Goal: Task Accomplishment & Management: Manage account settings

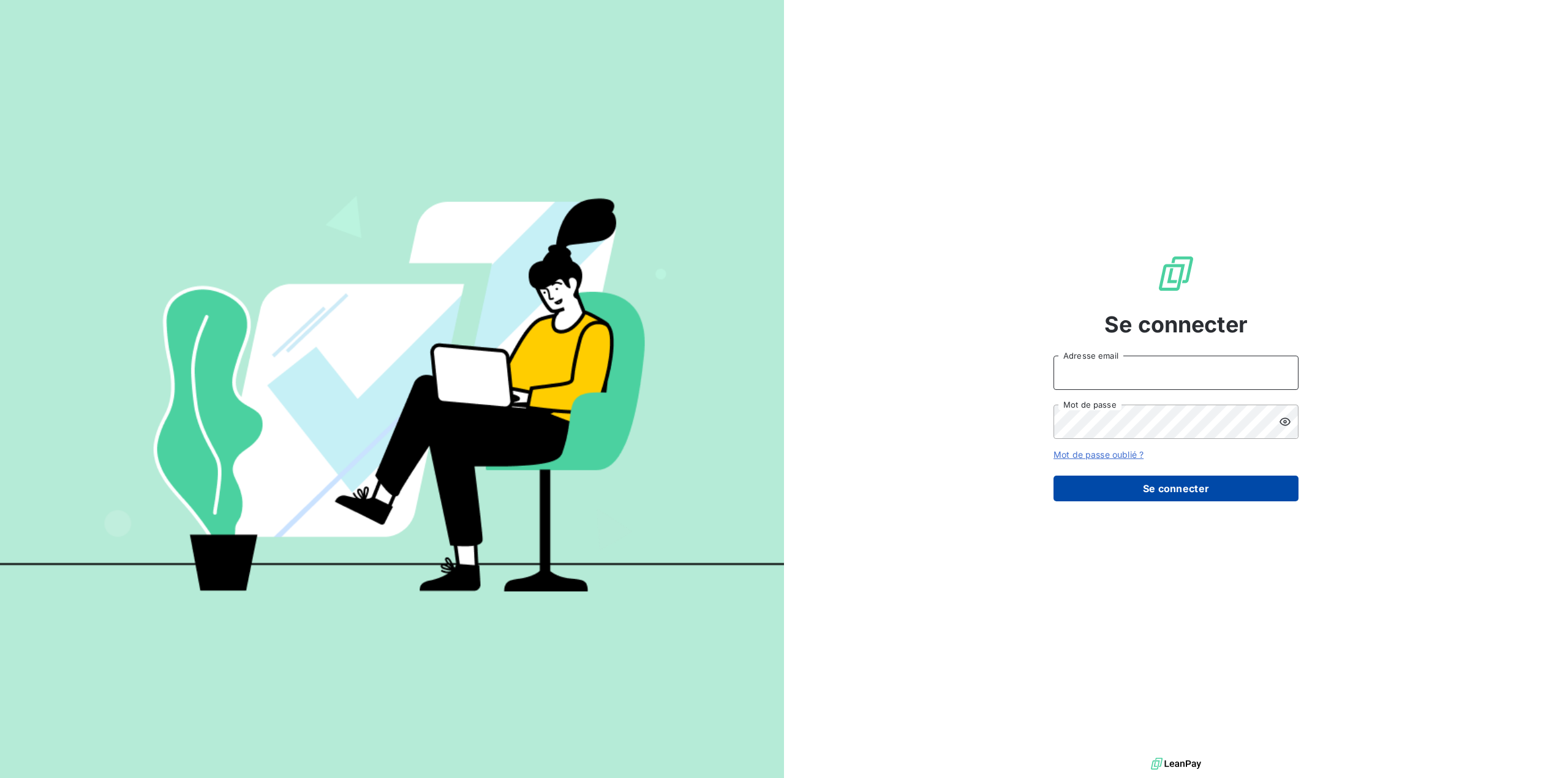
type input "[EMAIL_ADDRESS][DOMAIN_NAME]"
click at [1172, 489] on button "Se connecter" at bounding box center [1176, 489] width 245 height 26
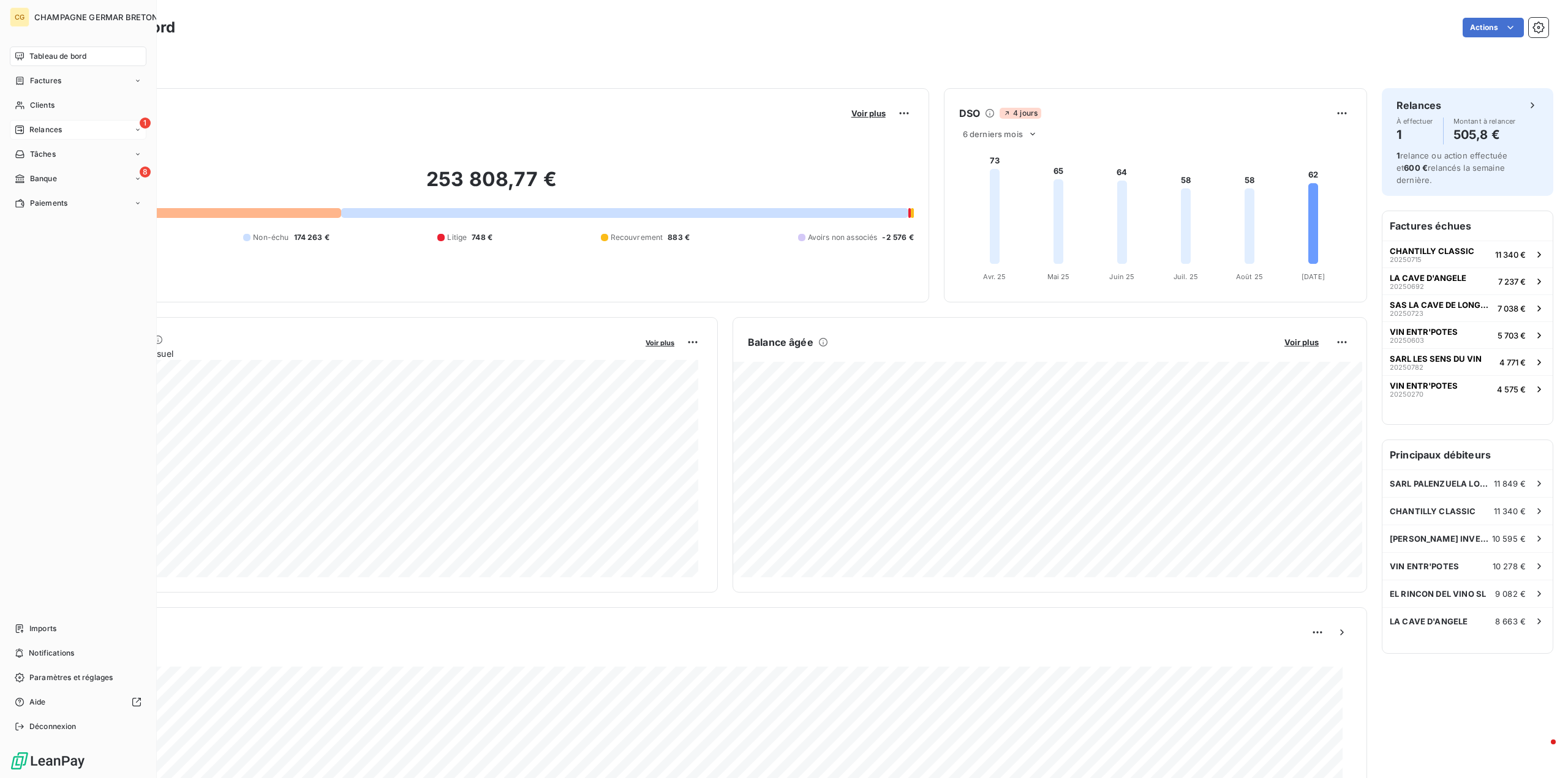
click at [48, 130] on span "Relances" at bounding box center [46, 130] width 33 height 11
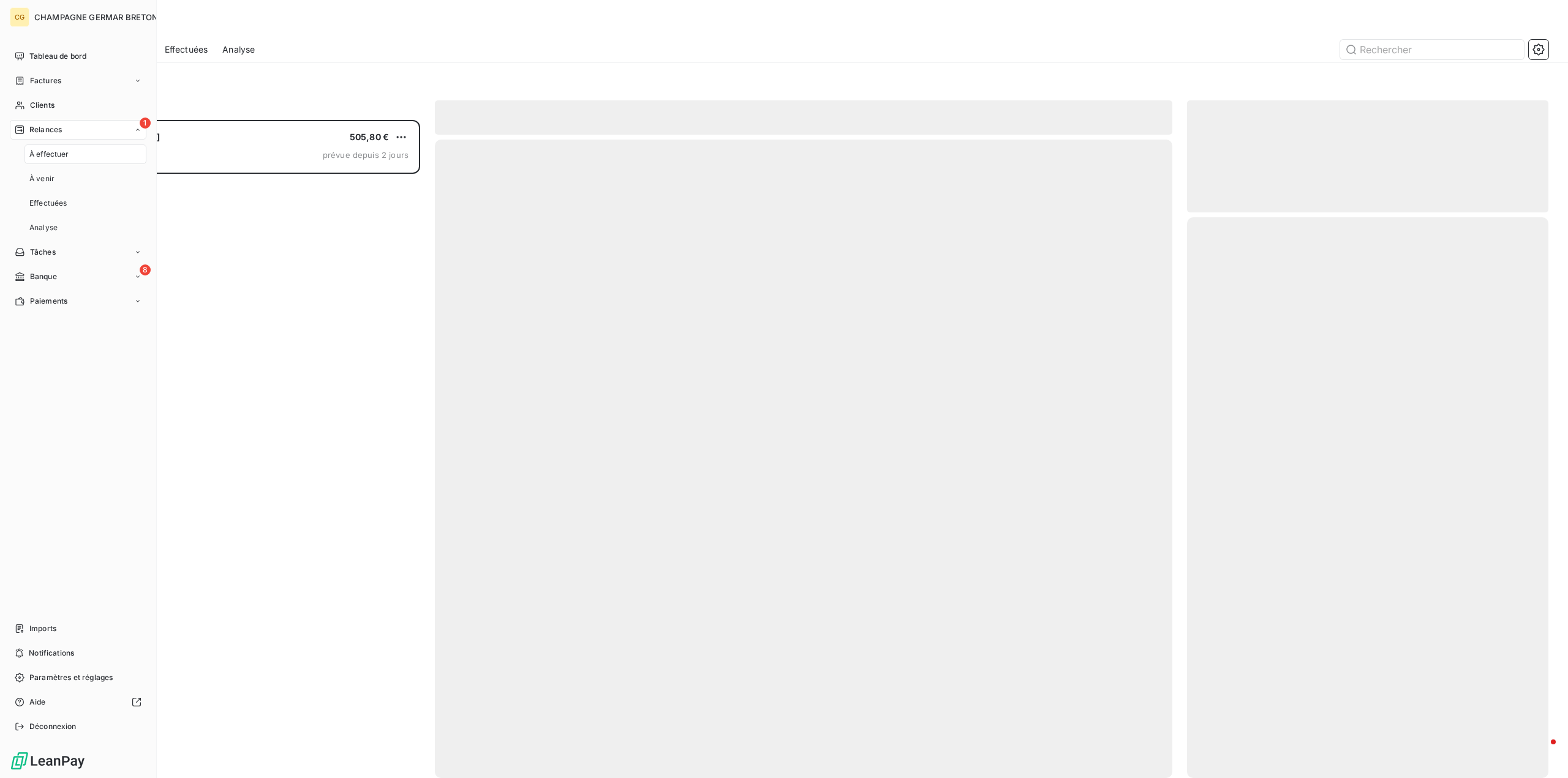
scroll to position [648, 352]
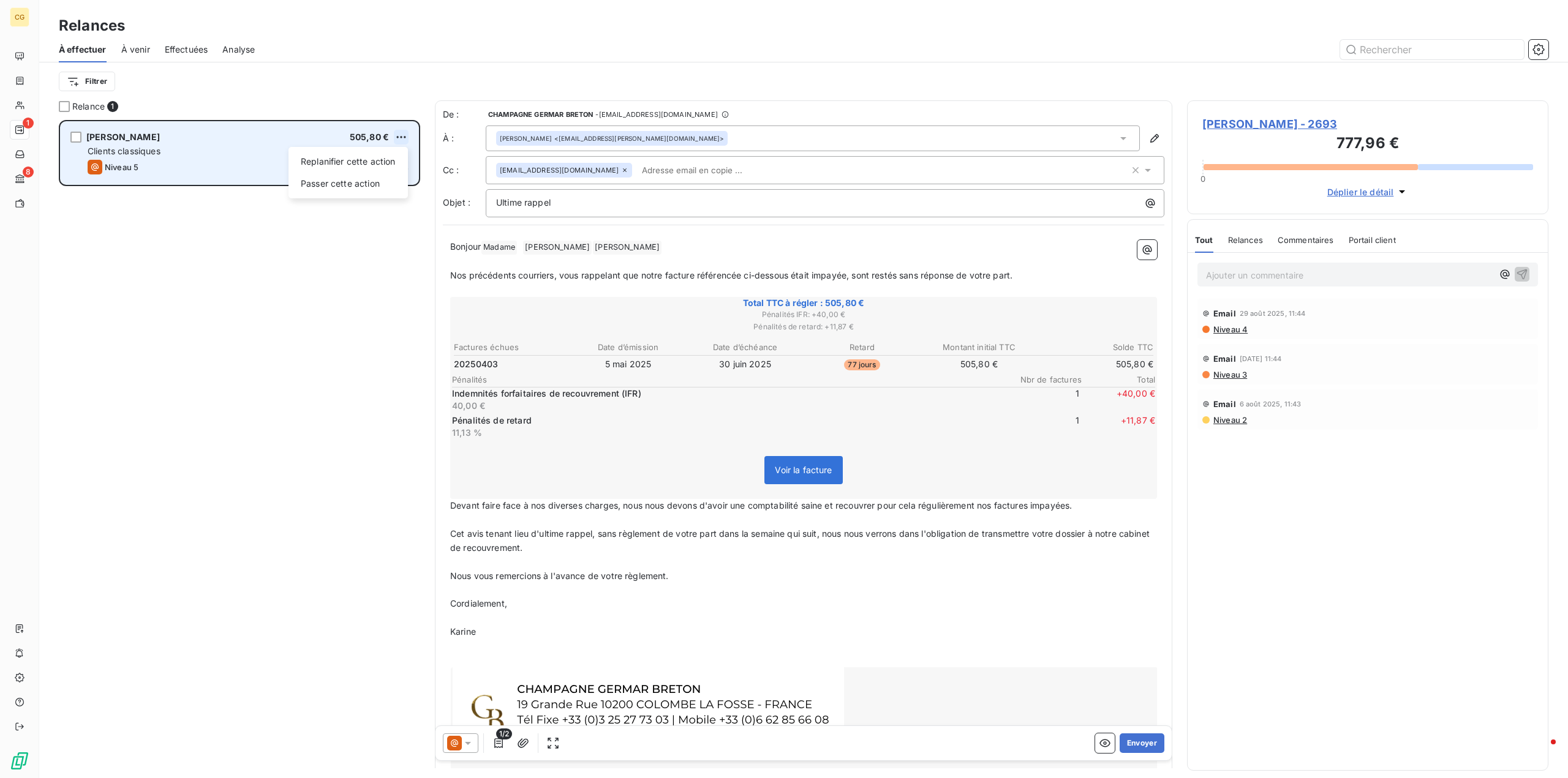
click at [401, 134] on html "CG 1 8 Relances À effectuer À venir Effectuées Analyse Filtrer Relance 1 [PERSO…" at bounding box center [784, 389] width 1568 height 778
click at [380, 162] on div "Replanifier cette action" at bounding box center [348, 162] width 110 height 19
select select "8"
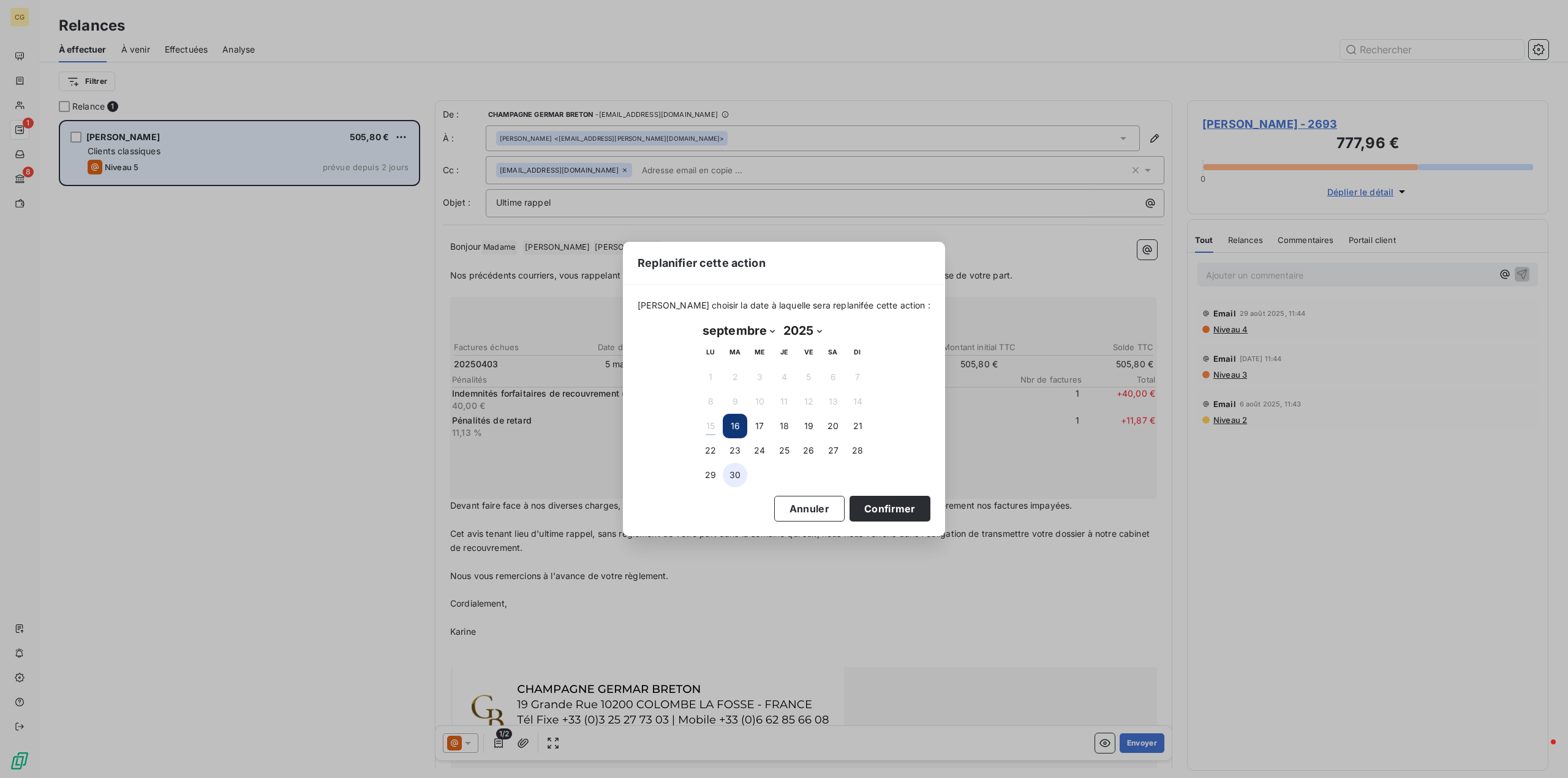
click at [737, 477] on button "30" at bounding box center [734, 475] width 25 height 25
click at [868, 506] on button "Confirmer" at bounding box center [890, 509] width 81 height 26
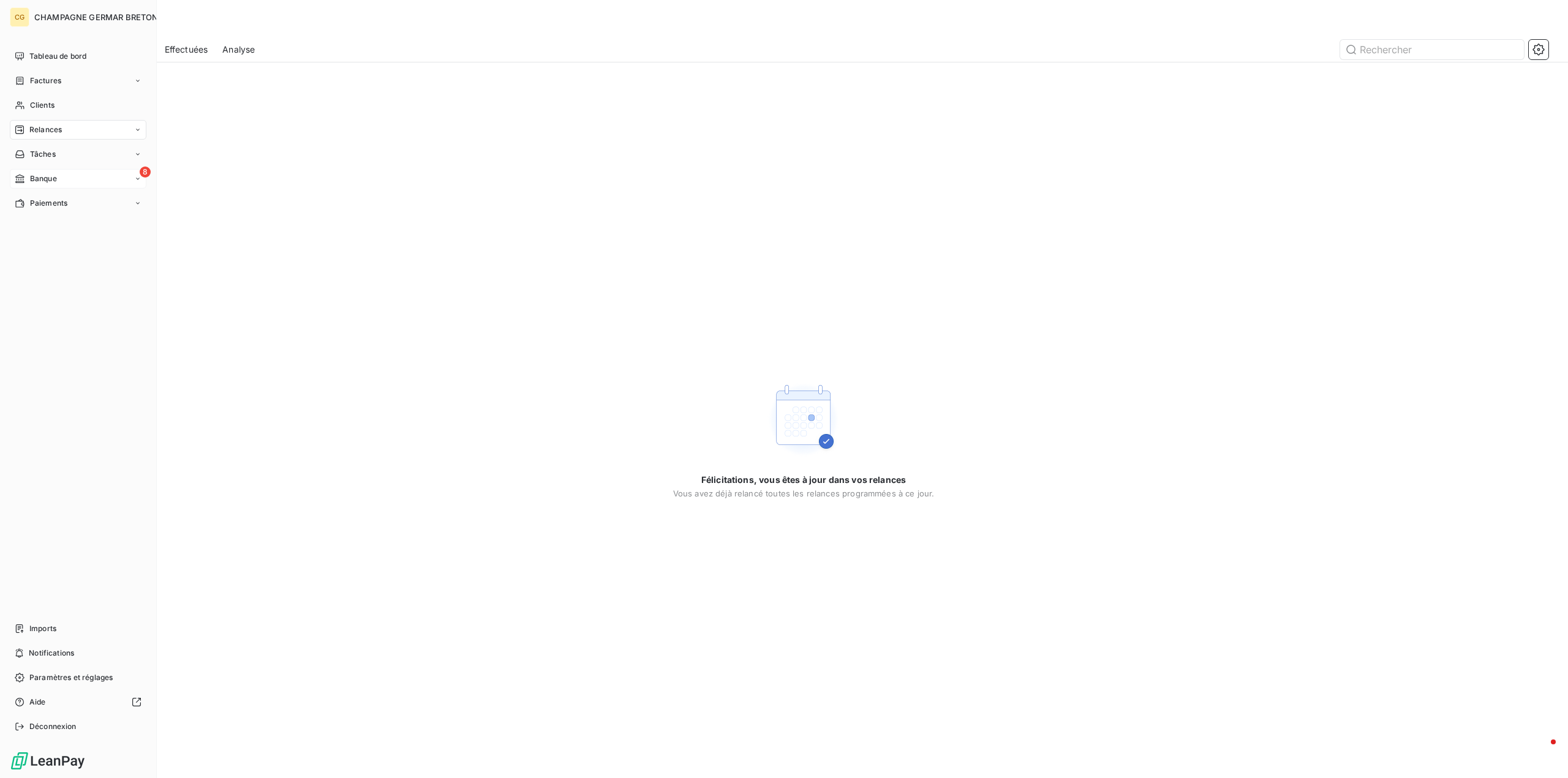
click at [33, 177] on span "Banque" at bounding box center [44, 179] width 27 height 11
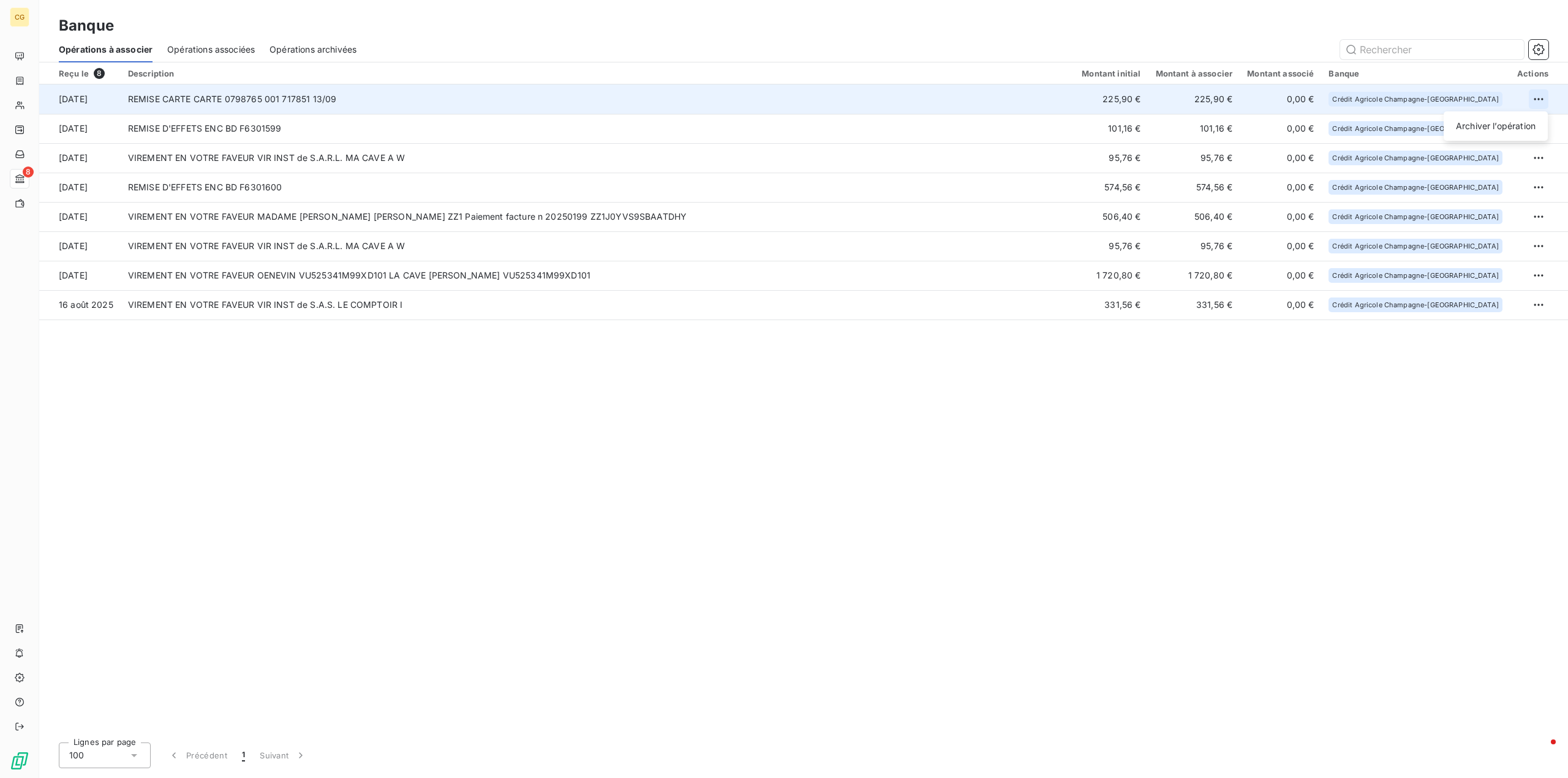
click at [1532, 98] on html "CG 8 Banque Opérations à associer Opérations associées Opérations archivées Reç…" at bounding box center [784, 389] width 1568 height 778
click at [1513, 126] on div "Archiver l’opération" at bounding box center [1496, 126] width 94 height 19
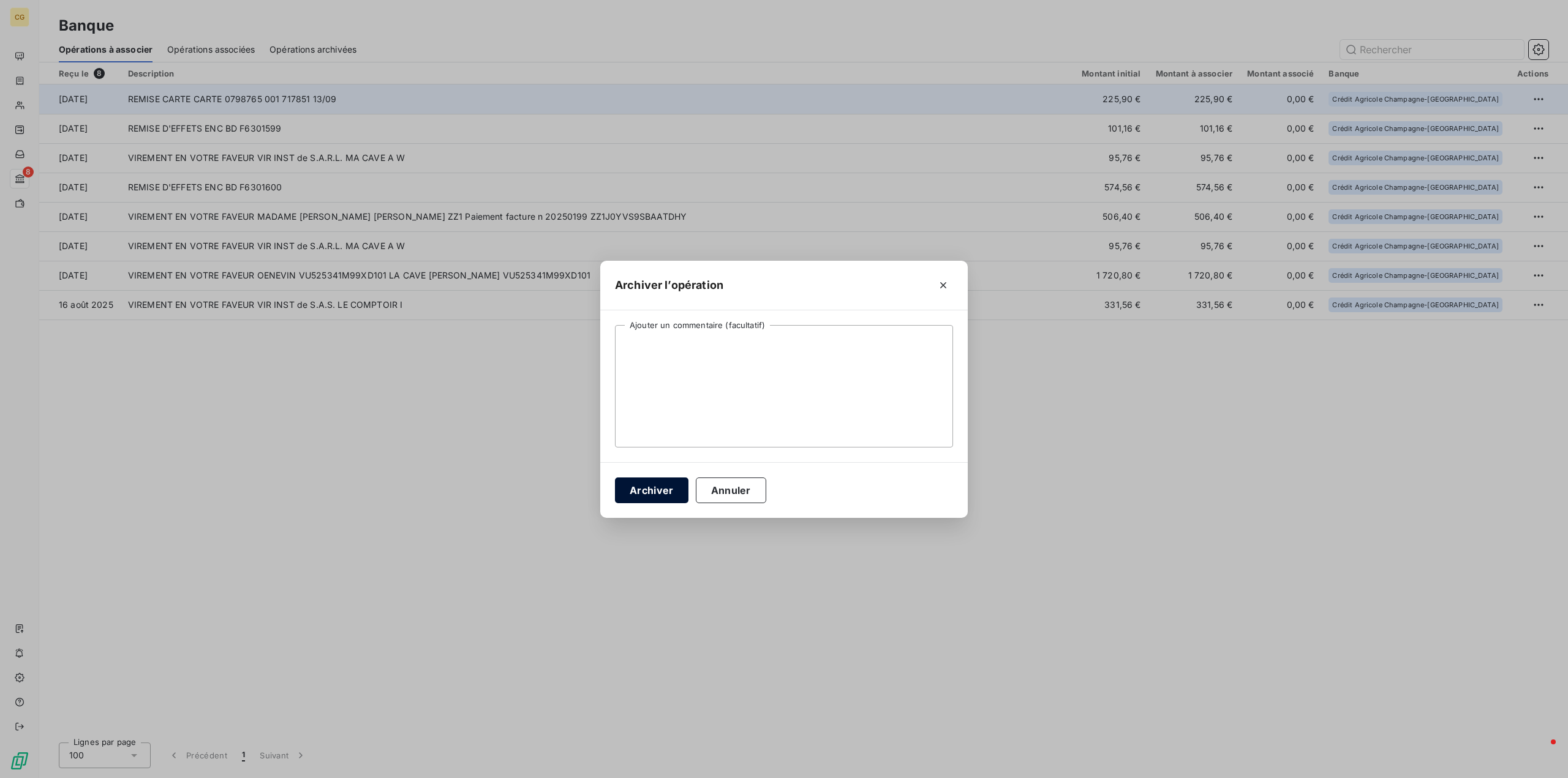
click at [642, 496] on button "Archiver" at bounding box center [652, 490] width 74 height 26
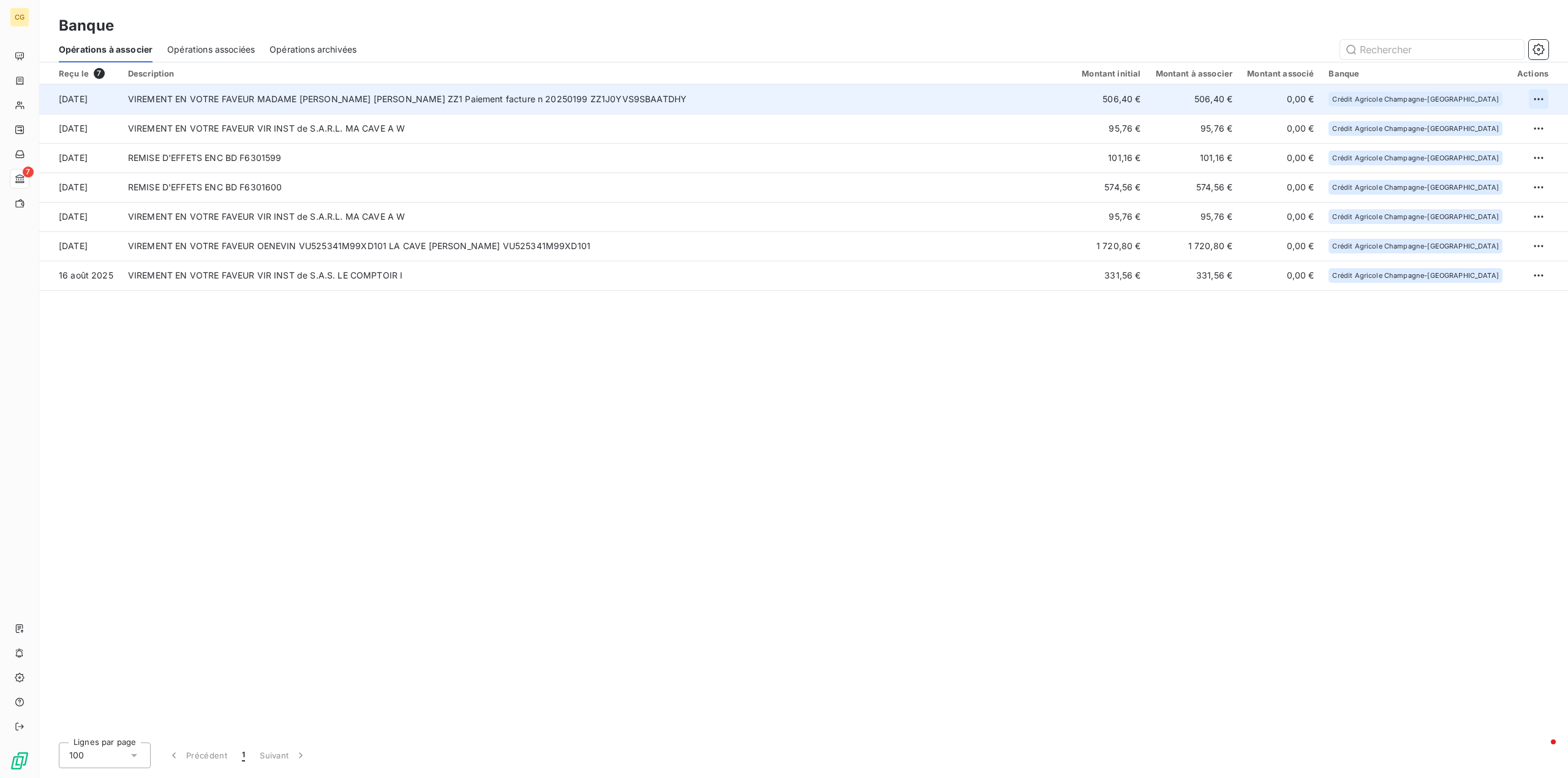
click at [1538, 98] on html "CG 7 Banque Opérations à associer Opérations associées Opérations archivées Reç…" at bounding box center [784, 389] width 1568 height 778
click at [1522, 129] on div "Archiver l’opération" at bounding box center [1496, 126] width 94 height 19
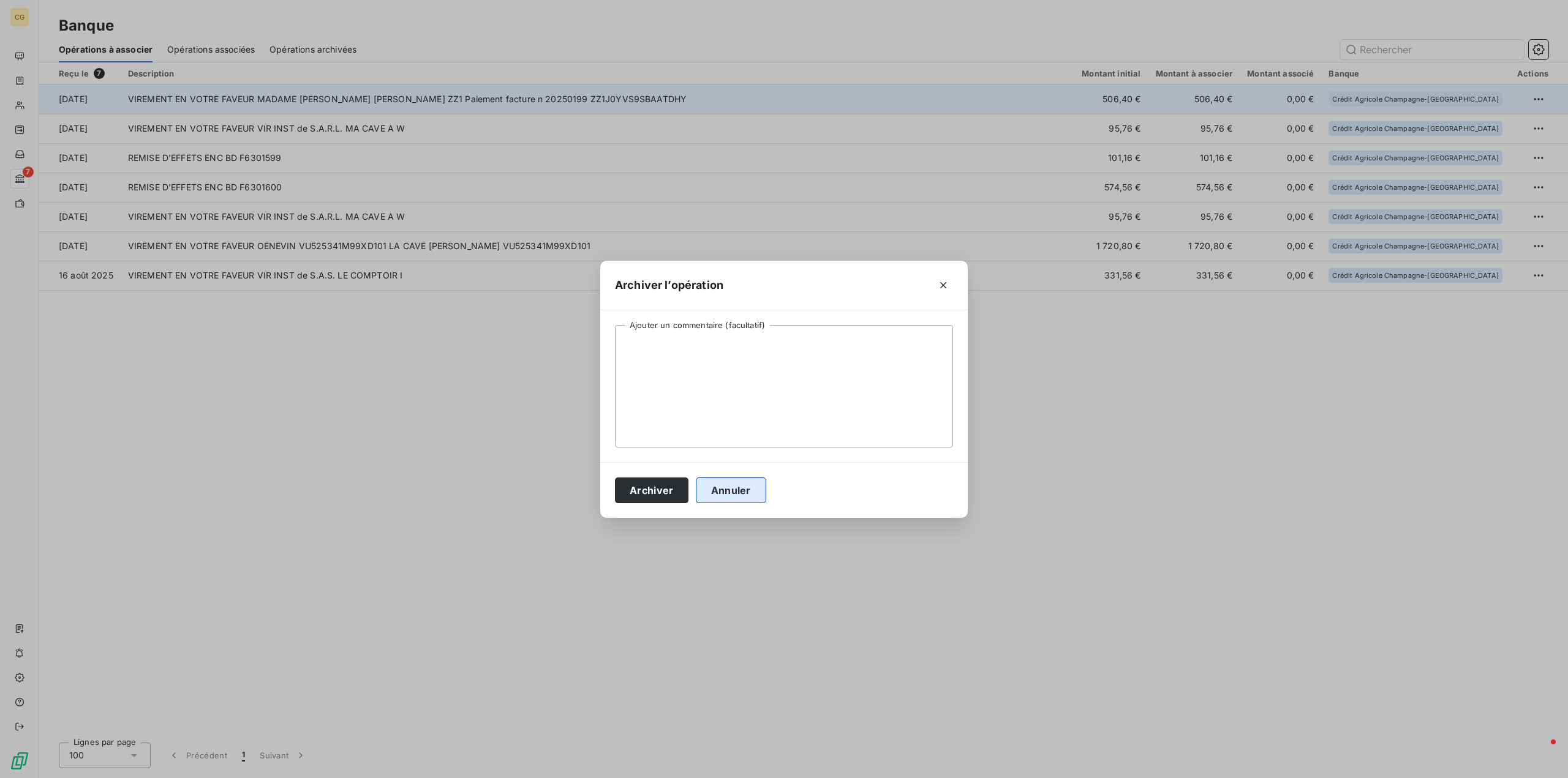
click at [733, 492] on button "Annuler" at bounding box center [731, 490] width 70 height 26
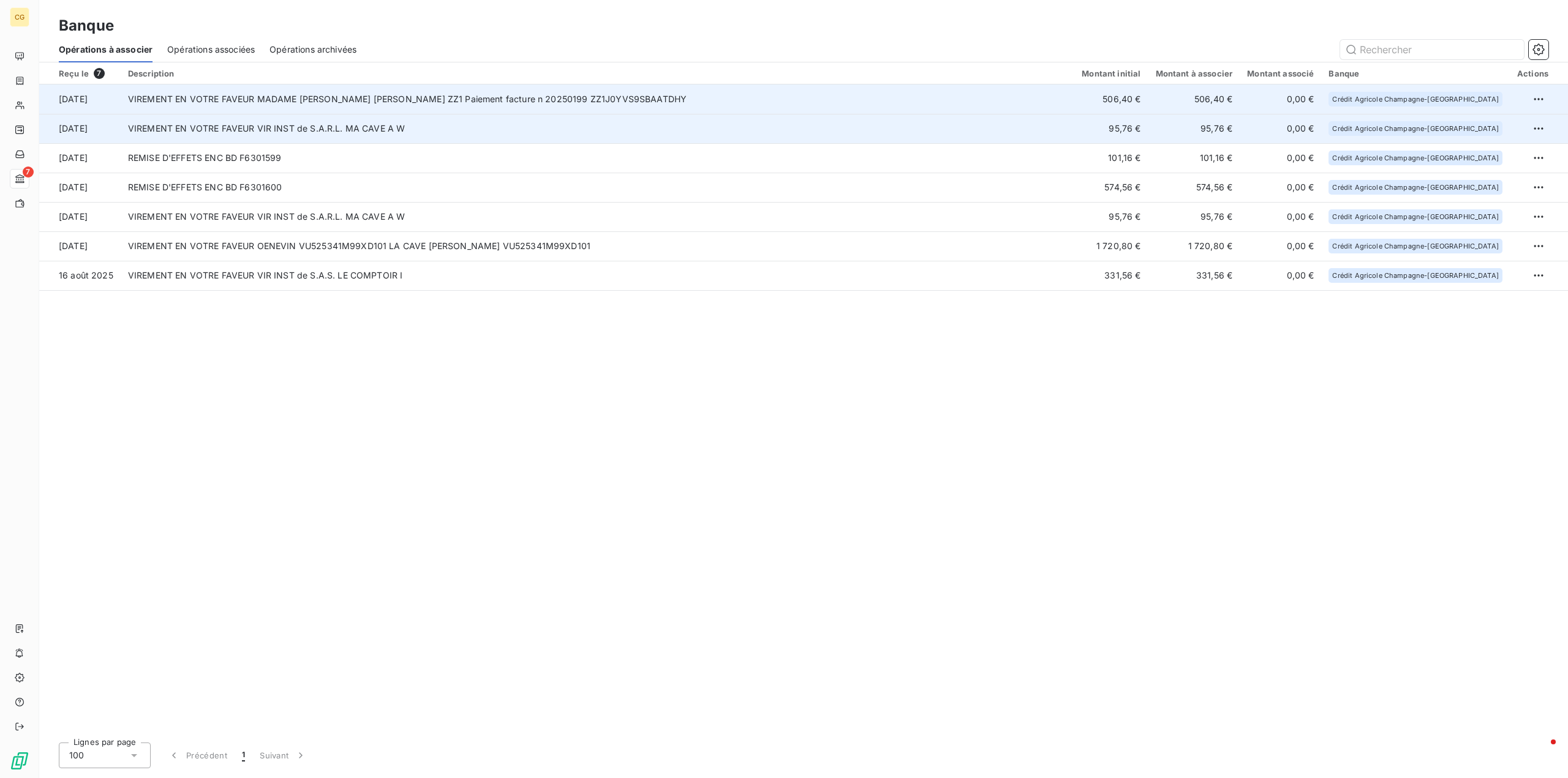
click at [1147, 130] on td "95,76 €" at bounding box center [1111, 128] width 74 height 30
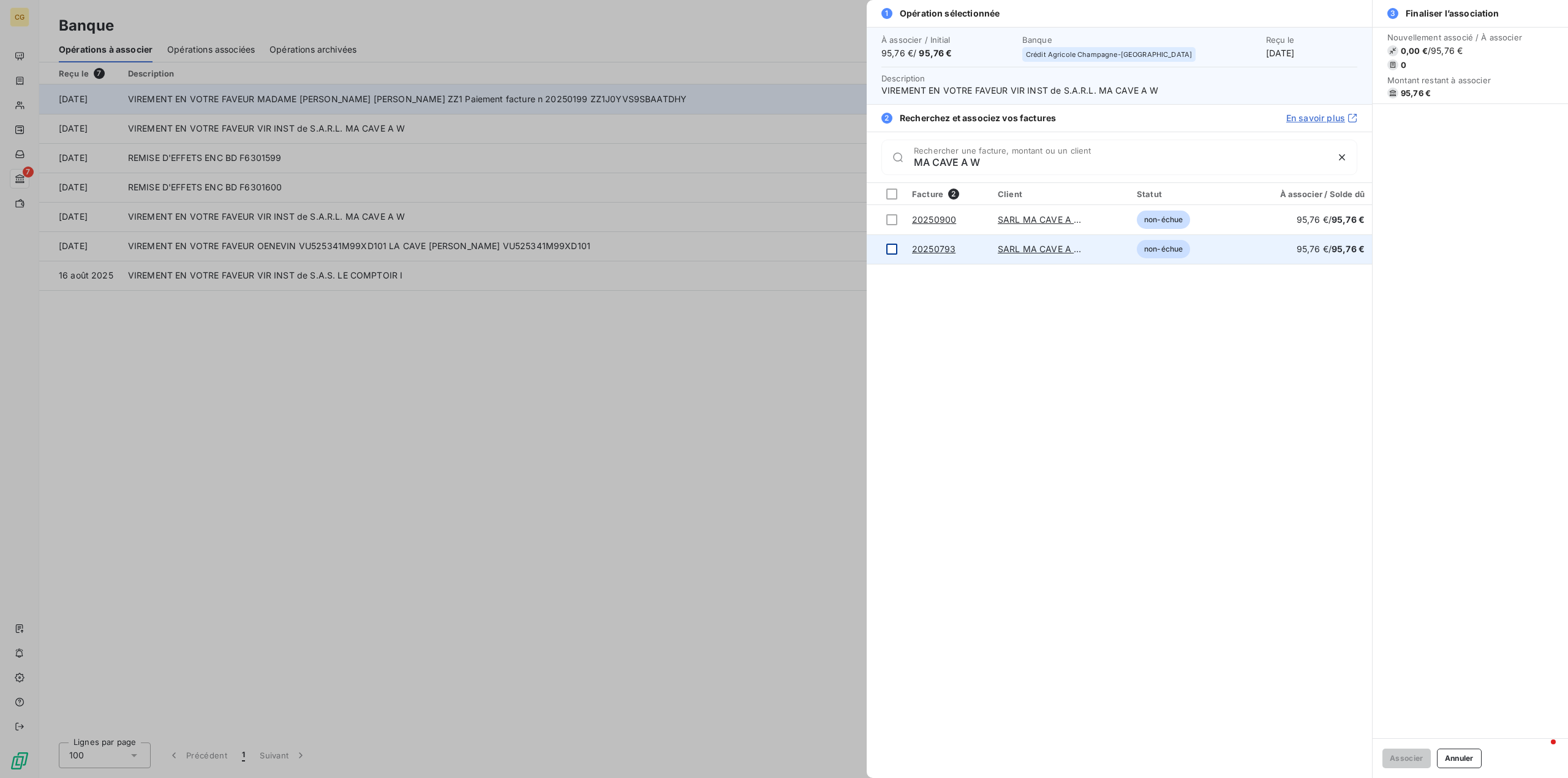
type input "MA CAVE A W"
click at [894, 251] on div at bounding box center [892, 249] width 11 height 11
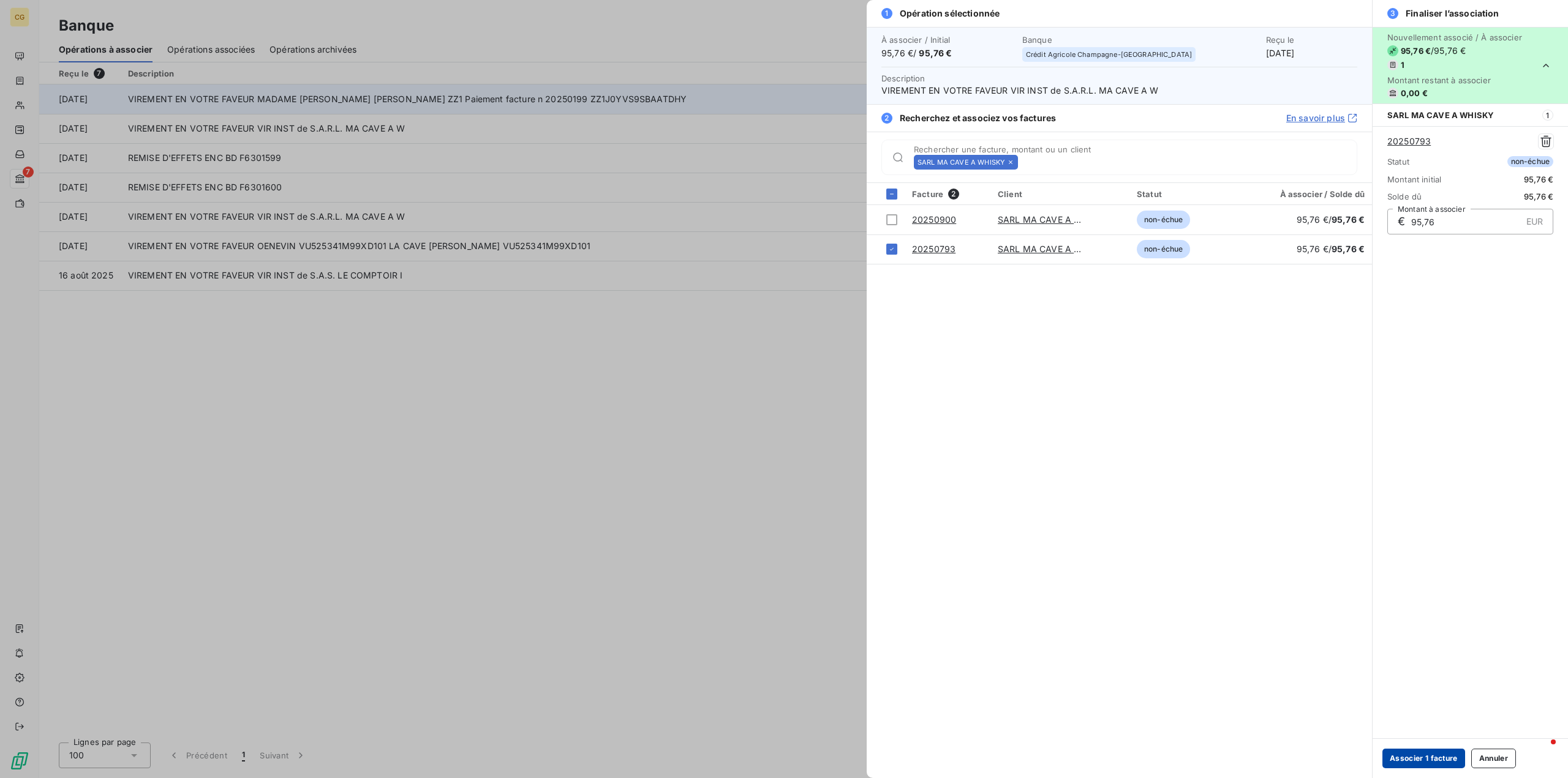
click at [1420, 759] on button "Associer 1 facture" at bounding box center [1423, 758] width 82 height 19
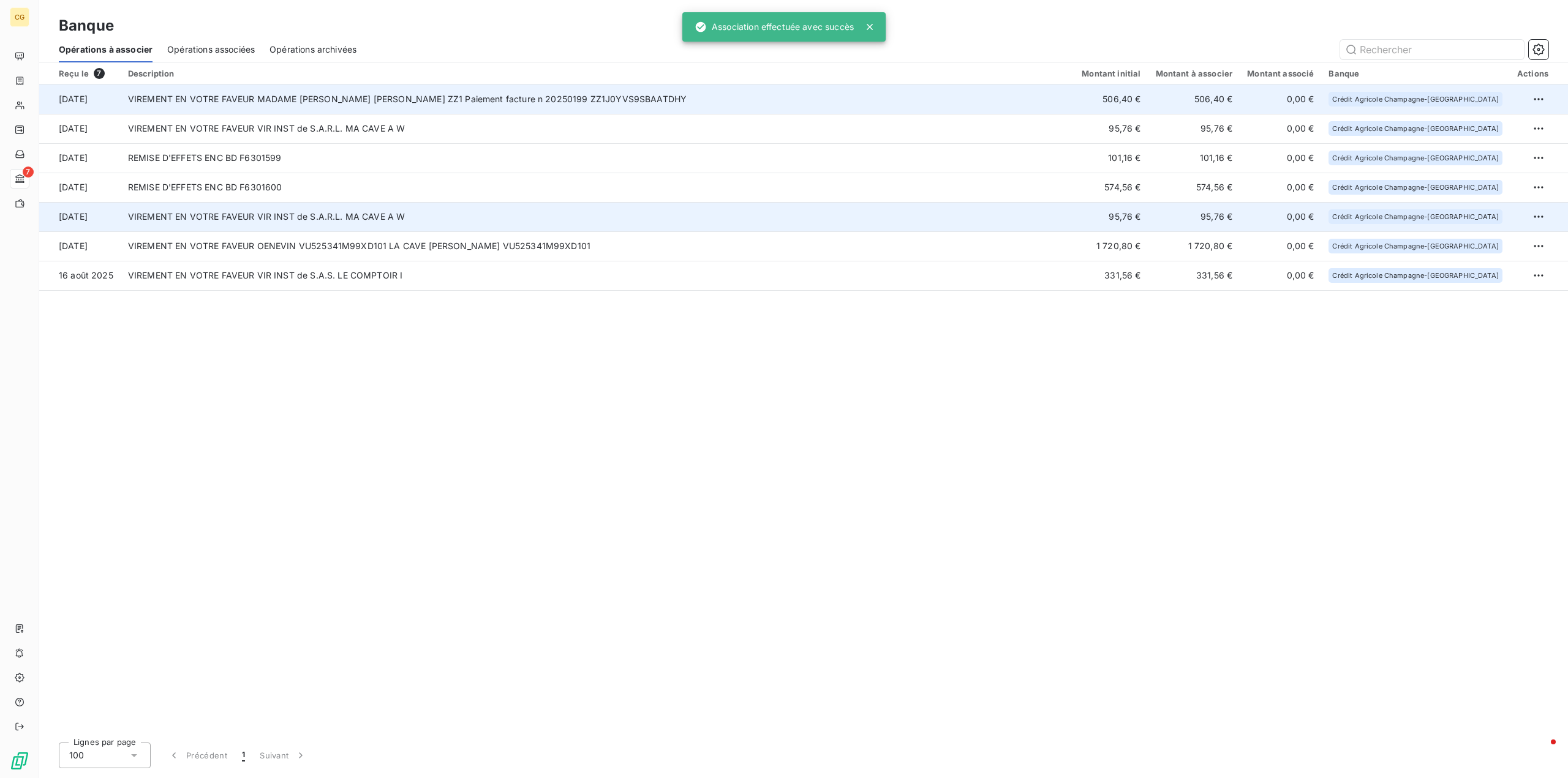
click at [1074, 222] on td "VIREMENT EN VOTRE FAVEUR VIR INST de S.A.R.L. MA CAVE A W" at bounding box center [598, 217] width 954 height 30
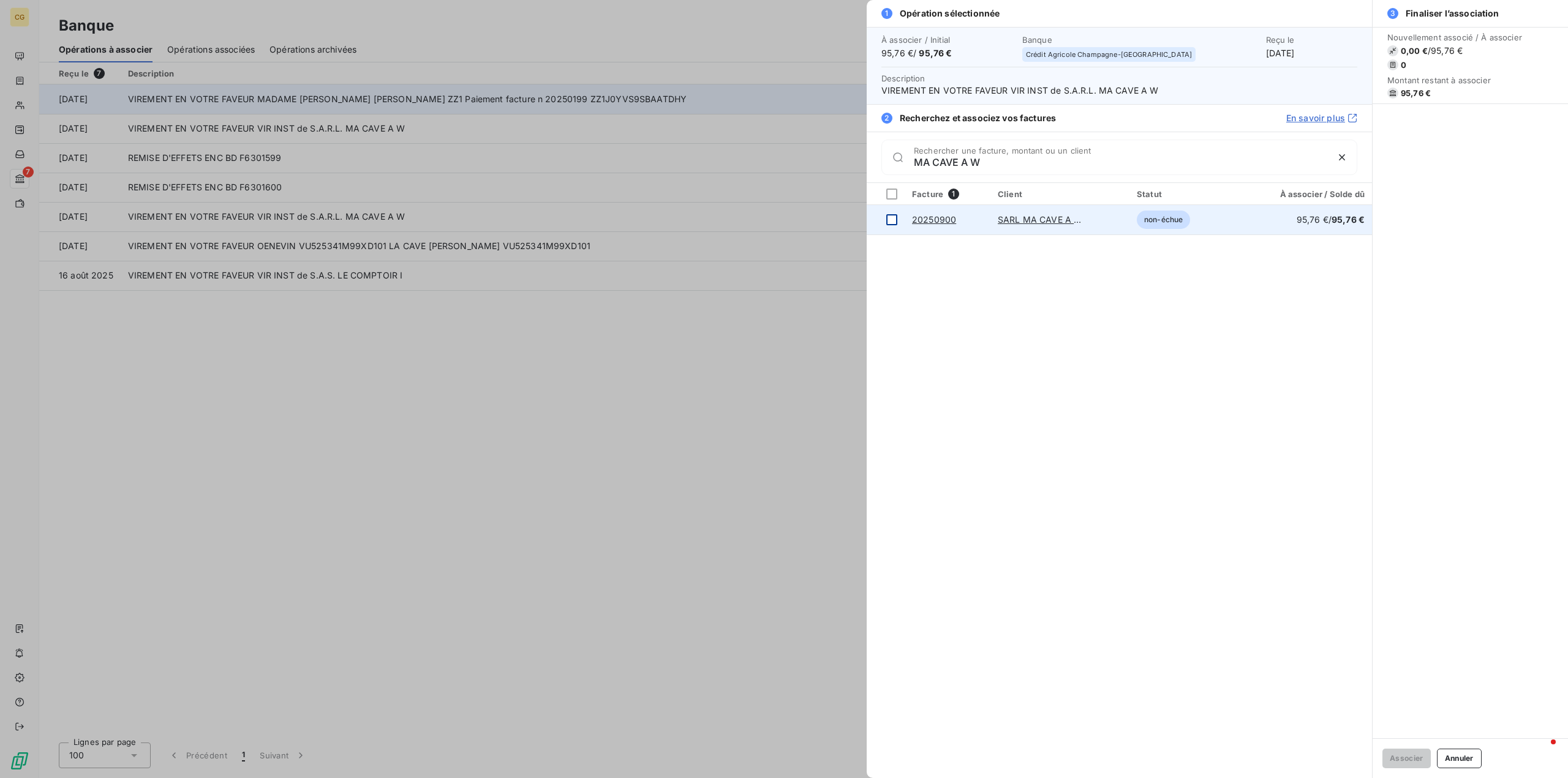
type input "MA CAVE A W"
click at [887, 218] on div at bounding box center [892, 220] width 11 height 11
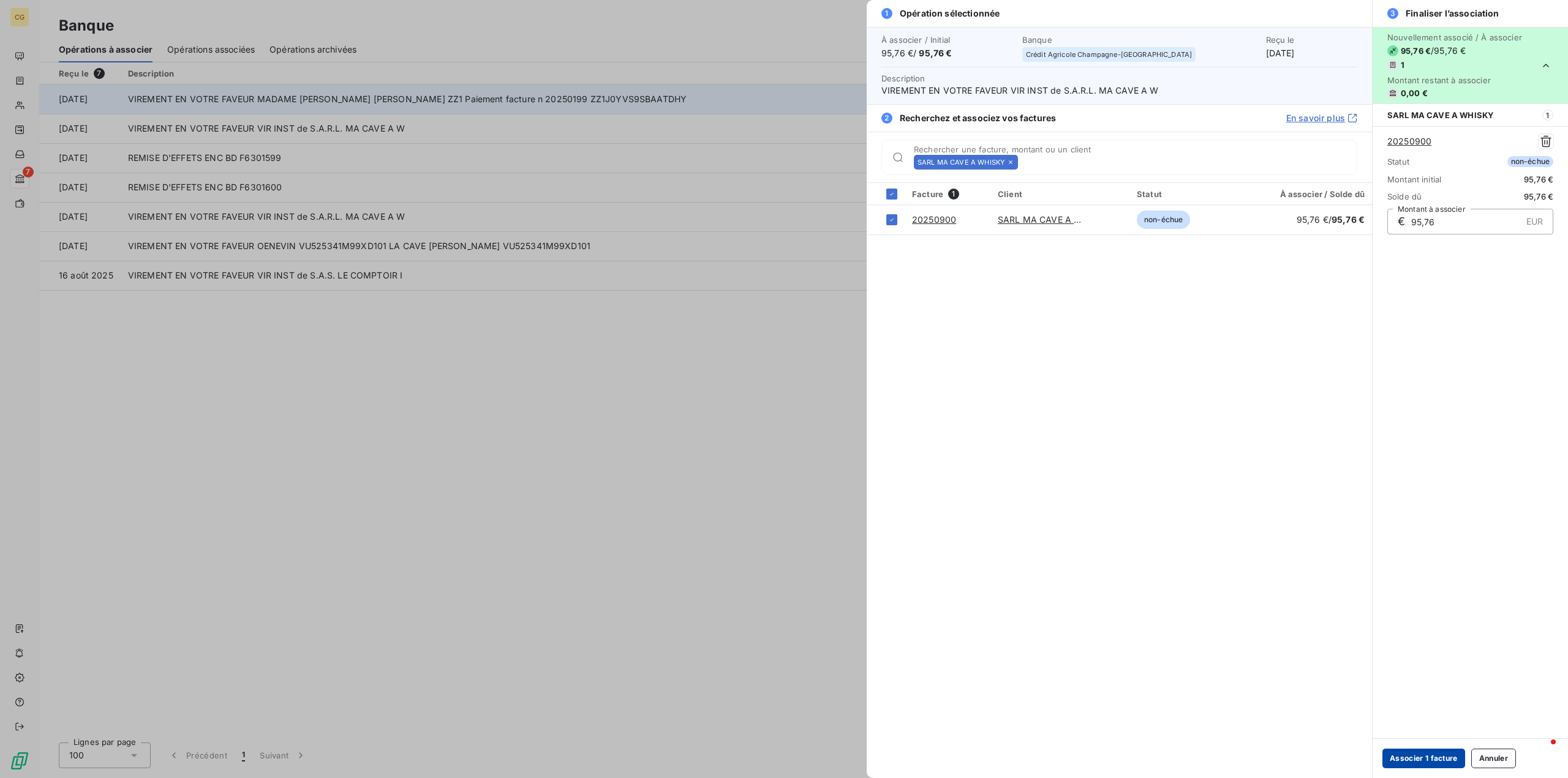
click at [1422, 764] on button "Associer 1 facture" at bounding box center [1423, 758] width 82 height 19
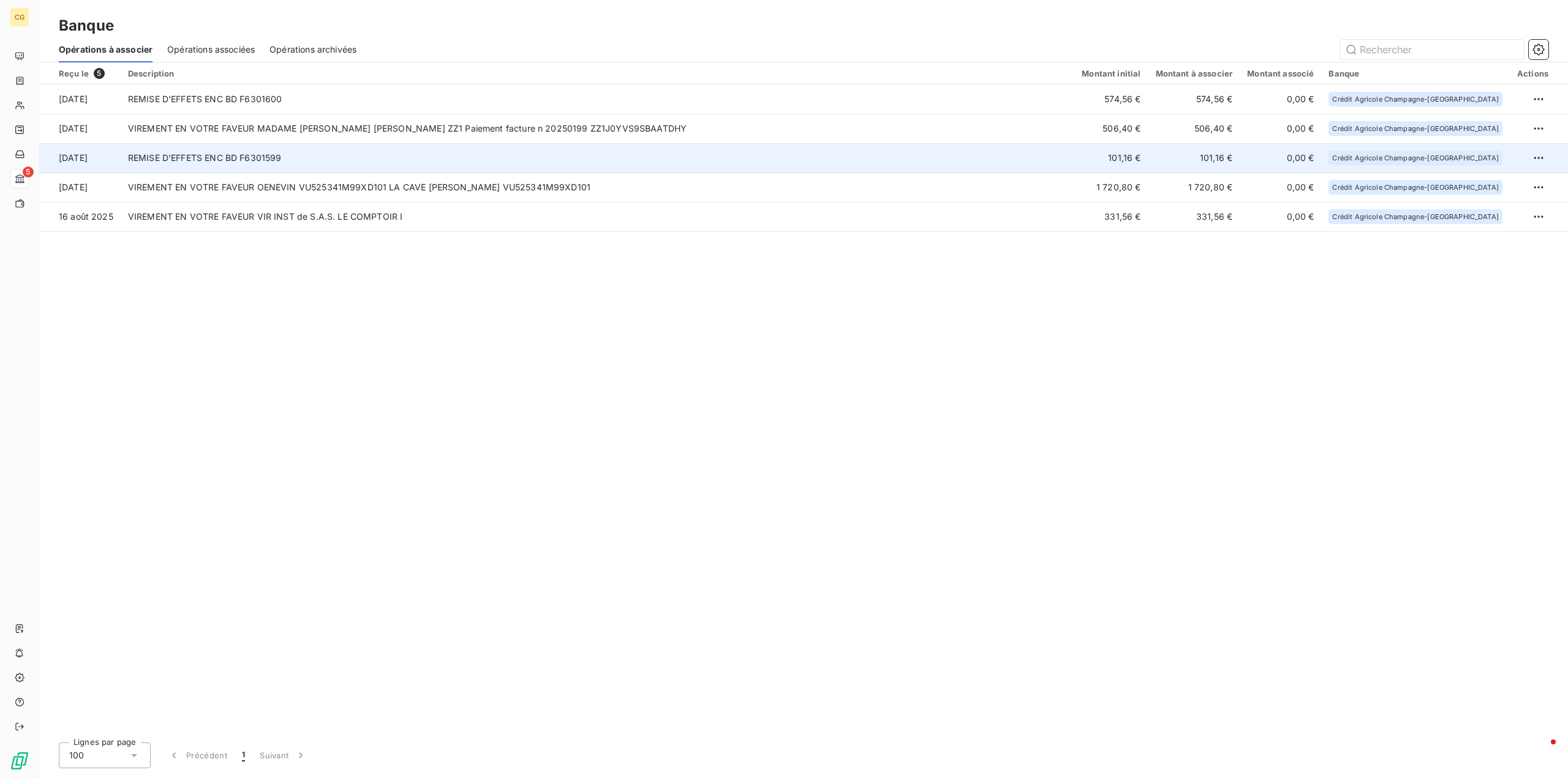
click at [1148, 162] on td "101,16 €" at bounding box center [1111, 158] width 74 height 30
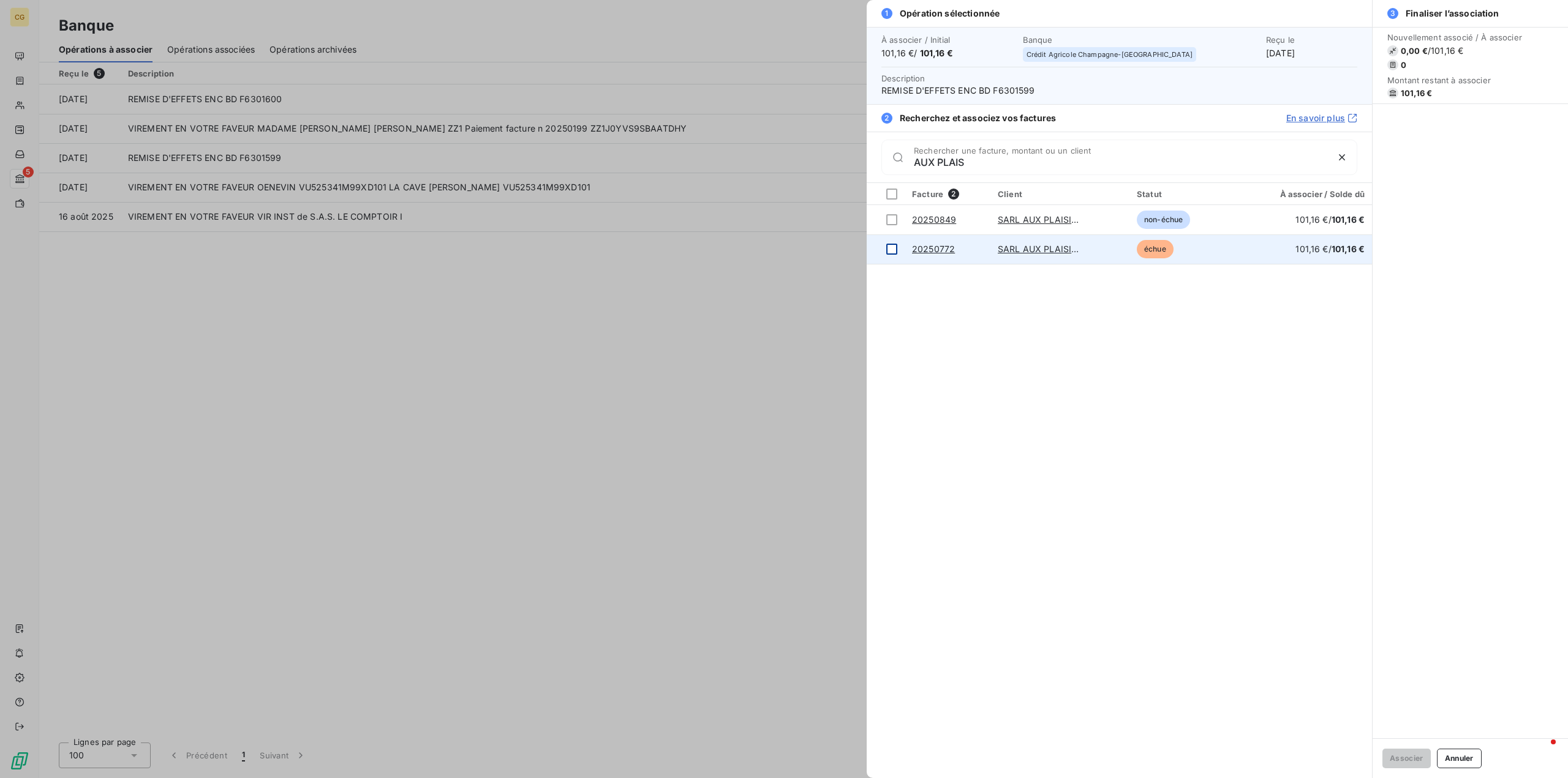
type input "AUX PLAIS"
click at [888, 249] on div at bounding box center [892, 249] width 11 height 11
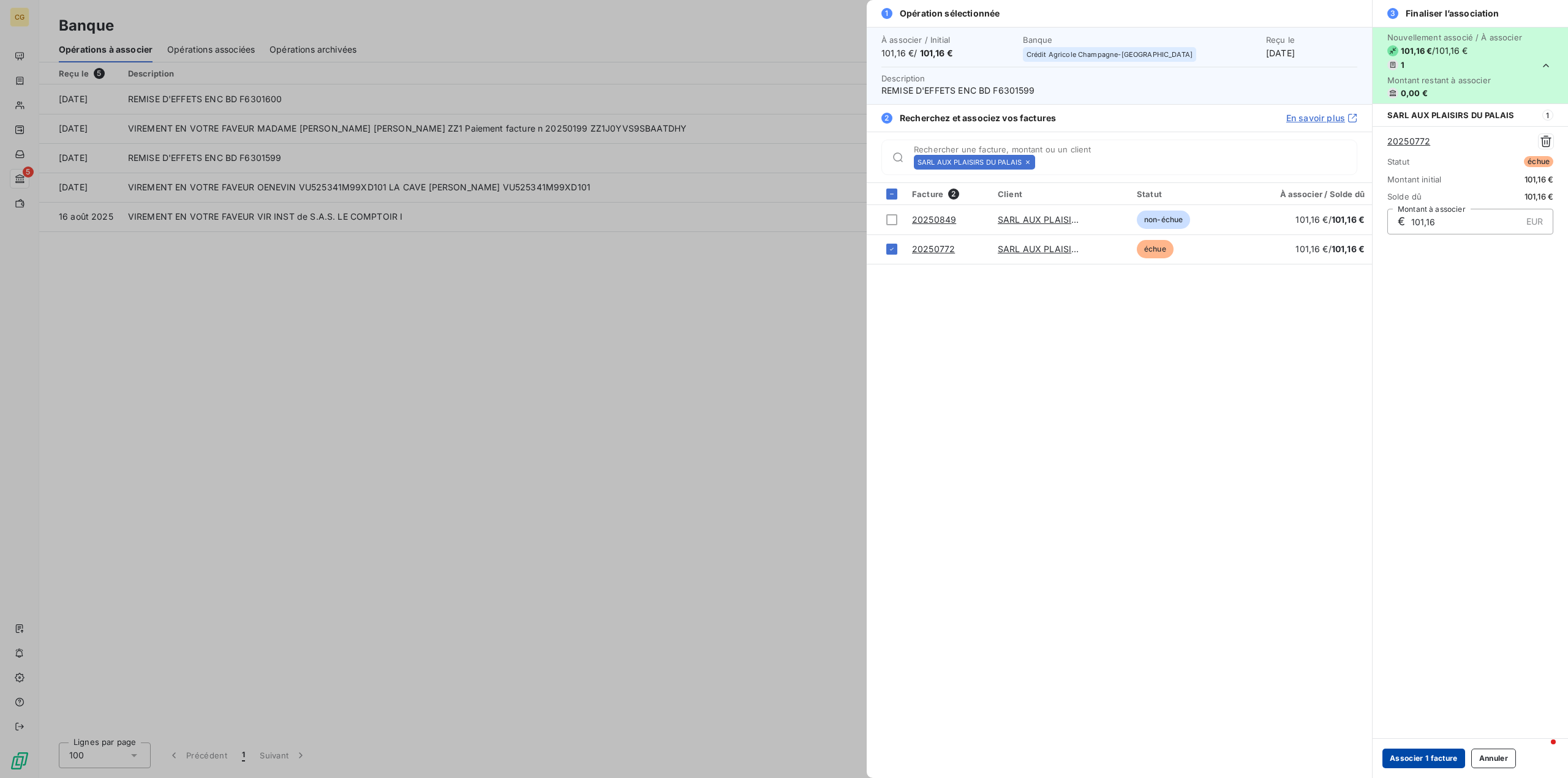
click at [1412, 758] on button "Associer 1 facture" at bounding box center [1423, 758] width 82 height 19
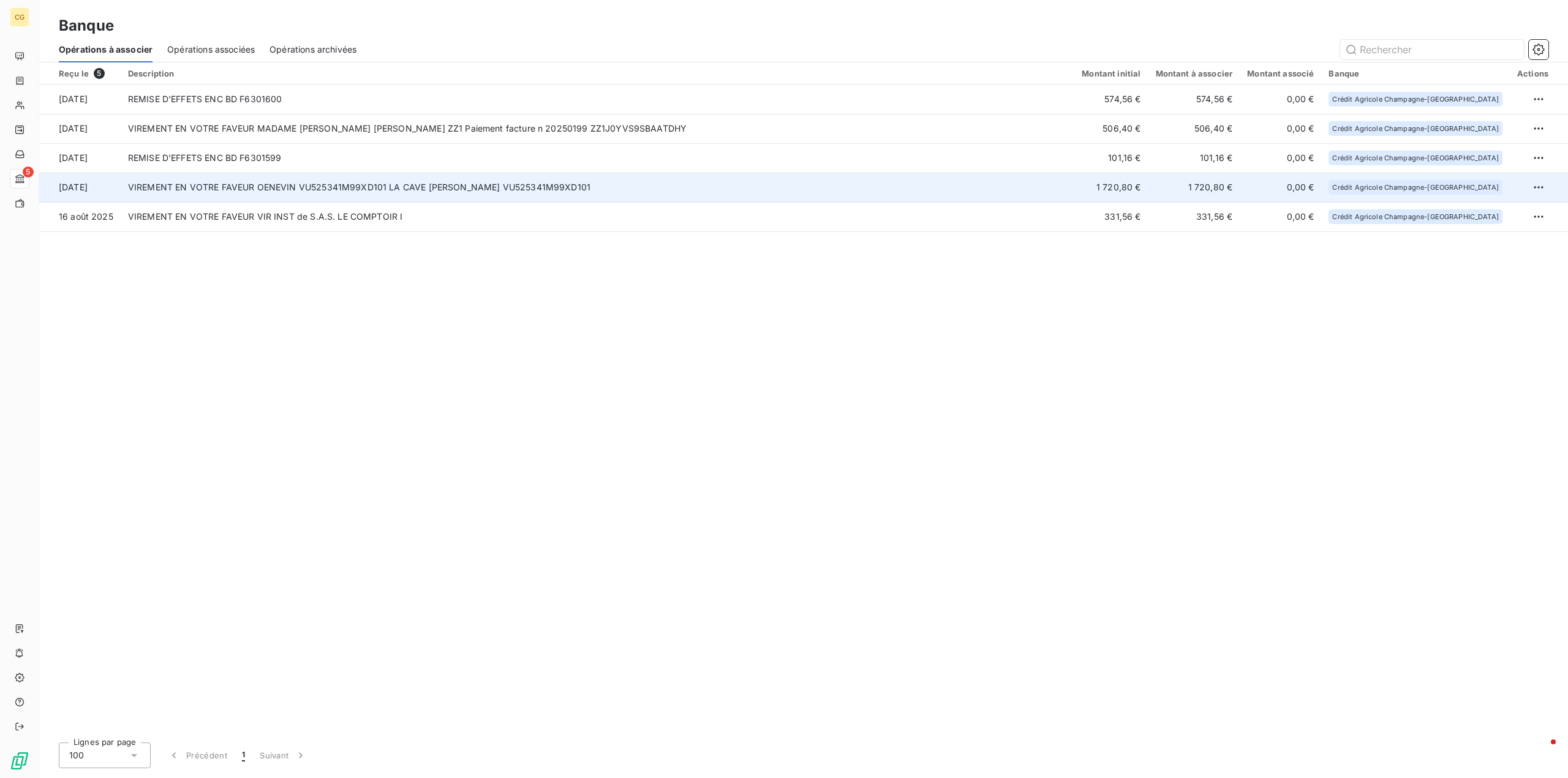
click at [910, 187] on td "VIREMENT EN VOTRE FAVEUR OENEVIN VU525341M99XD101 LA CAVE [PERSON_NAME] VU52534…" at bounding box center [598, 187] width 954 height 30
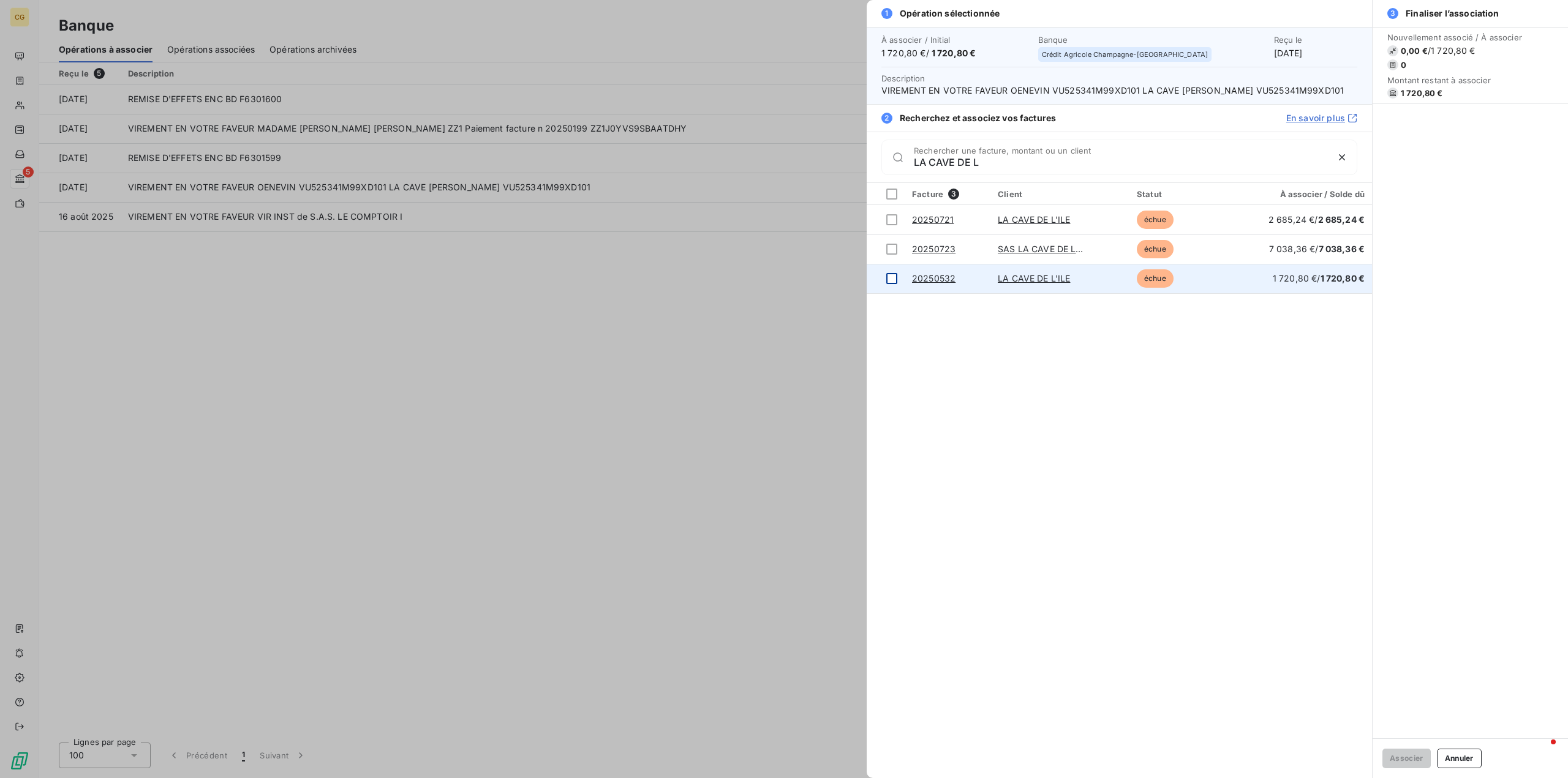
type input "LA CAVE DE L"
click at [891, 281] on div at bounding box center [892, 278] width 11 height 11
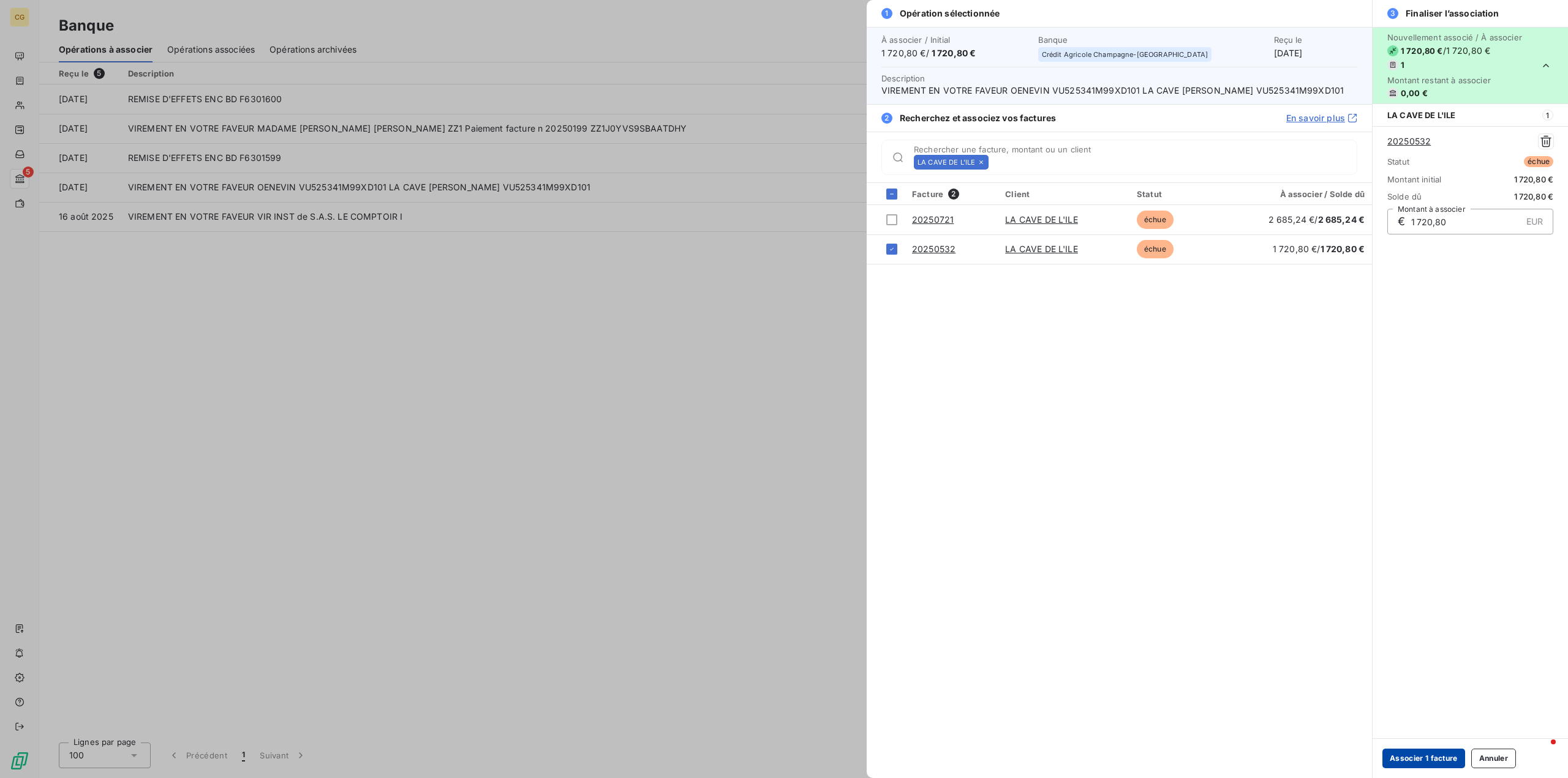
click at [1402, 753] on button "Associer 1 facture" at bounding box center [1423, 758] width 82 height 19
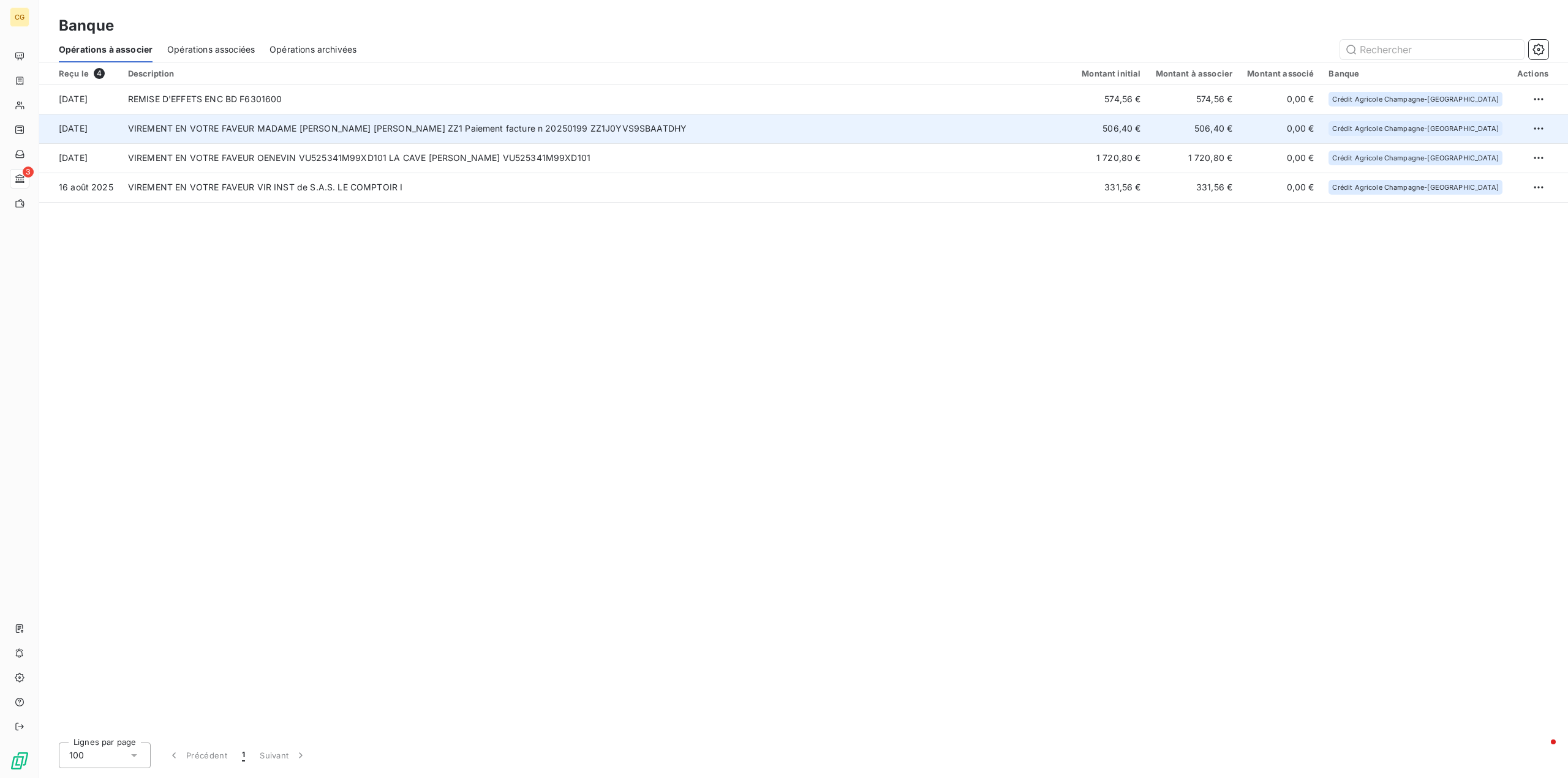
click at [766, 123] on td "VIREMENT EN VOTRE FAVEUR MADAME [PERSON_NAME] [PERSON_NAME] ZZ1 Paiement factur…" at bounding box center [598, 128] width 954 height 30
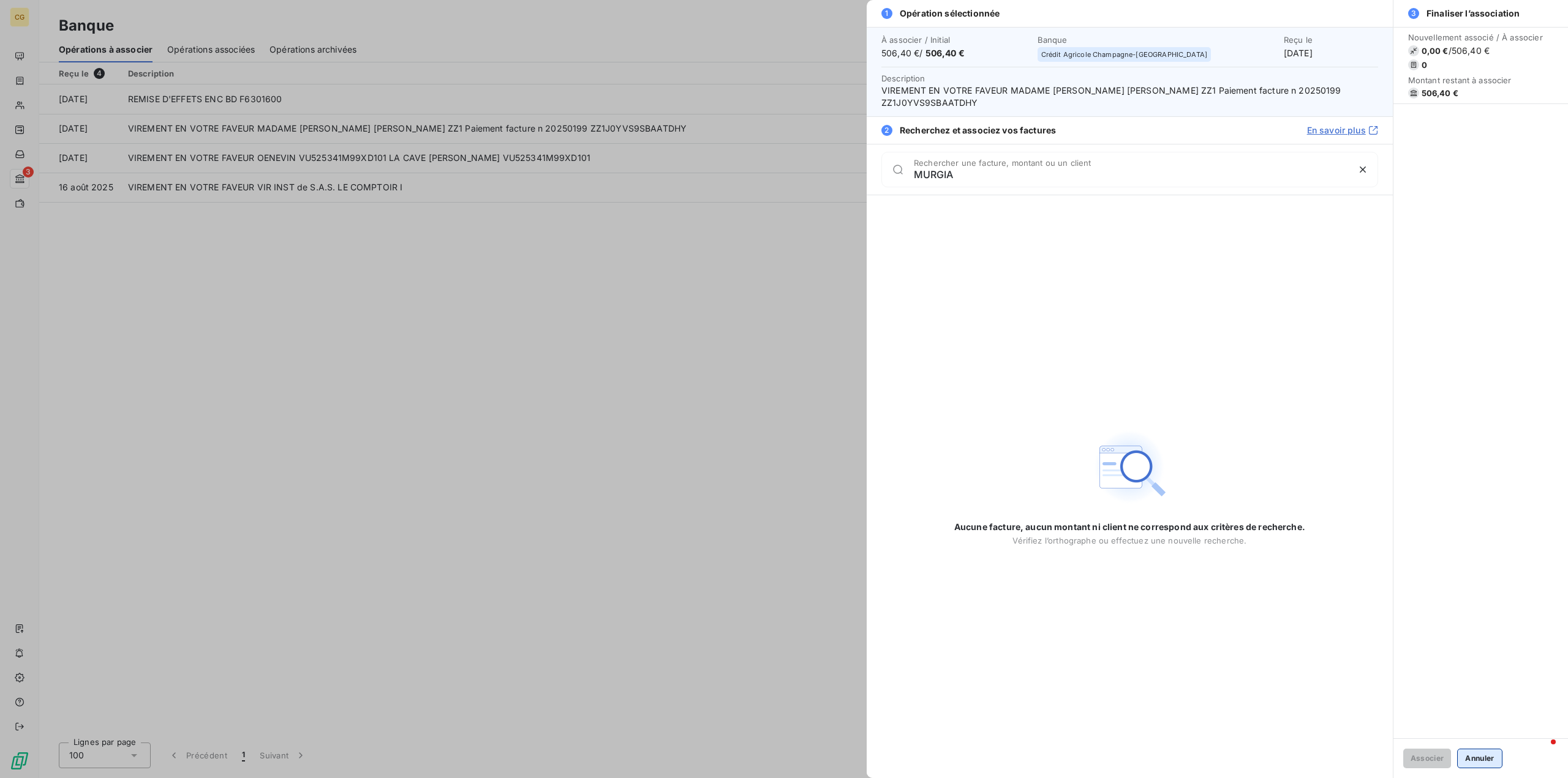
type input "MURGIA"
click at [1470, 759] on button "Annuler" at bounding box center [1479, 758] width 45 height 19
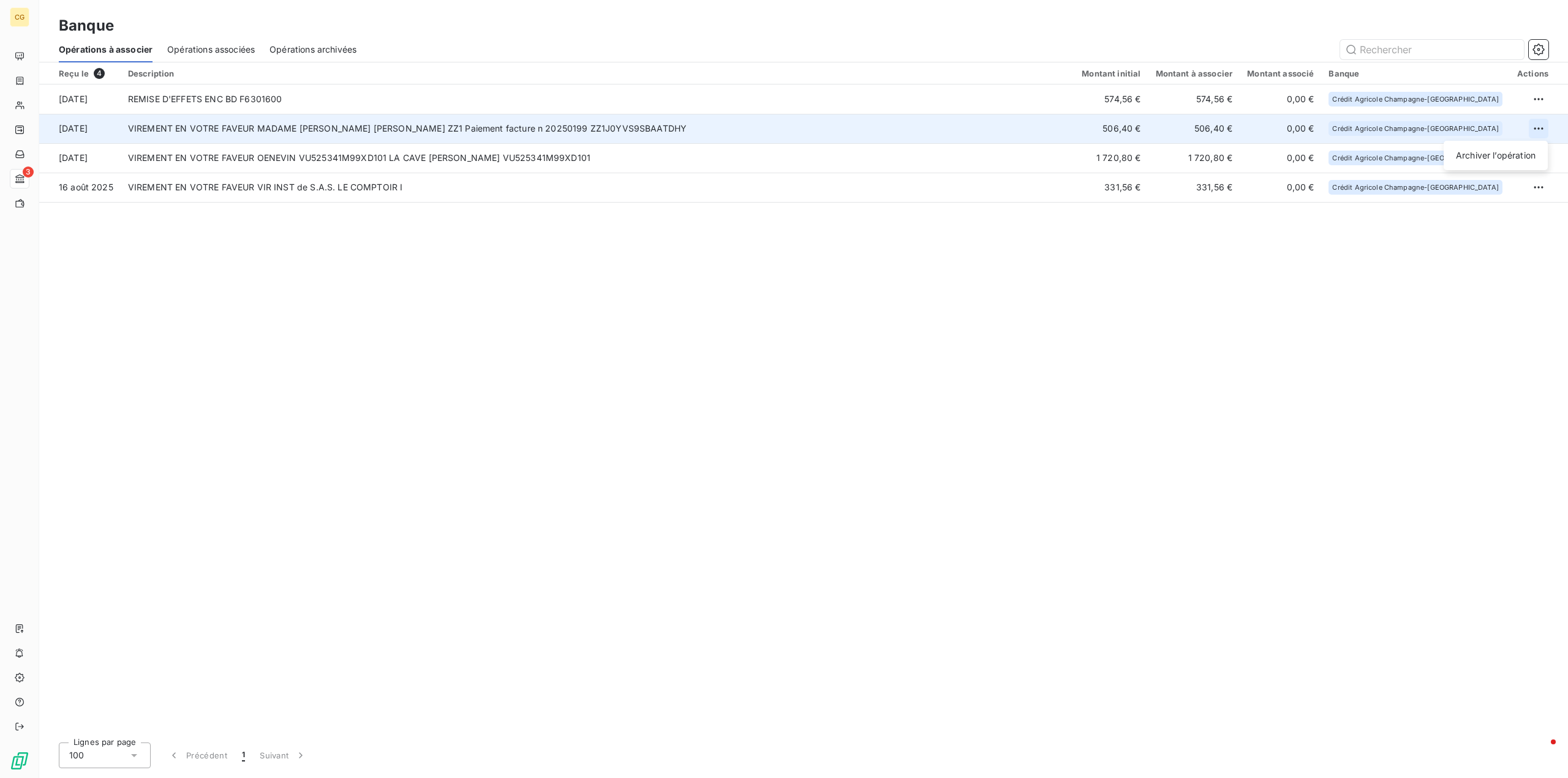
click at [1539, 130] on html "CG 3 Banque Opérations à associer Opérations associées Opérations archivées Reç…" at bounding box center [784, 389] width 1568 height 778
click at [1493, 156] on div "Archiver l’opération" at bounding box center [1496, 155] width 94 height 19
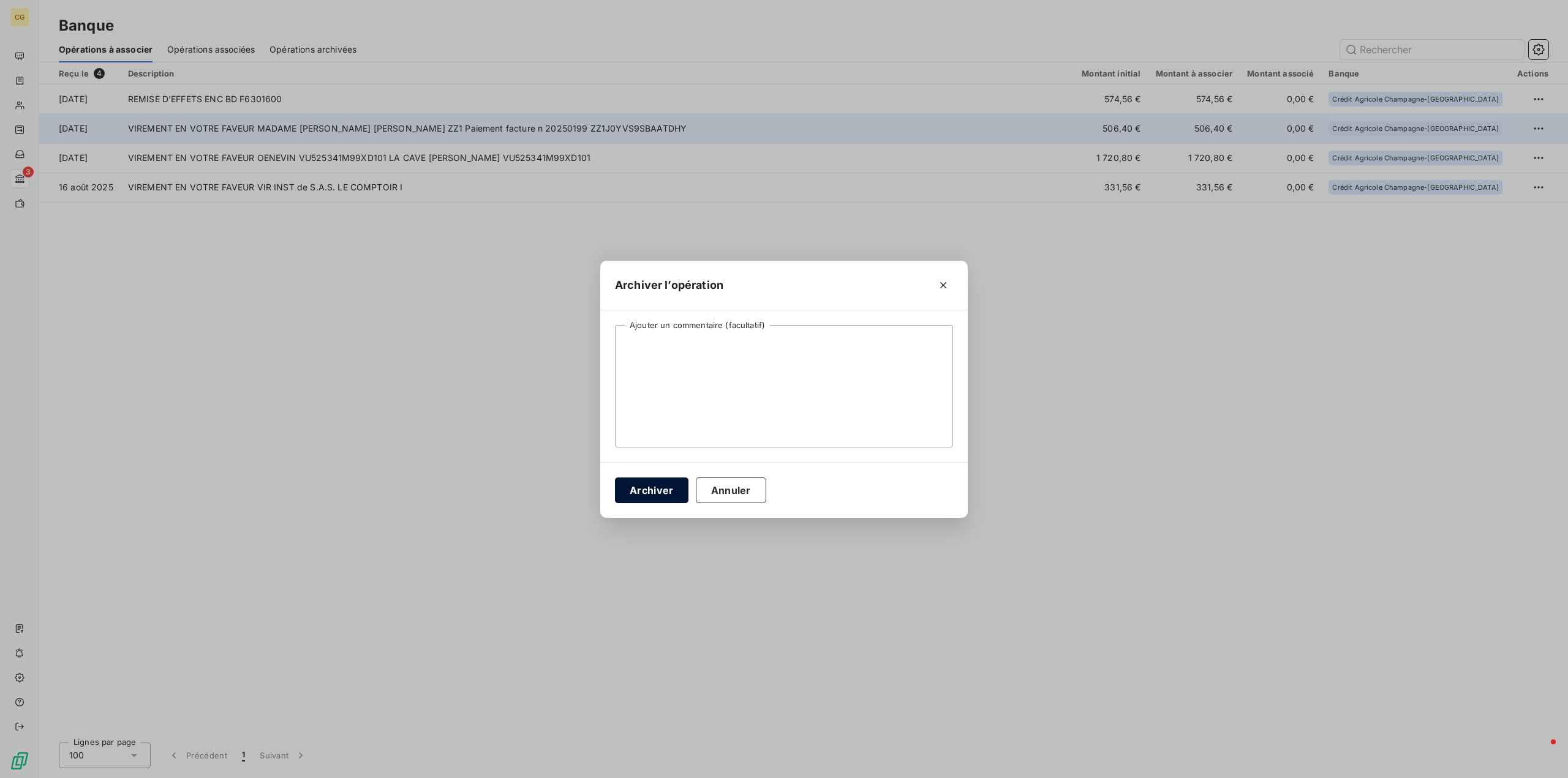
click at [642, 489] on button "Archiver" at bounding box center [652, 490] width 74 height 26
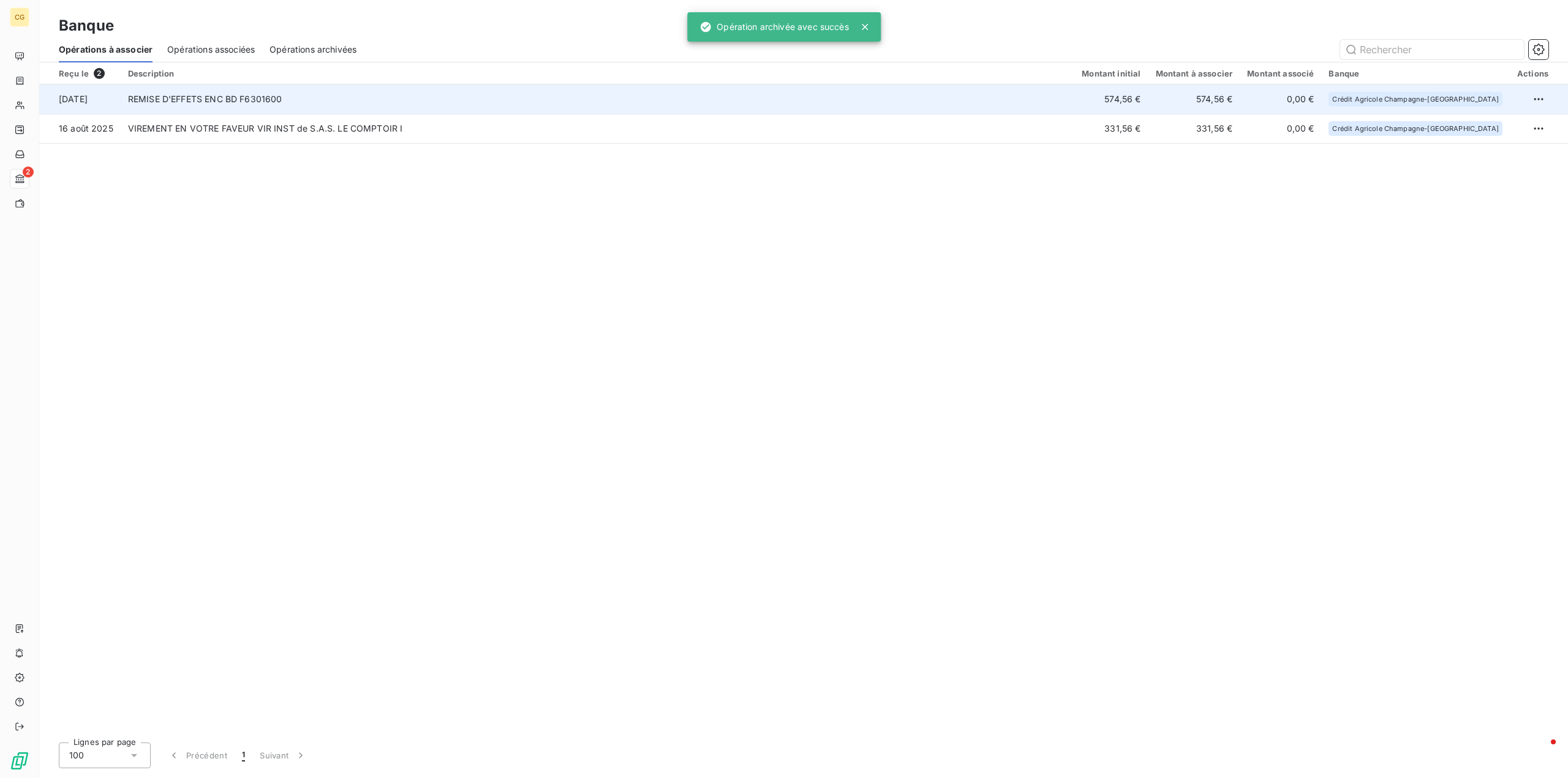
click at [1074, 98] on td "REMISE D'EFFETS ENC BD F6301600" at bounding box center [598, 99] width 954 height 30
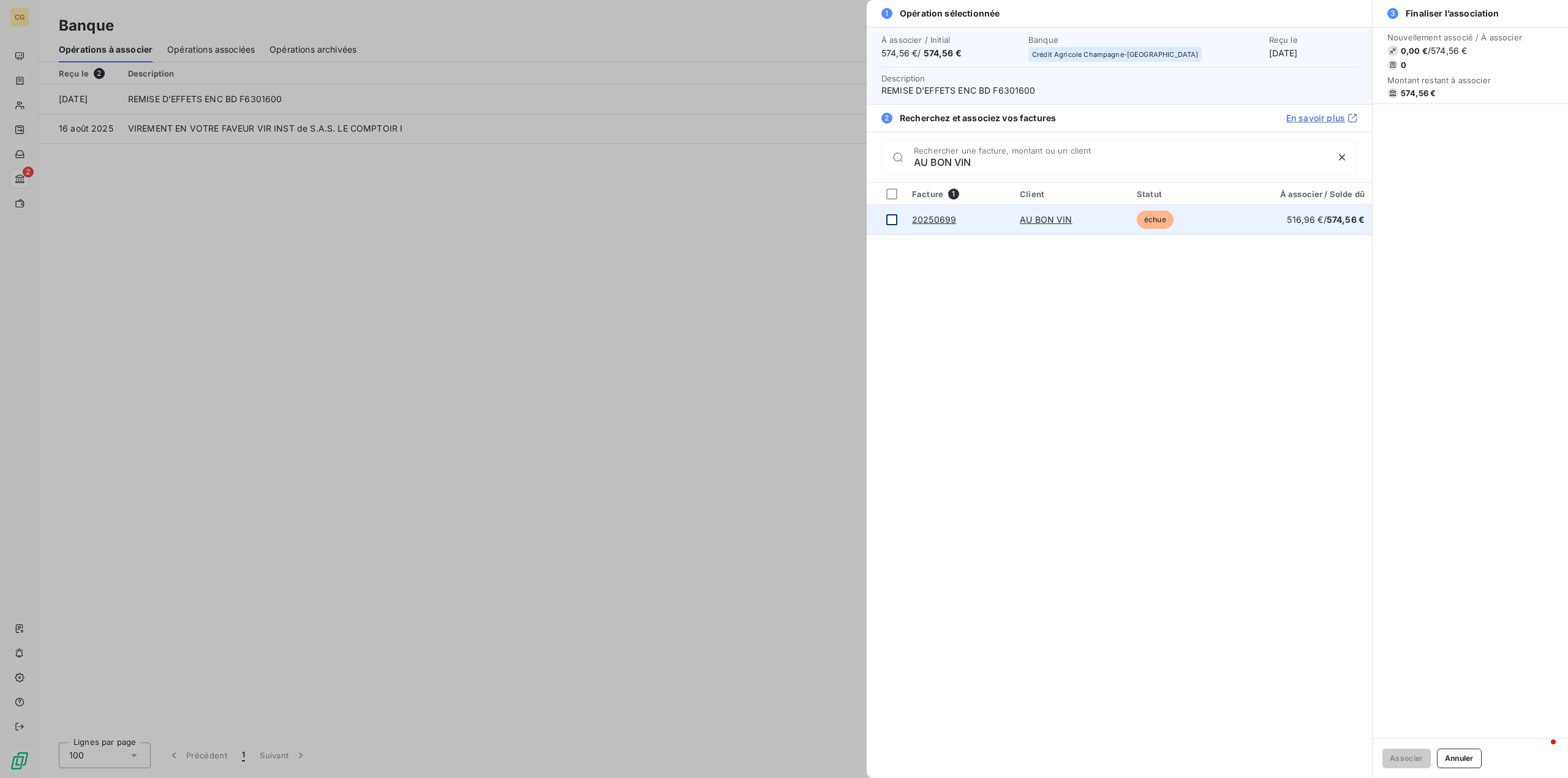
type input "AU BON VIN"
click at [888, 222] on div at bounding box center [892, 220] width 11 height 11
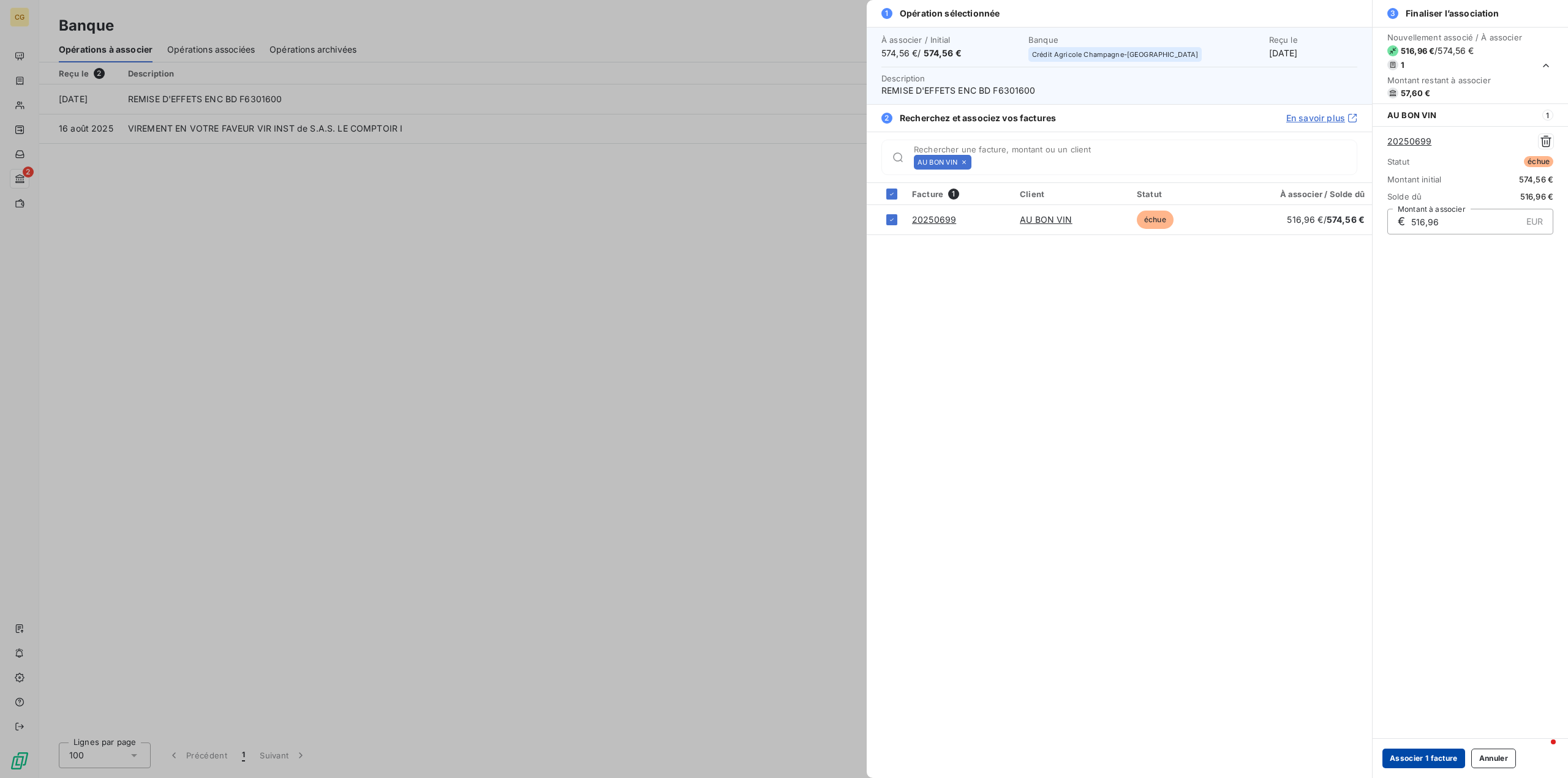
click at [1416, 752] on button "Associer 1 facture" at bounding box center [1423, 758] width 82 height 19
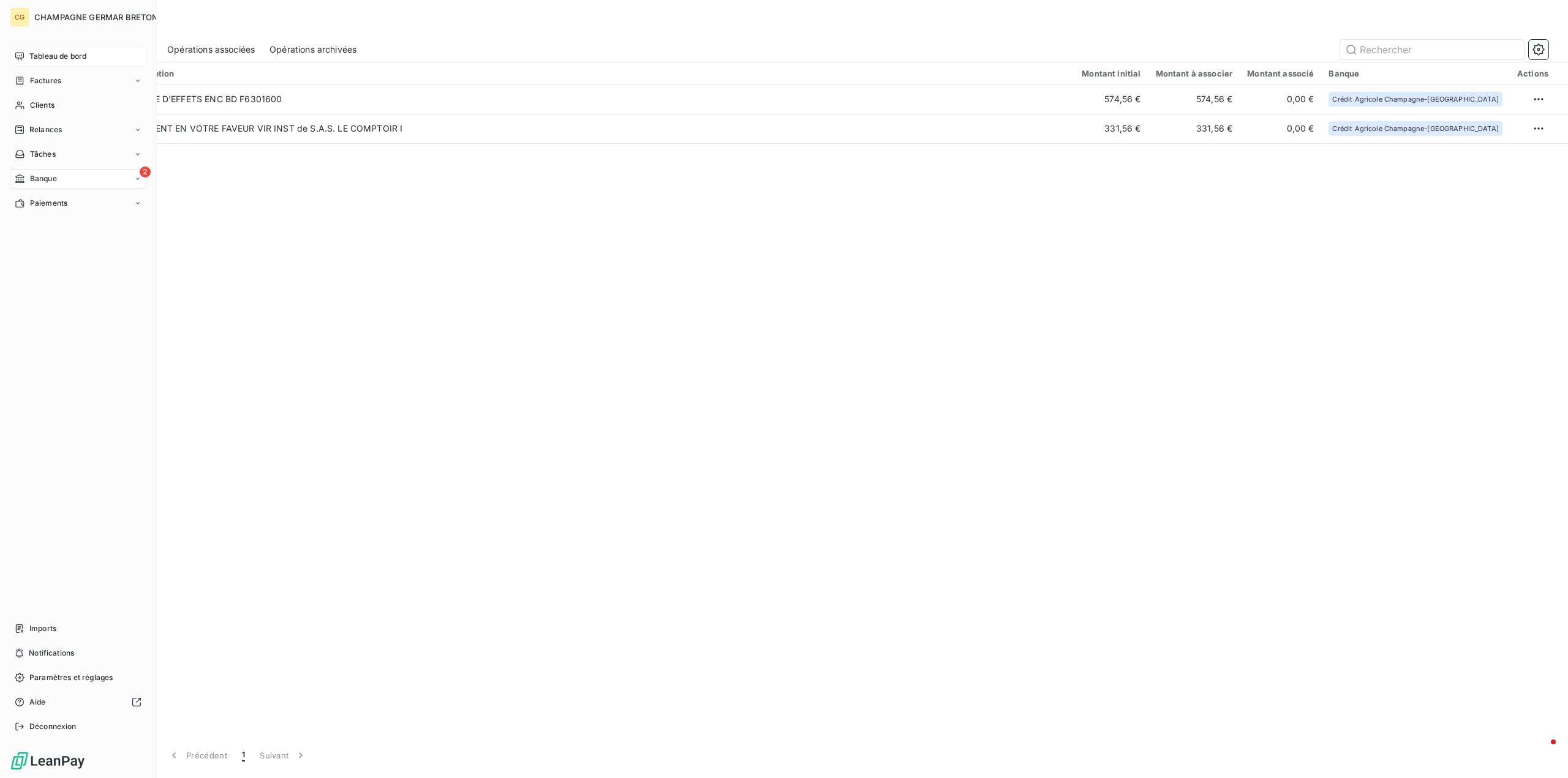
click at [38, 56] on span "Tableau de bord" at bounding box center [58, 57] width 57 height 11
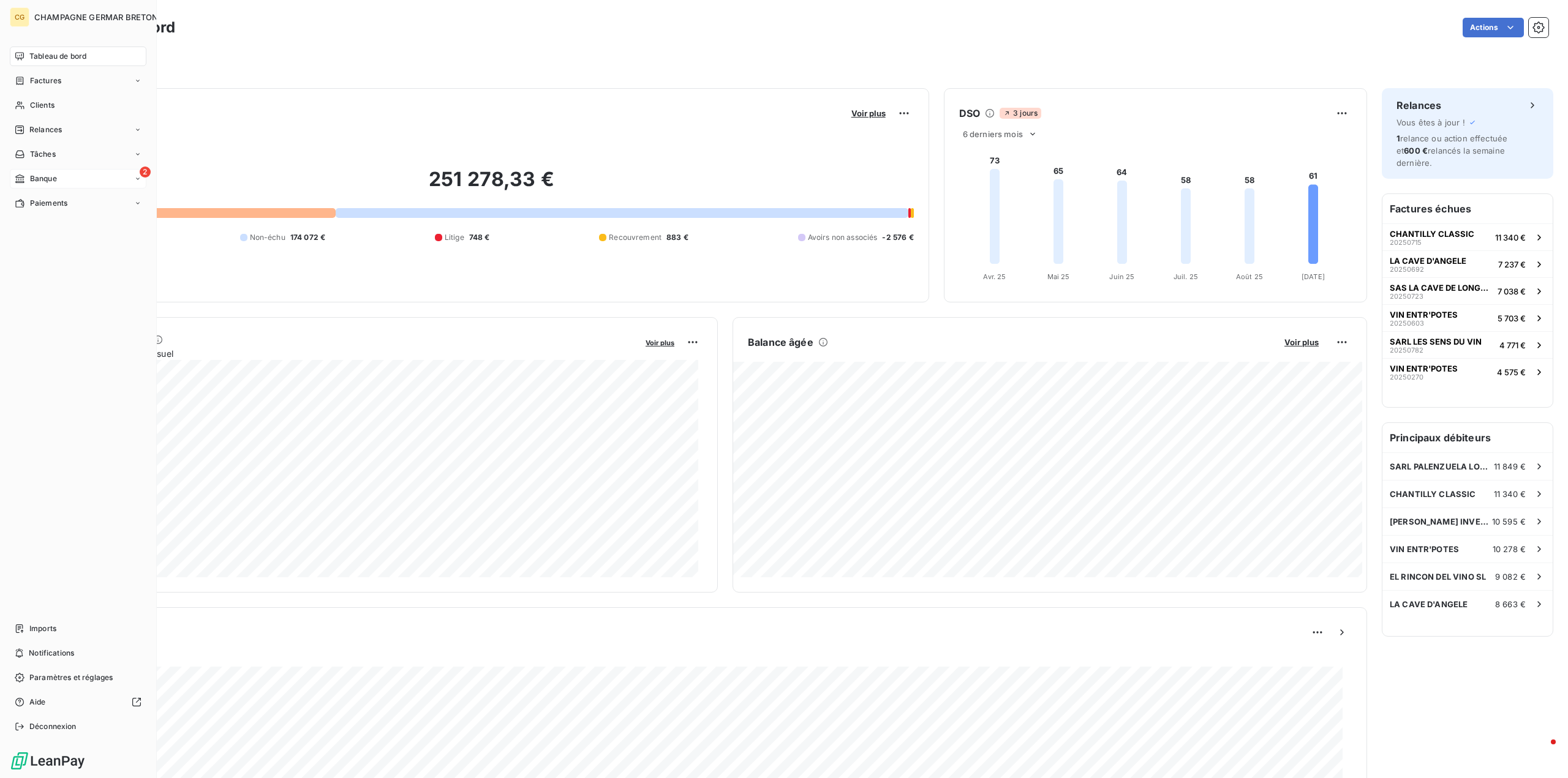
click at [28, 179] on div "Banque" at bounding box center [35, 179] width 42 height 11
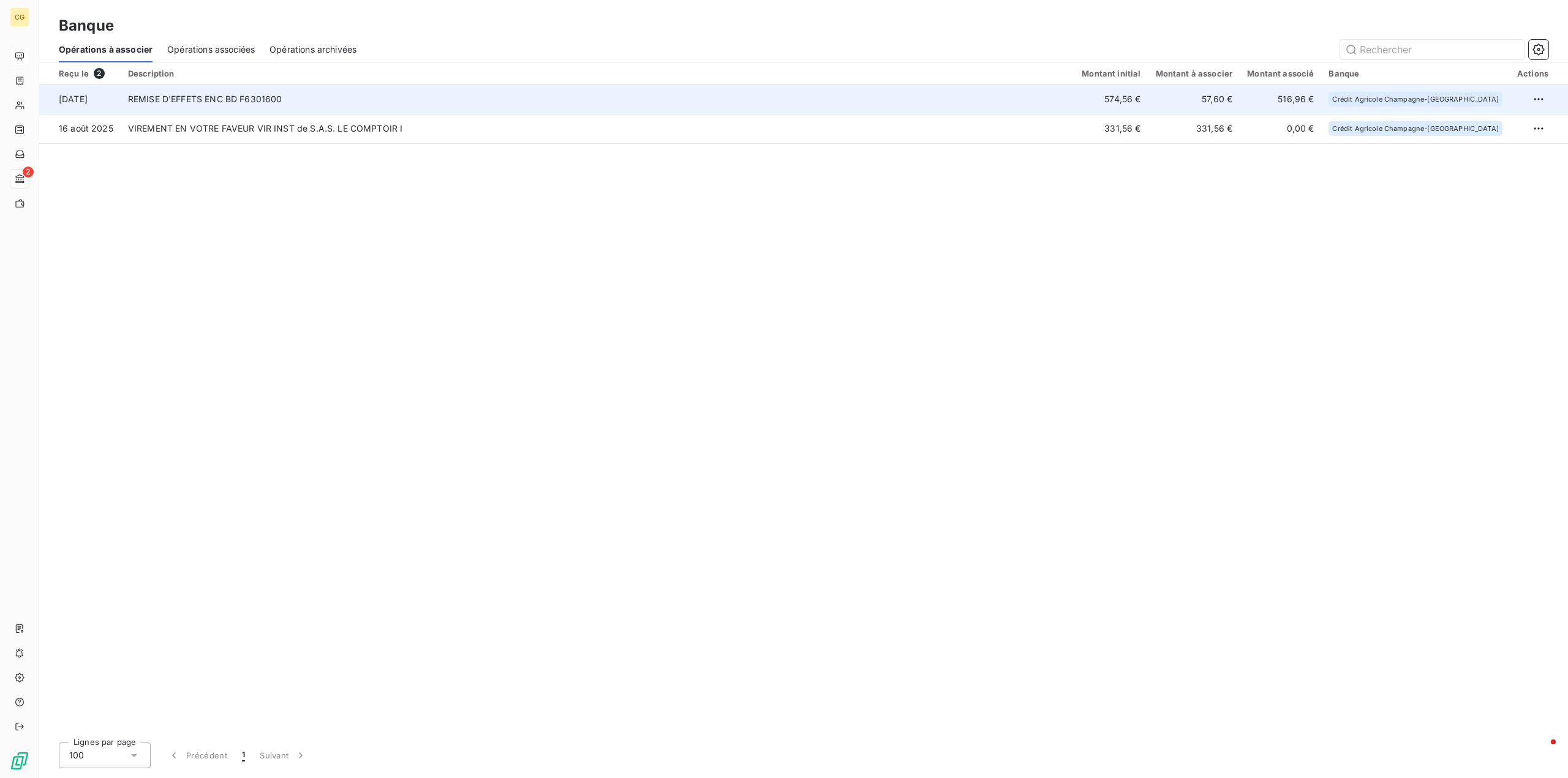
click at [283, 99] on td "REMISE D'EFFETS ENC BD F6301600" at bounding box center [598, 99] width 954 height 30
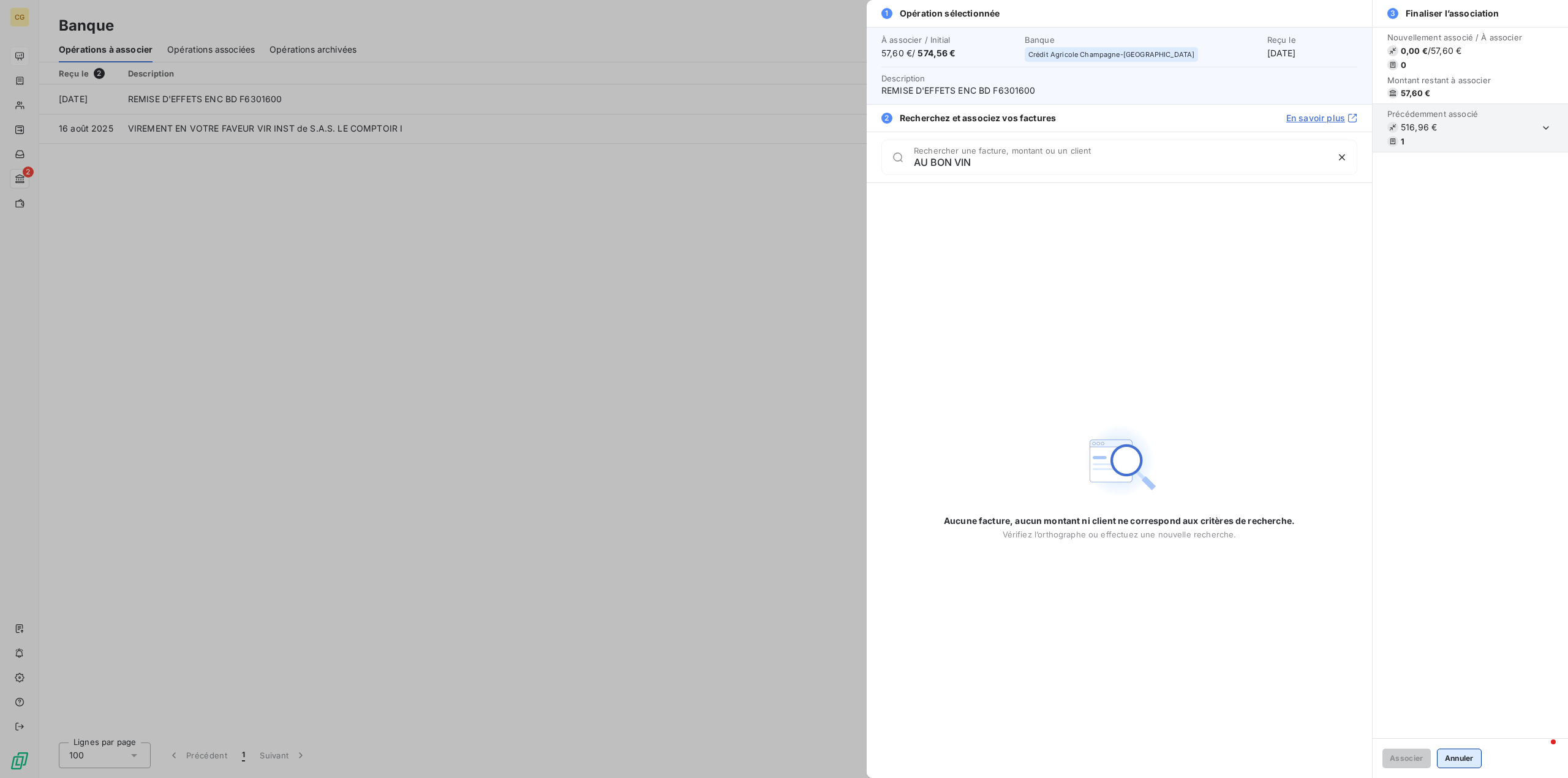
type input "AU BON VIN"
click at [1474, 766] on button "Annuler" at bounding box center [1459, 758] width 45 height 19
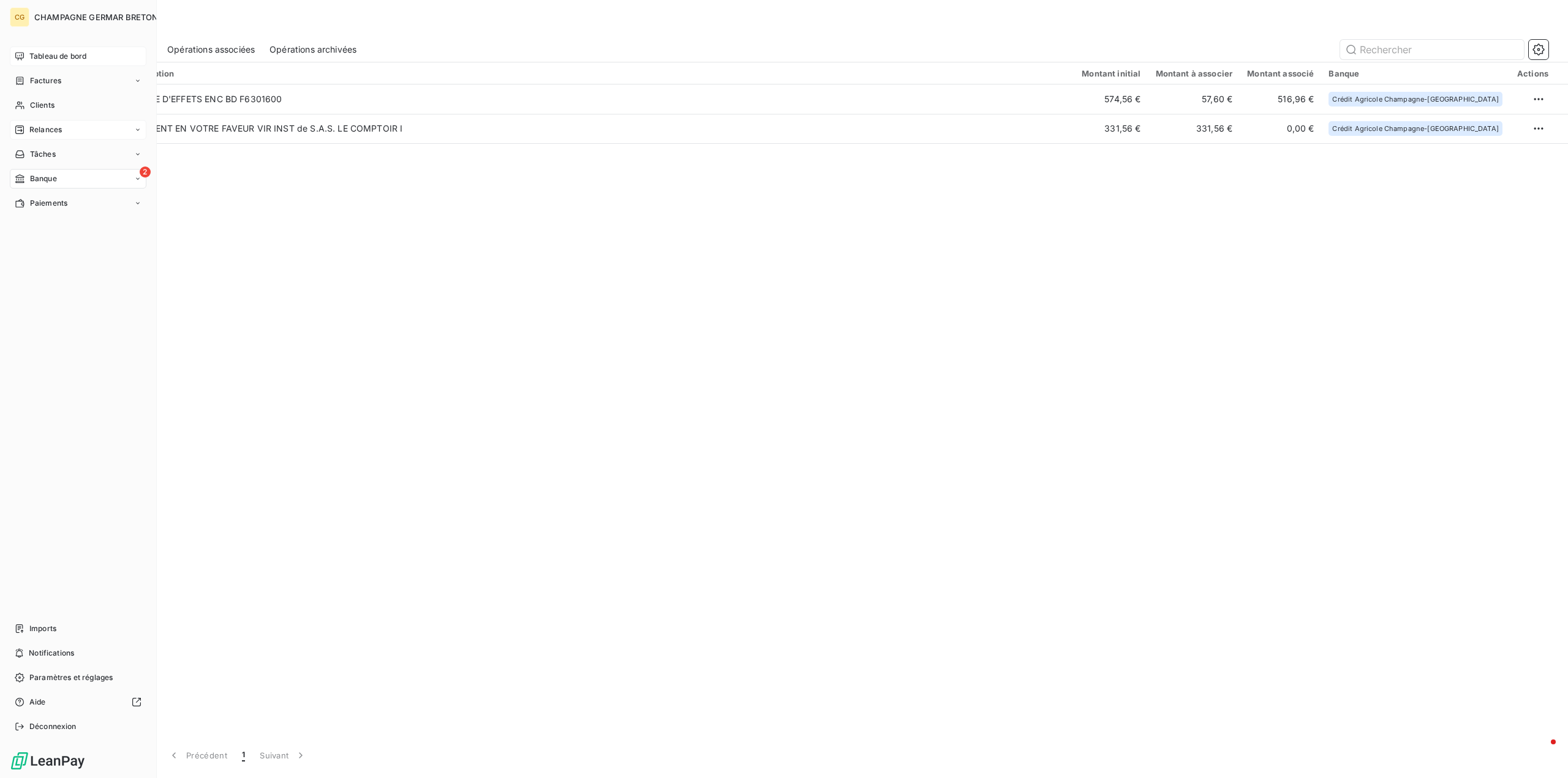
click at [42, 133] on span "Relances" at bounding box center [46, 130] width 33 height 11
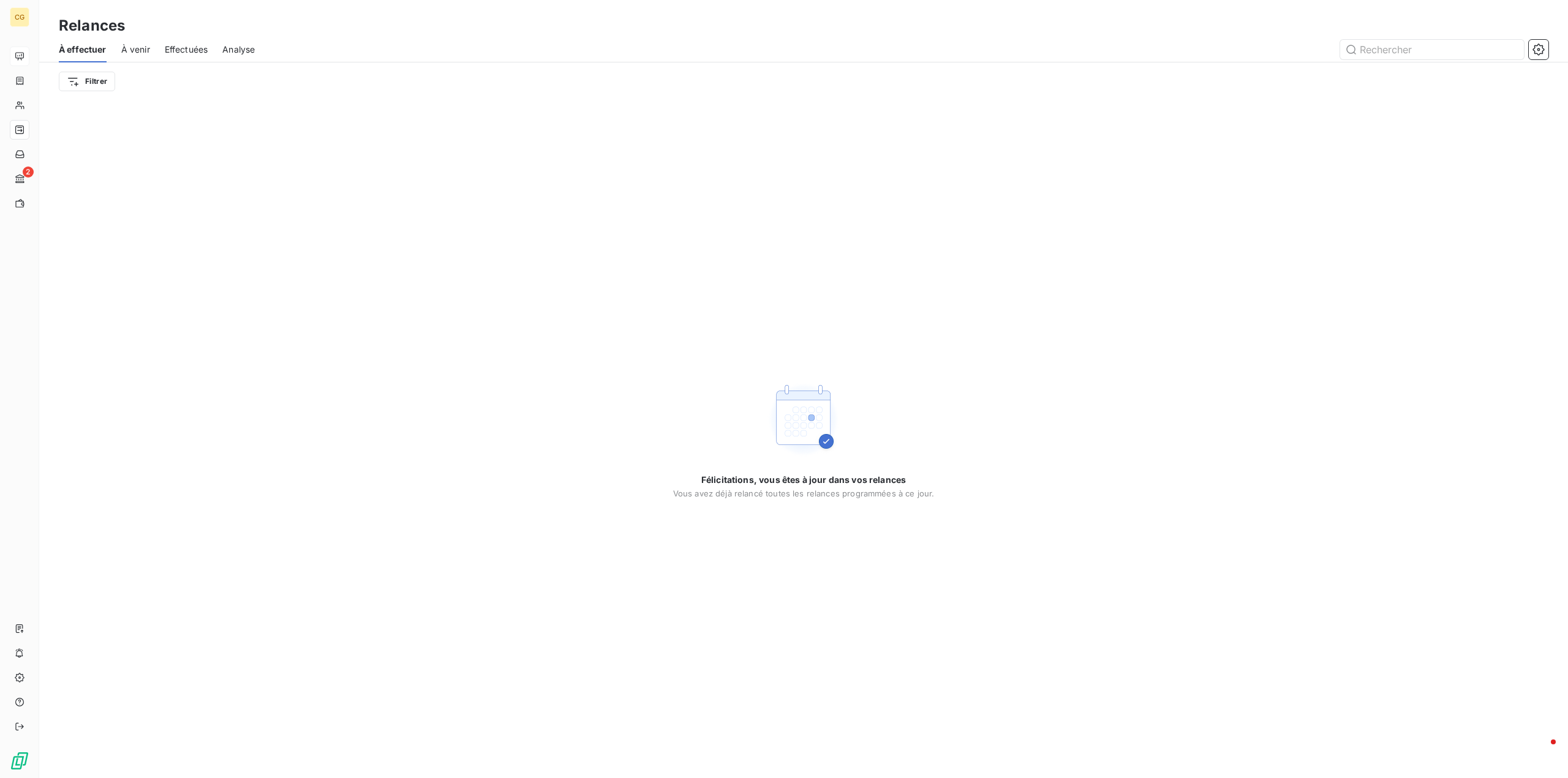
click at [190, 52] on span "Effectuées" at bounding box center [186, 49] width 43 height 12
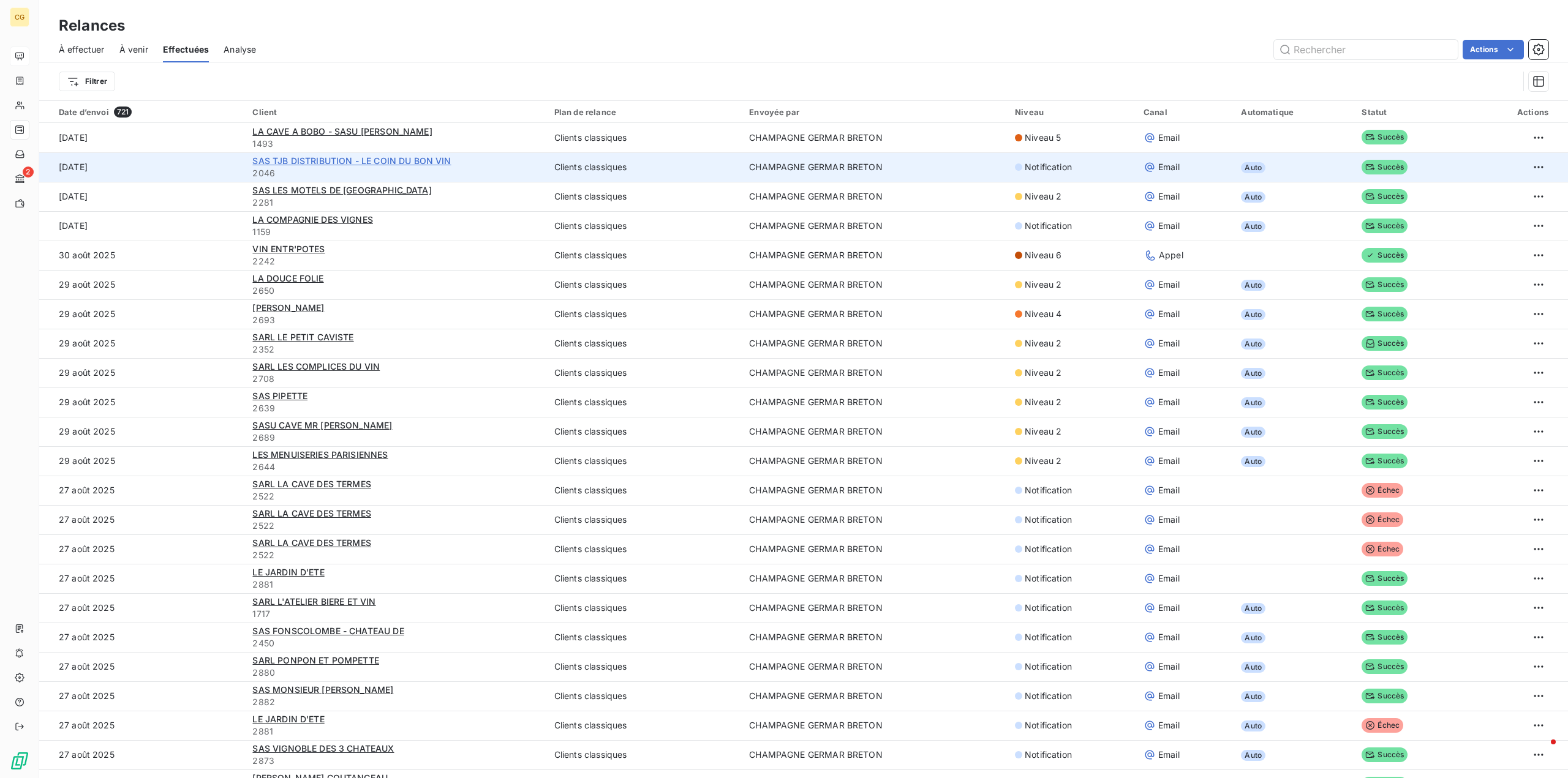
click at [413, 158] on span "SAS TJB DISTRIBUTION - LE COIN DU BON VIN" at bounding box center [351, 160] width 198 height 10
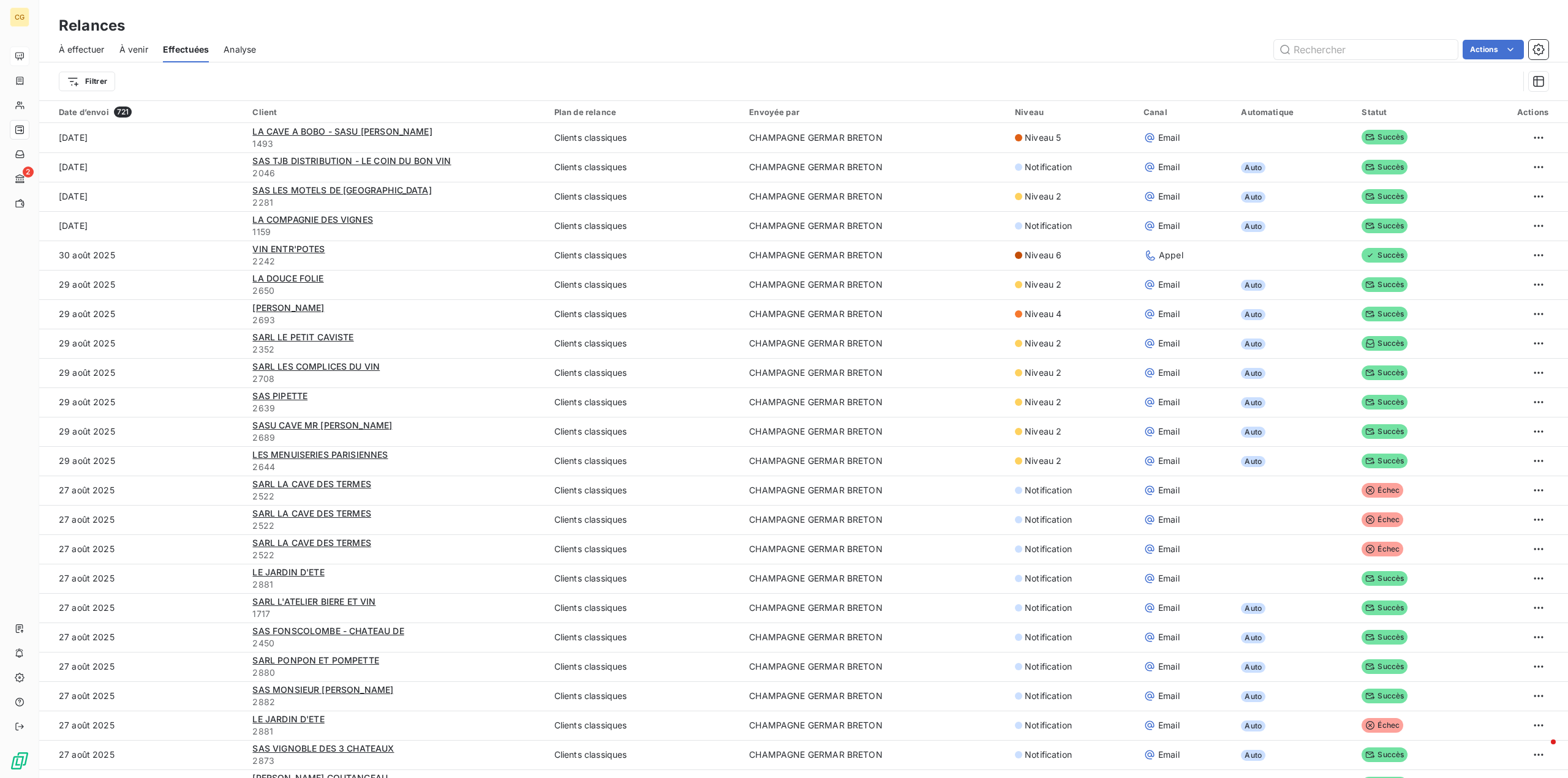
click at [131, 48] on span "À venir" at bounding box center [134, 49] width 29 height 12
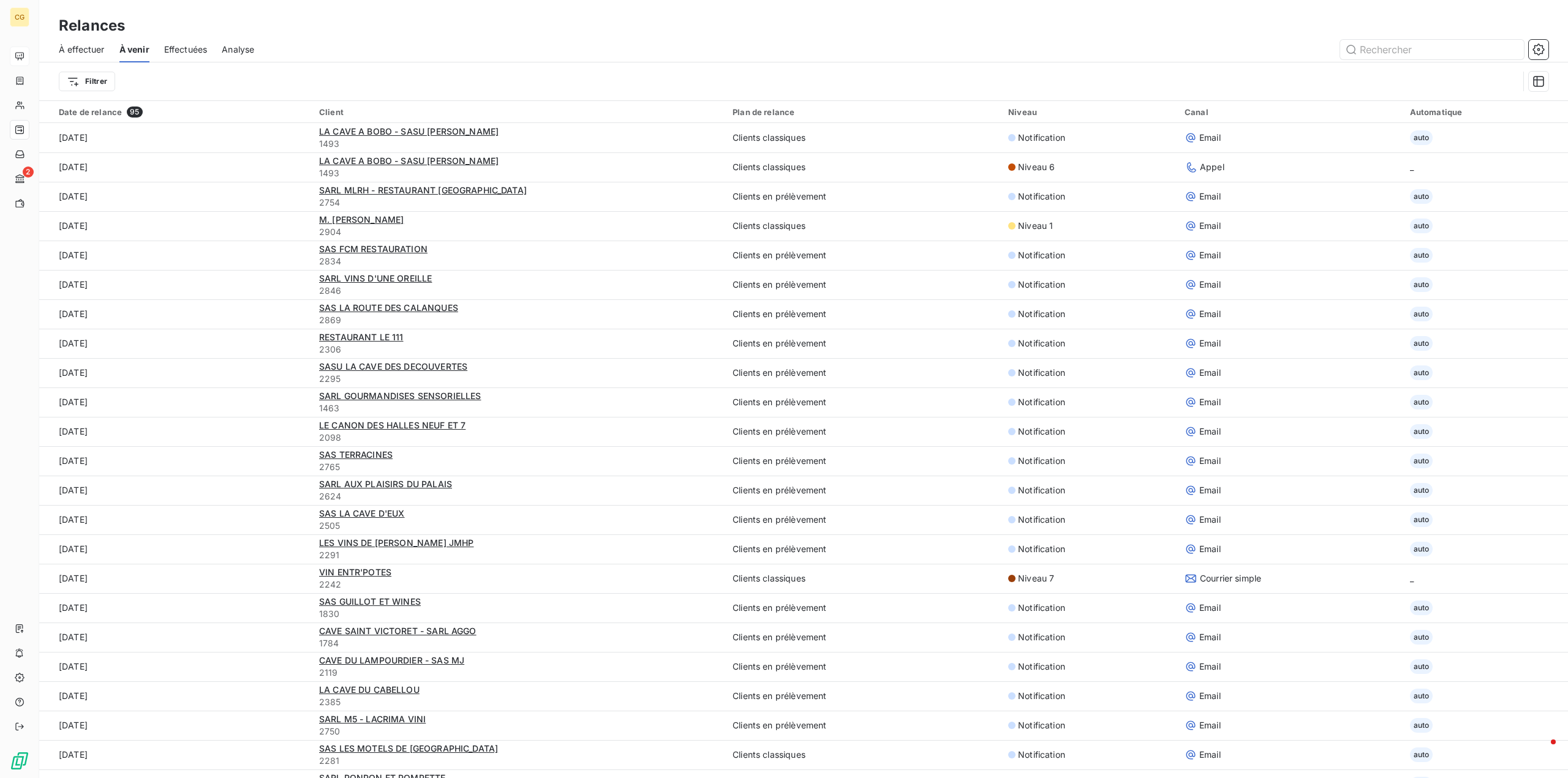
click at [182, 46] on span "Effectuées" at bounding box center [186, 49] width 43 height 12
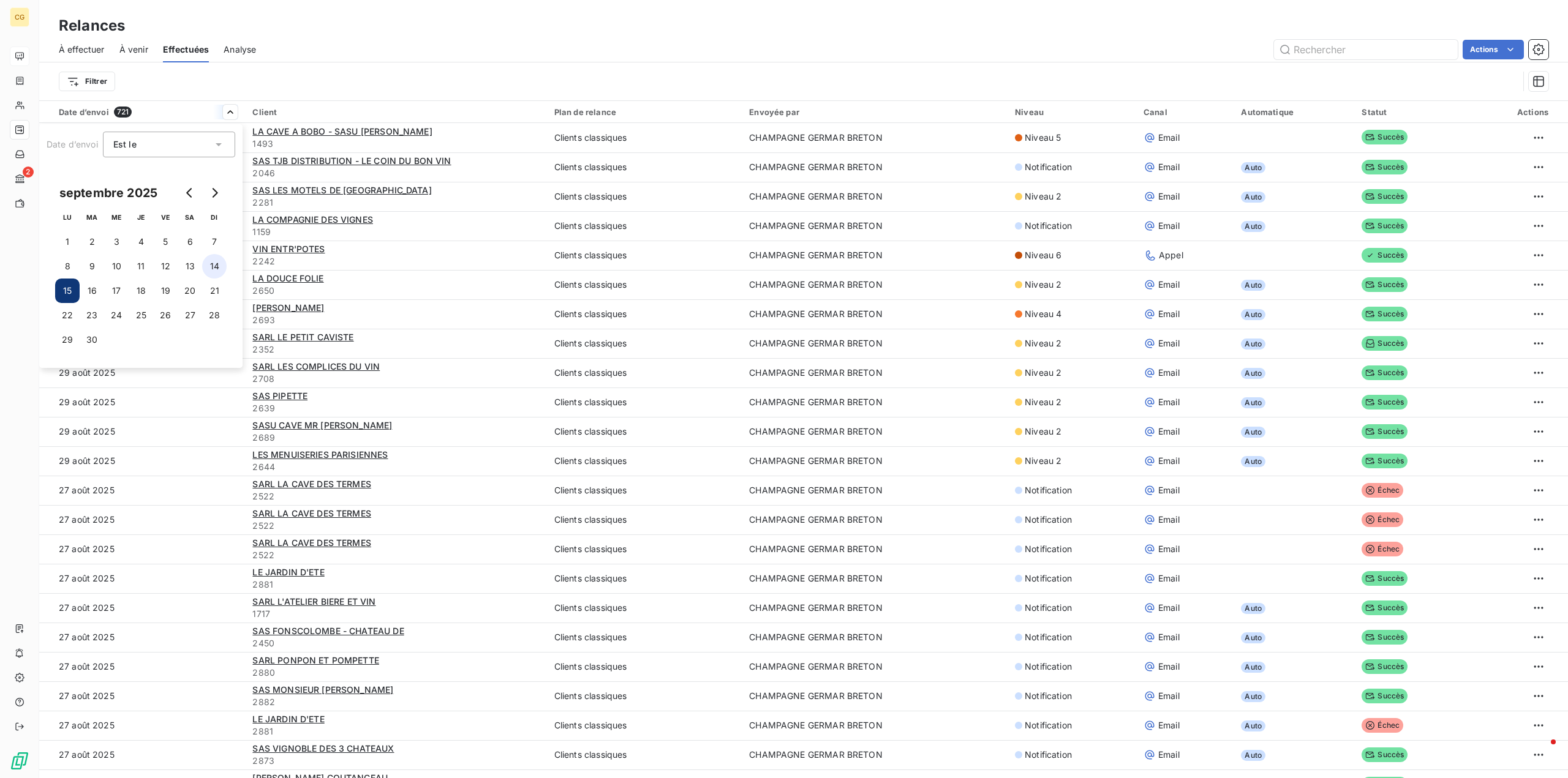
click at [212, 265] on button "14" at bounding box center [214, 266] width 25 height 25
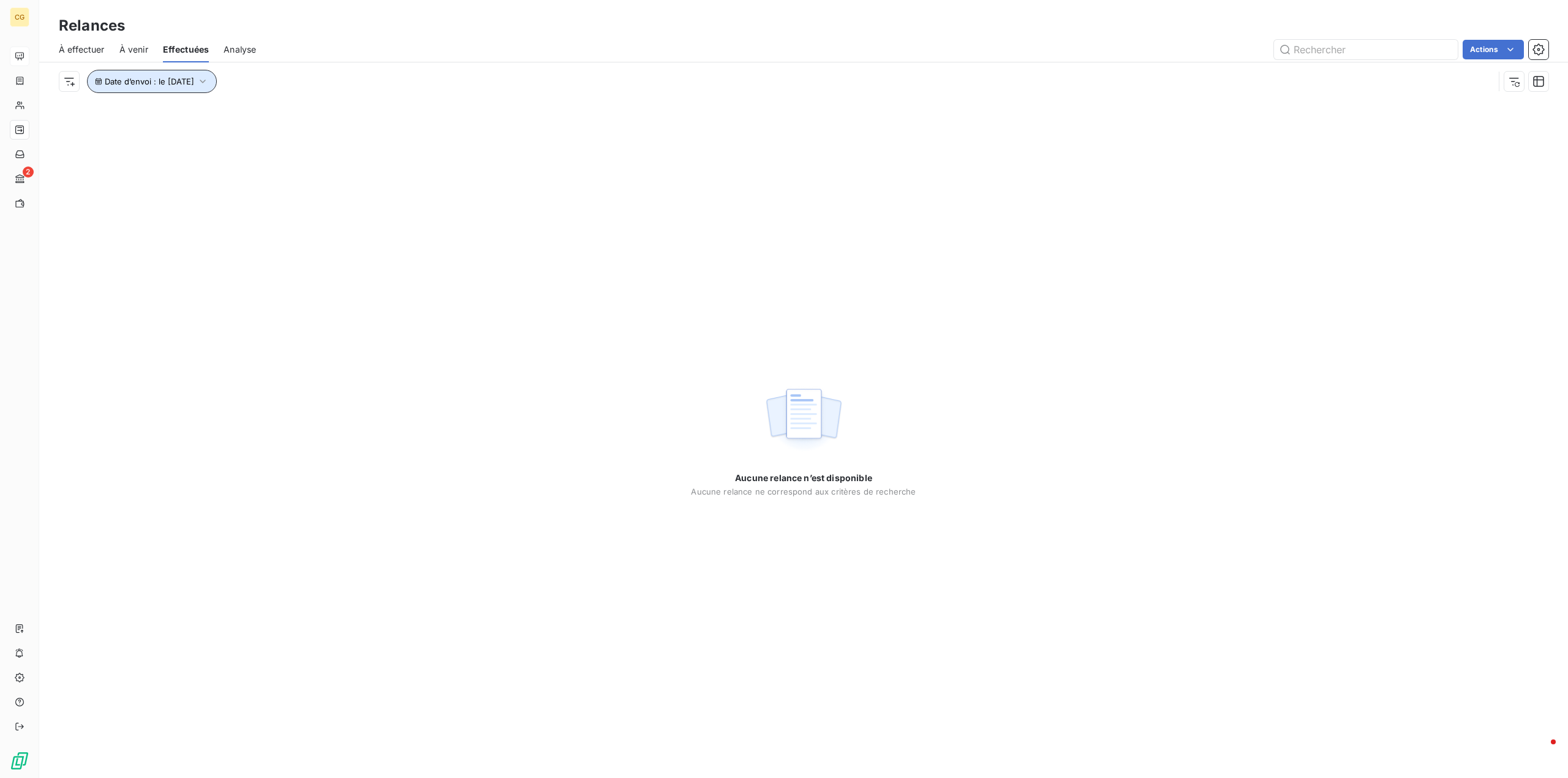
click at [209, 80] on icon "button" at bounding box center [202, 81] width 12 height 12
click at [239, 234] on button "13" at bounding box center [238, 235] width 25 height 25
click at [350, 211] on div "Aucune relance n’est disponible Aucune relance ne correspond aux critères de re…" at bounding box center [803, 439] width 1529 height 677
click at [209, 80] on icon "button" at bounding box center [202, 81] width 12 height 12
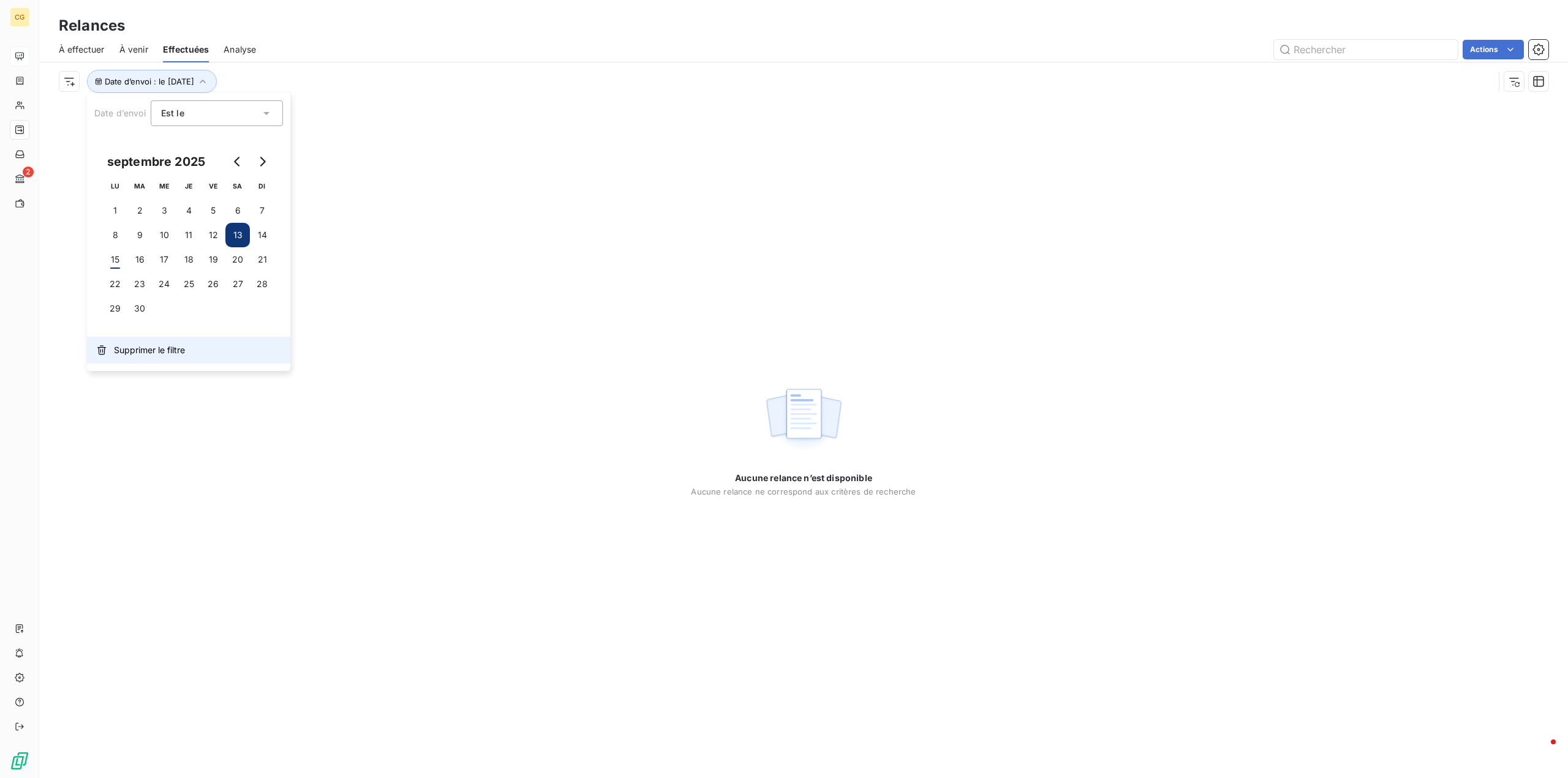
click at [131, 351] on span "Supprimer le filtre" at bounding box center [149, 349] width 71 height 12
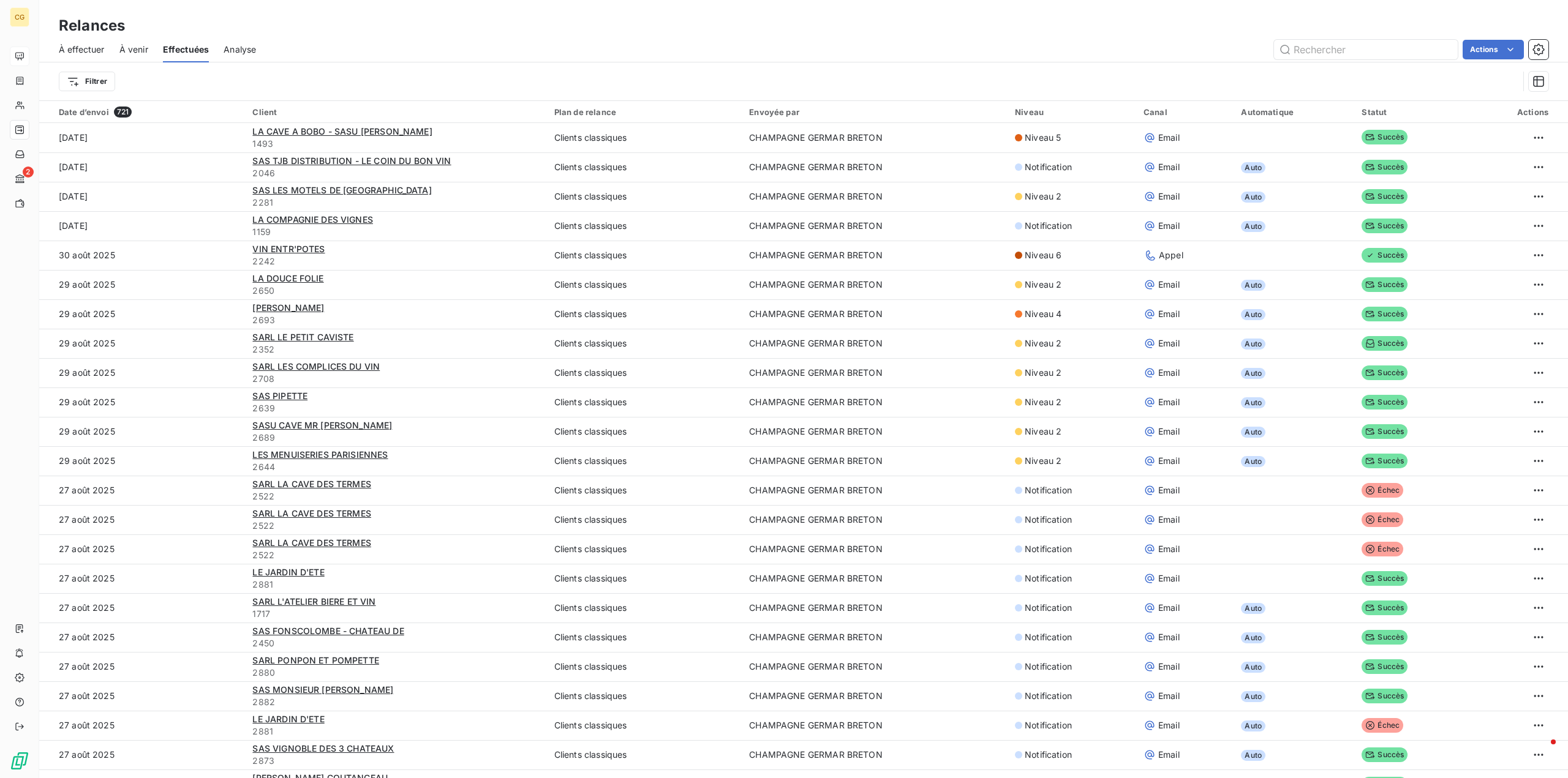
click at [140, 49] on span "À venir" at bounding box center [134, 49] width 29 height 12
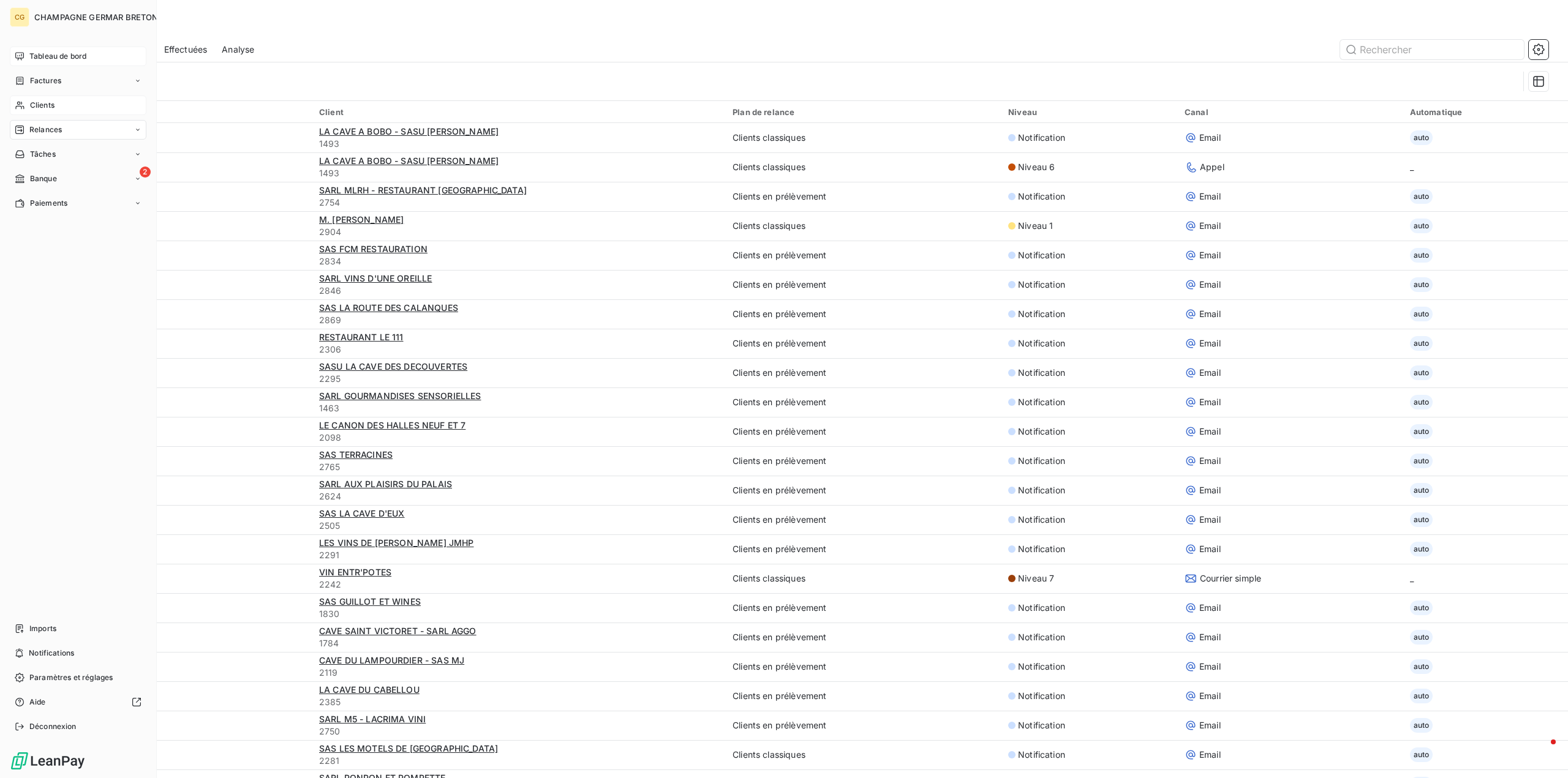
click at [33, 106] on span "Clients" at bounding box center [42, 106] width 25 height 11
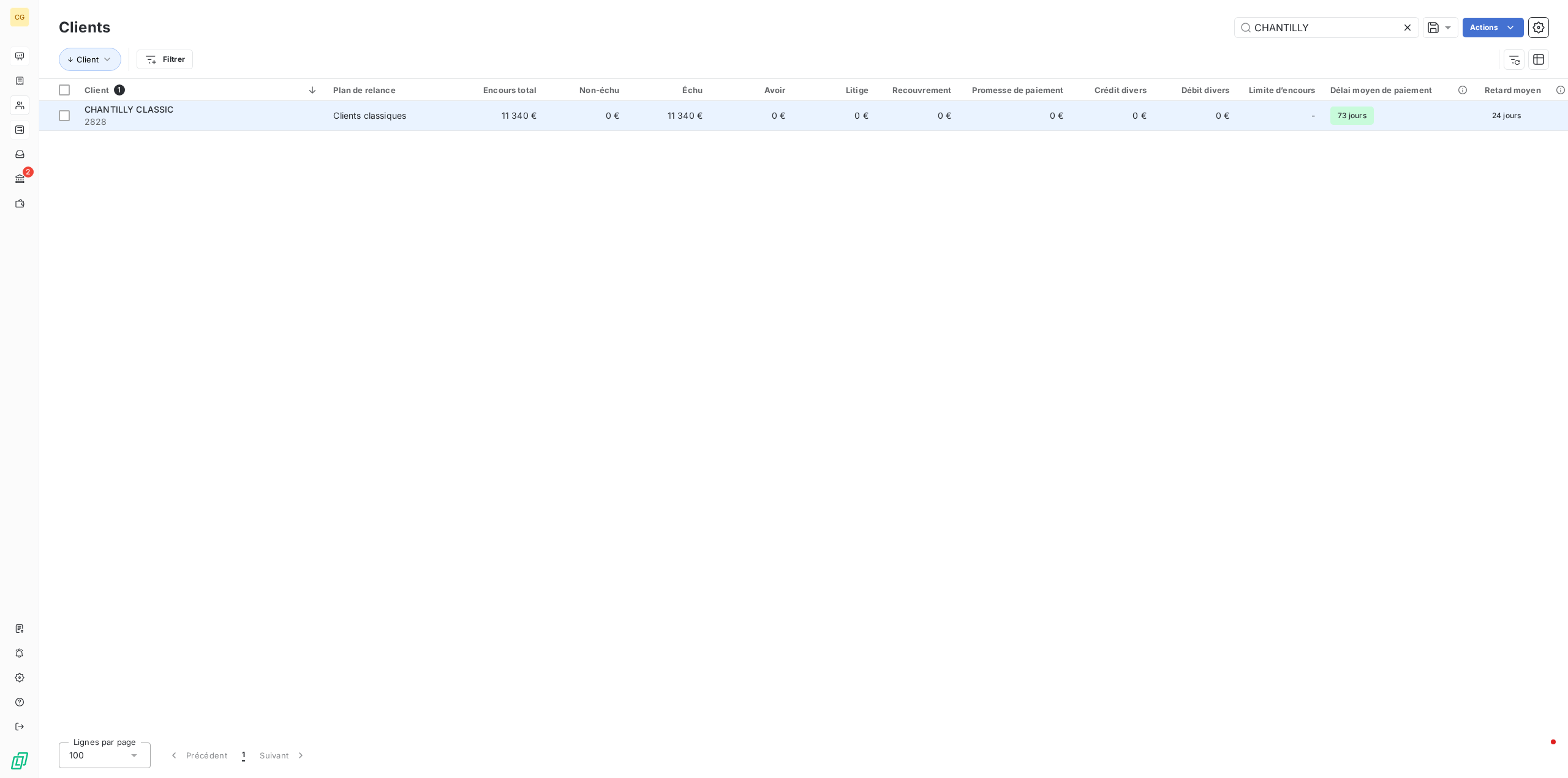
type input "CHANTILLY"
click at [382, 116] on div "Clients classiques" at bounding box center [369, 115] width 73 height 12
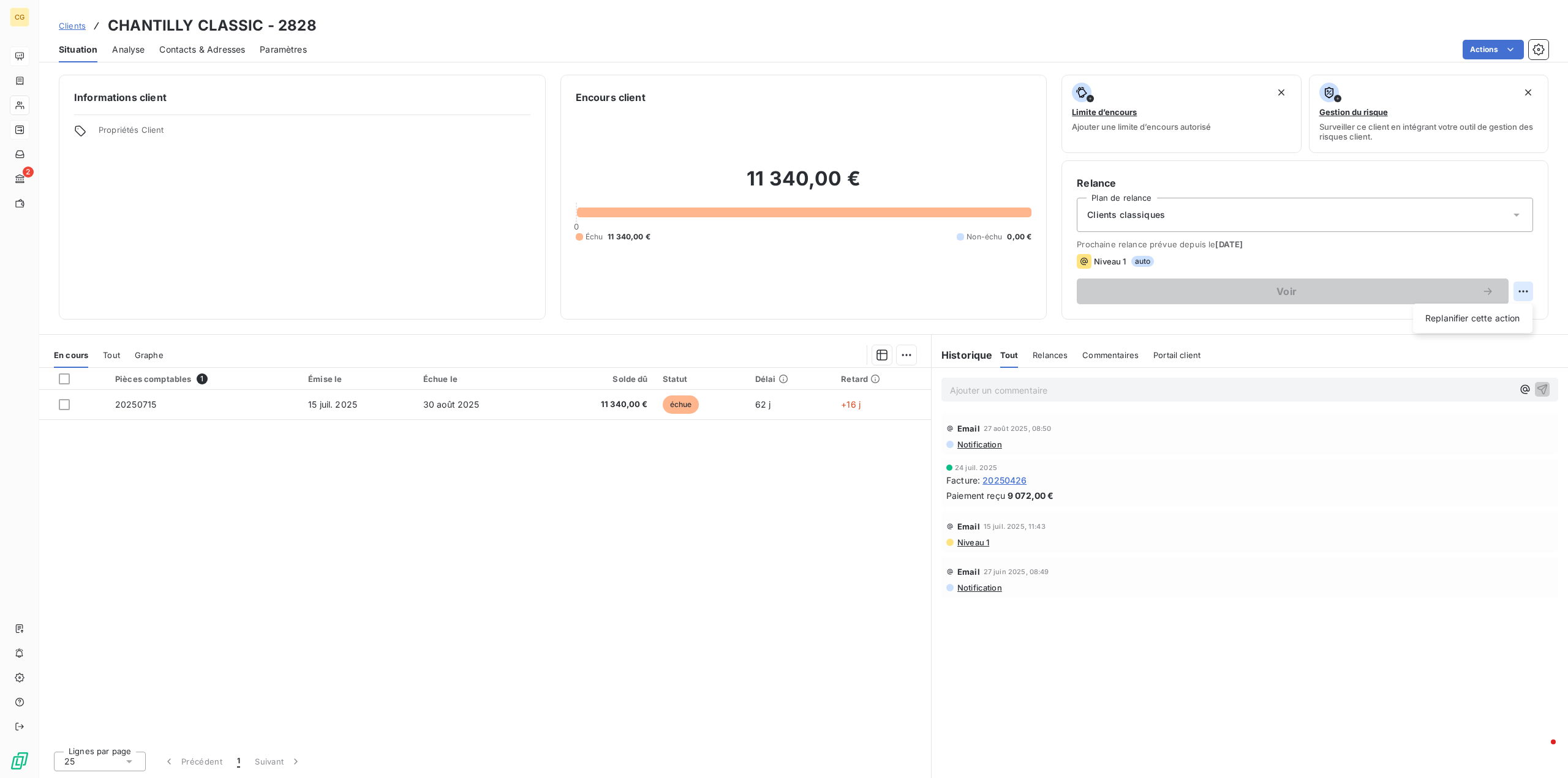
click at [1523, 292] on html "CG 2 Clients CHANTILLY CLASSIC - 2828 Situation Analyse Contacts & Adresses Par…" at bounding box center [784, 389] width 1568 height 778
click at [1362, 236] on html "CG 2 Clients CHANTILLY CLASSIC - 2828 Situation Analyse Contacts & Adresses Par…" at bounding box center [784, 389] width 1568 height 778
click at [1251, 483] on div "Facture : 20250426" at bounding box center [1250, 481] width 607 height 13
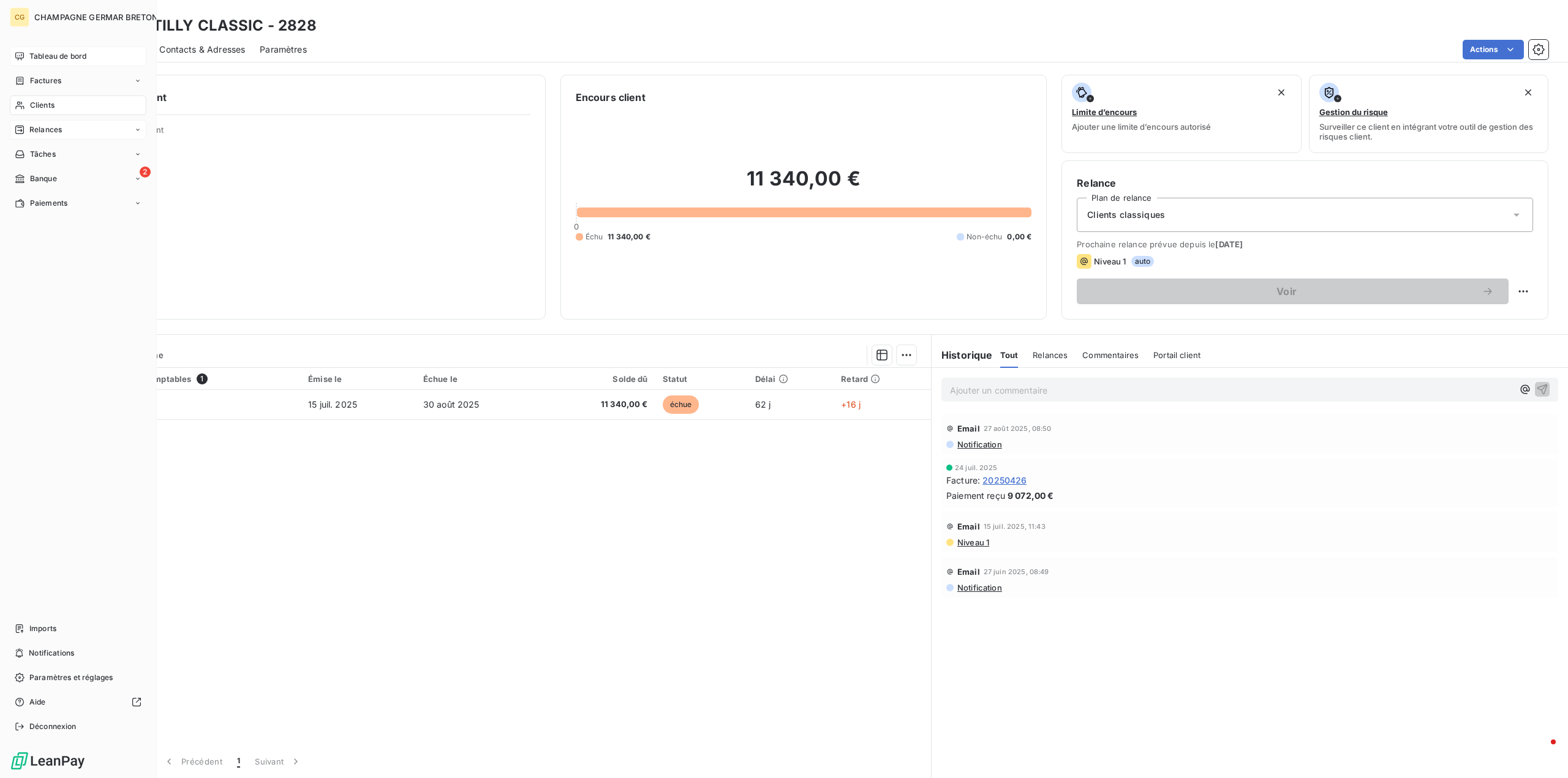
click at [34, 54] on span "Tableau de bord" at bounding box center [58, 57] width 57 height 11
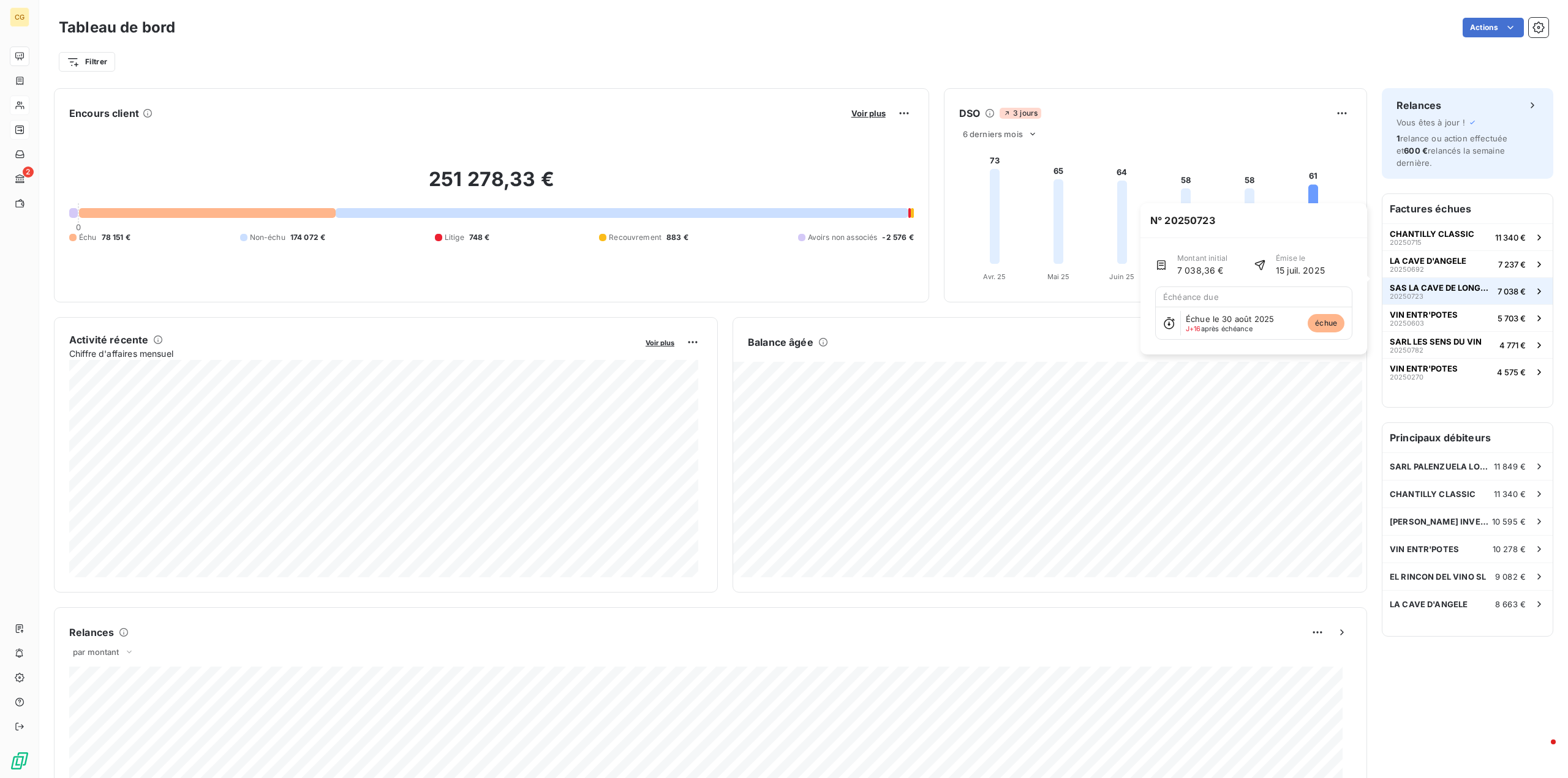
click at [1434, 283] on span "SAS LA CAVE DE LONGCHAMP" at bounding box center [1441, 288] width 103 height 10
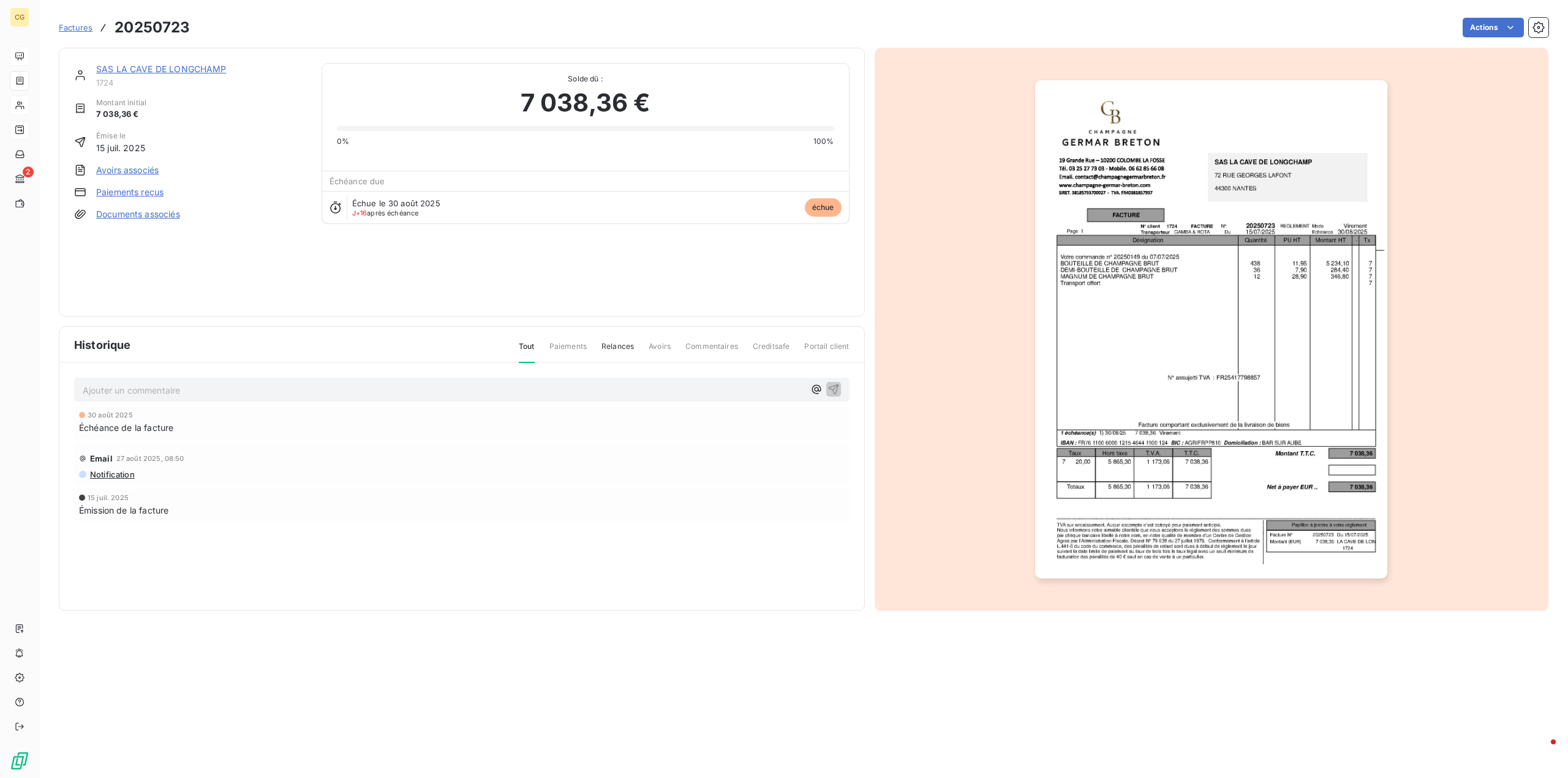
click at [153, 73] on link "SAS LA CAVE DE LONGCHAMP" at bounding box center [161, 69] width 130 height 10
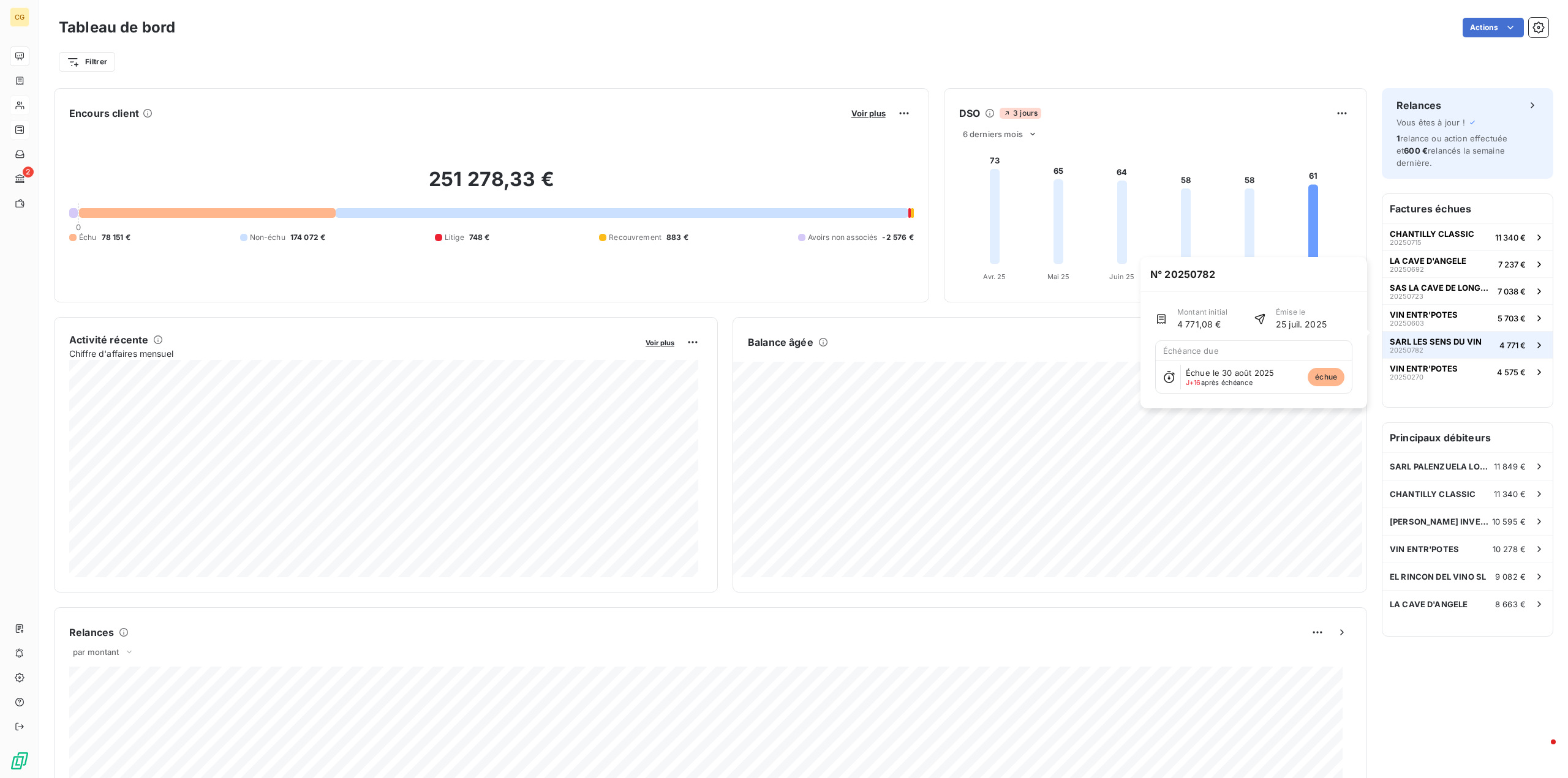
click at [1417, 337] on span "SARL LES SENS DU VIN" at bounding box center [1435, 341] width 92 height 10
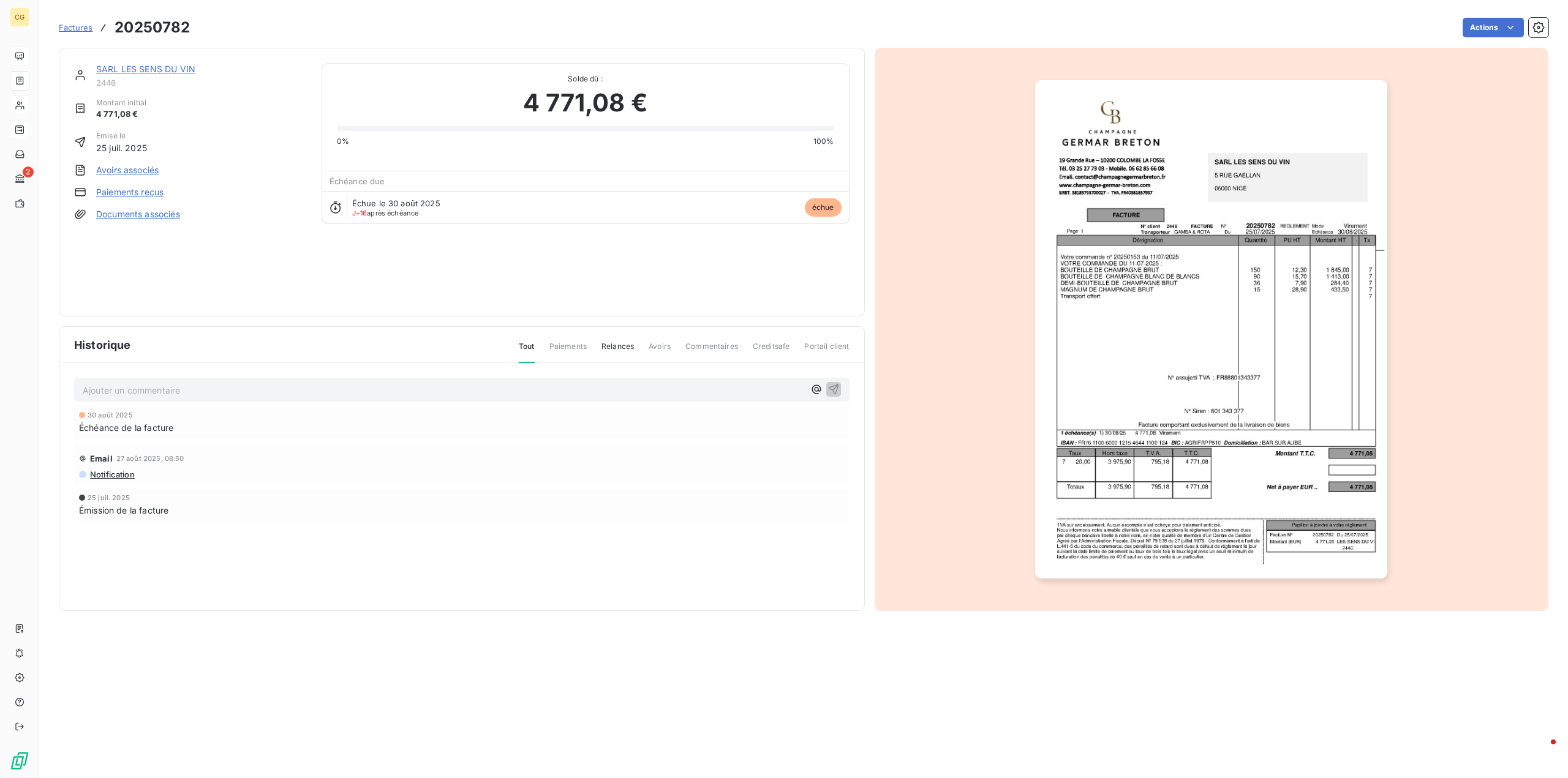
click at [142, 73] on link "SARL LES SENS DU VIN" at bounding box center [146, 69] width 99 height 10
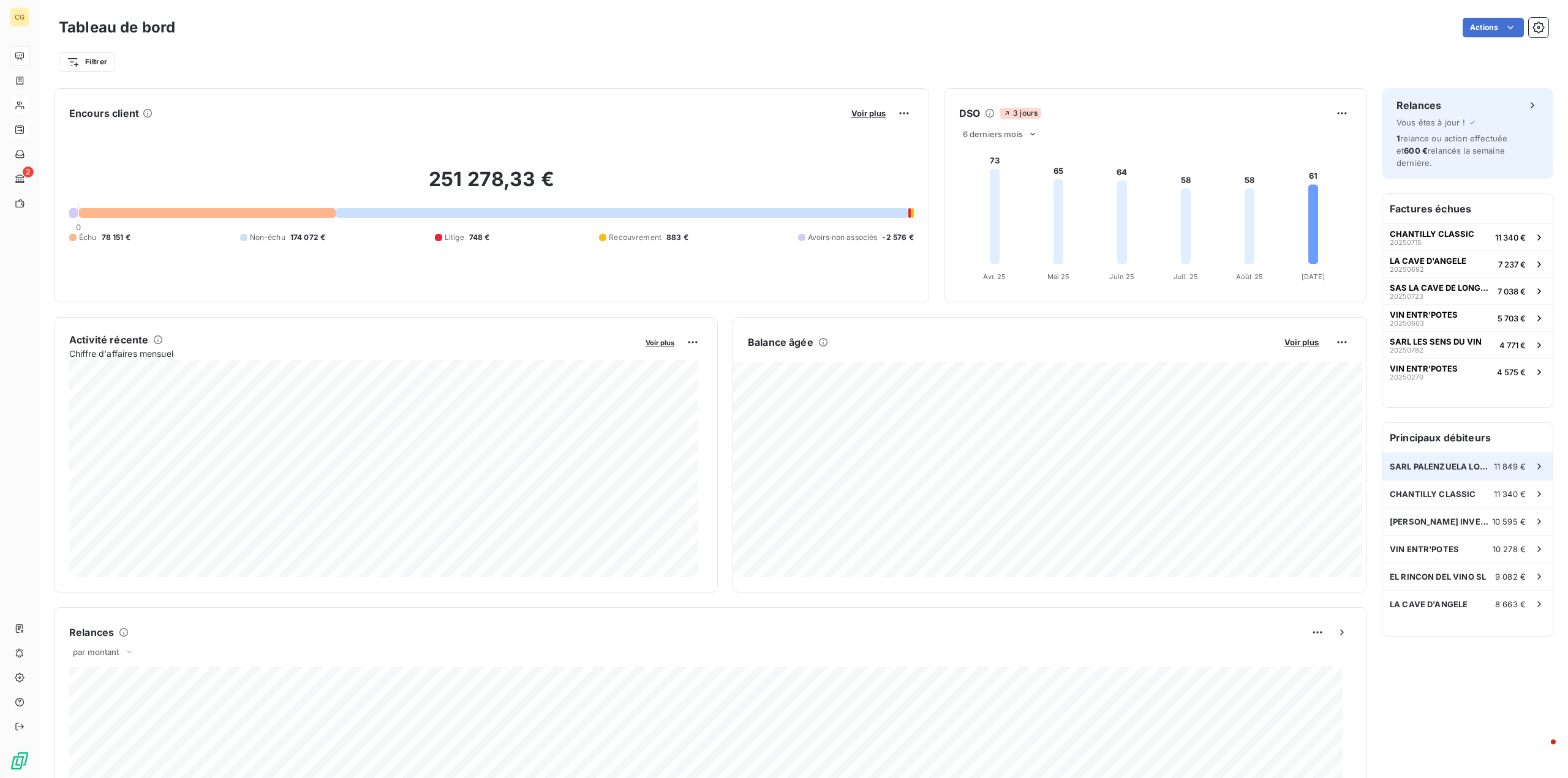
click at [1452, 461] on span "SARL PALENZUELA LOGISTICA" at bounding box center [1442, 466] width 104 height 10
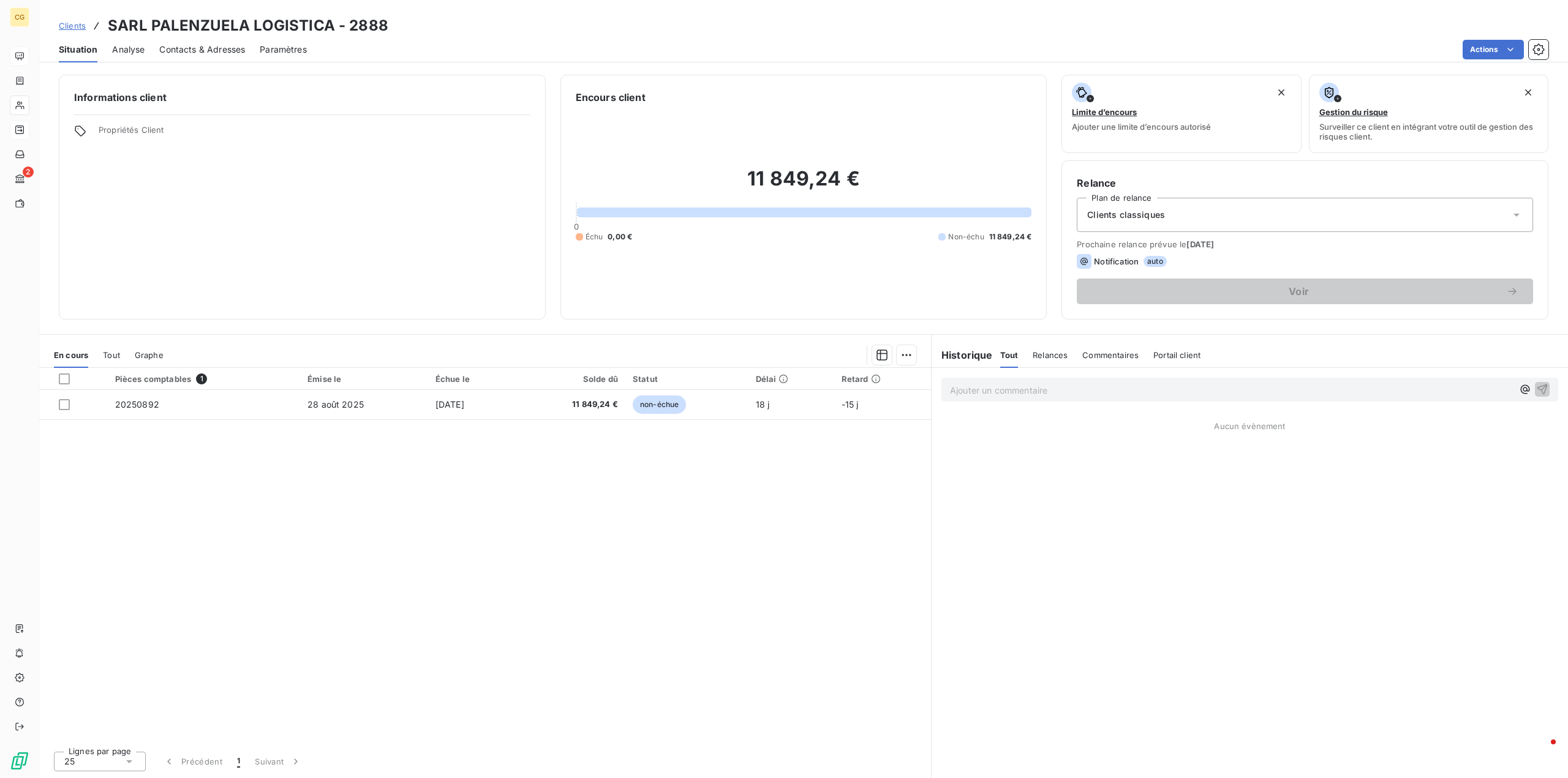
click at [78, 25] on span "Clients" at bounding box center [72, 26] width 27 height 10
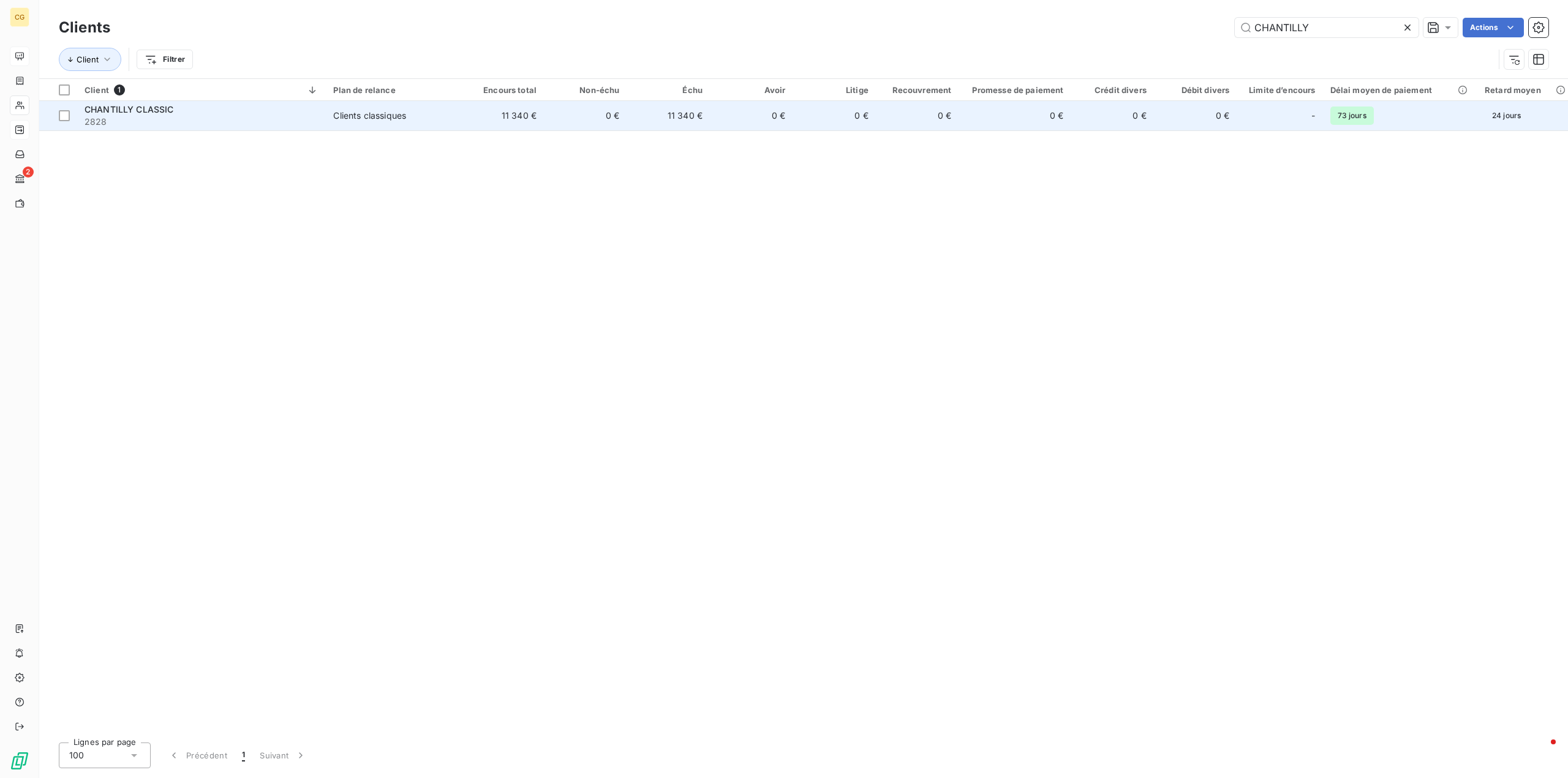
click at [382, 118] on div "Clients classiques" at bounding box center [369, 115] width 73 height 12
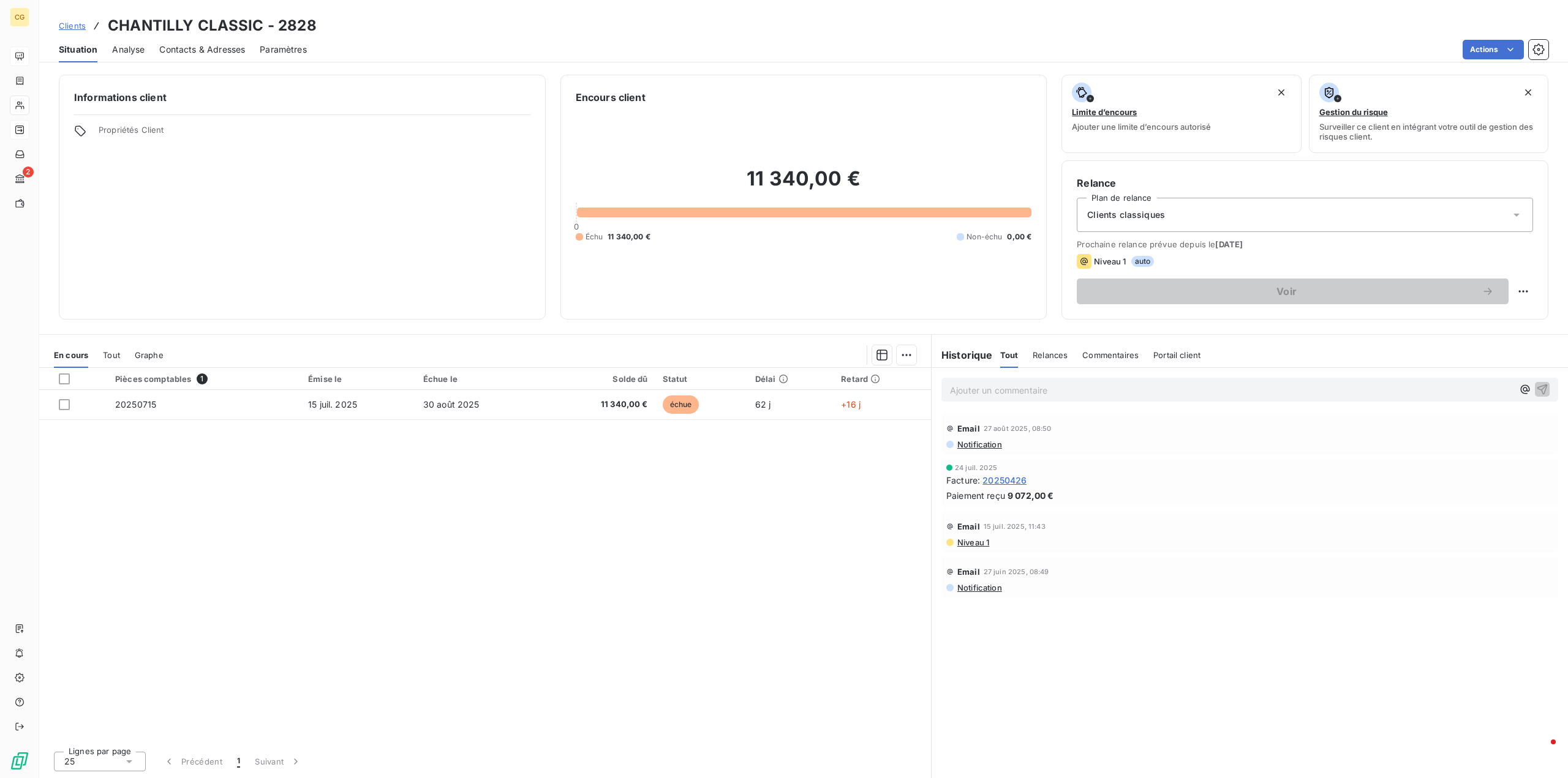
click at [221, 51] on span "Contacts & Adresses" at bounding box center [202, 49] width 86 height 12
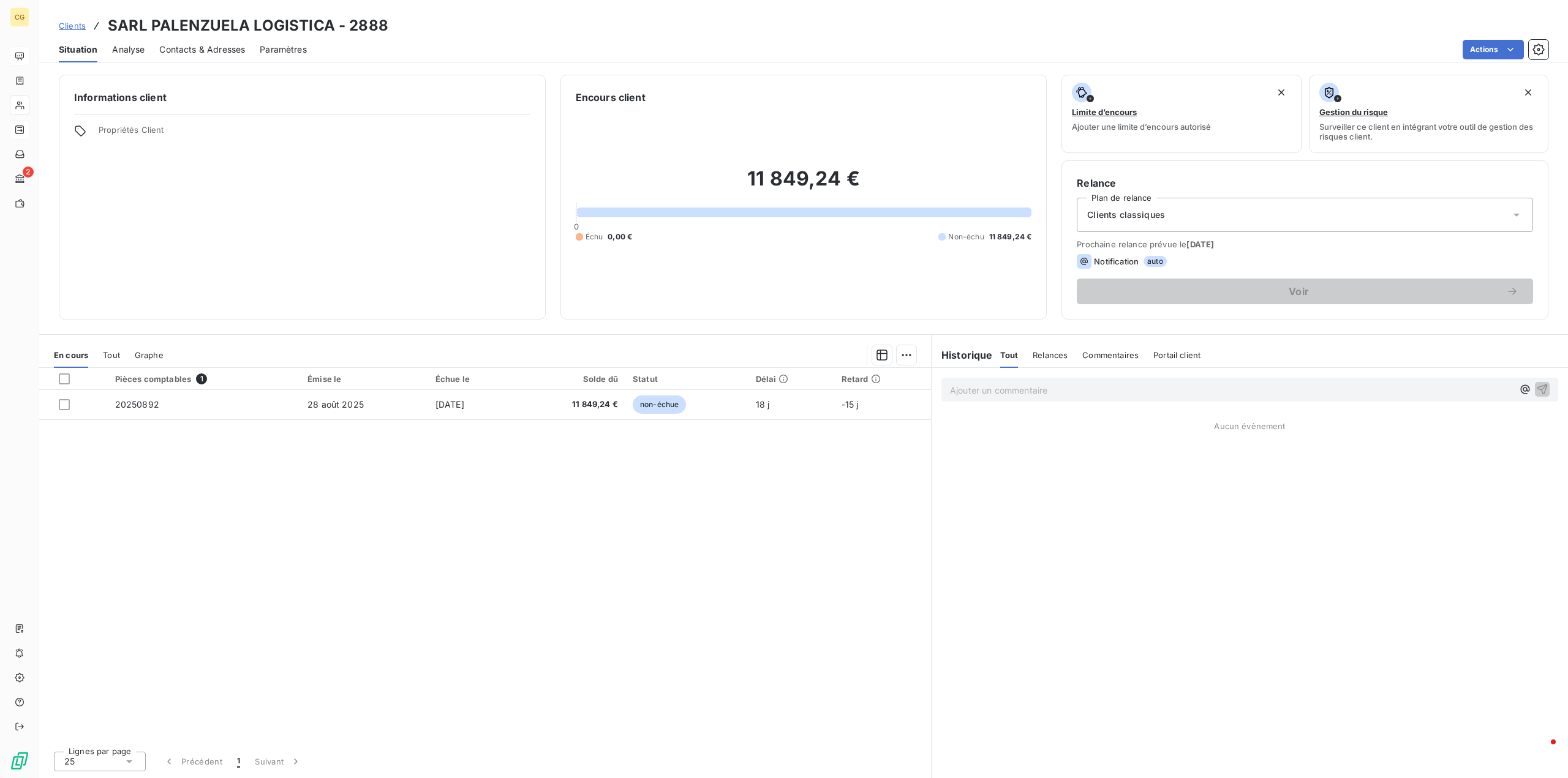
click at [230, 50] on span "Contacts & Adresses" at bounding box center [202, 49] width 86 height 12
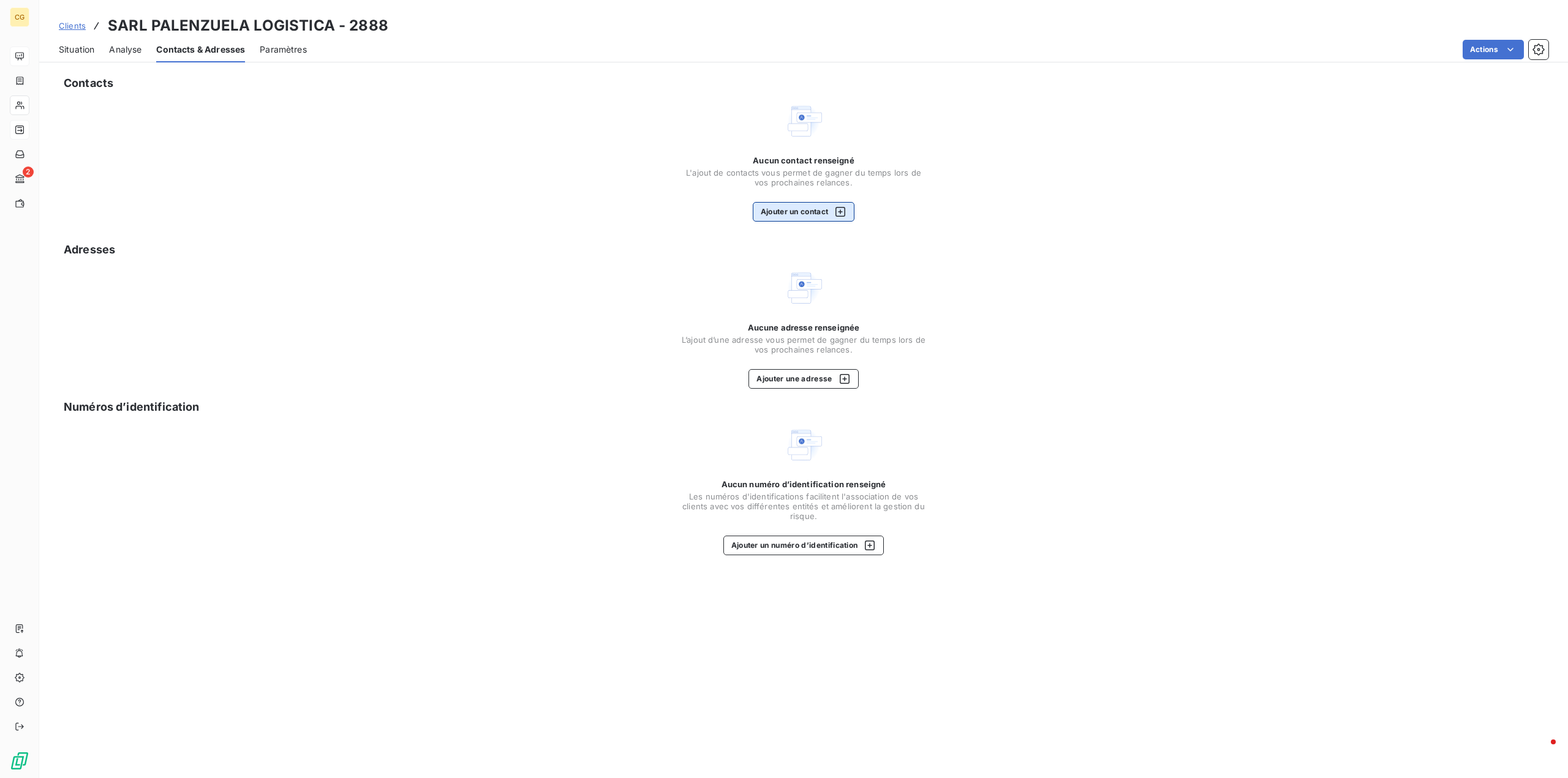
click at [806, 216] on button "Ajouter un contact" at bounding box center [804, 212] width 102 height 19
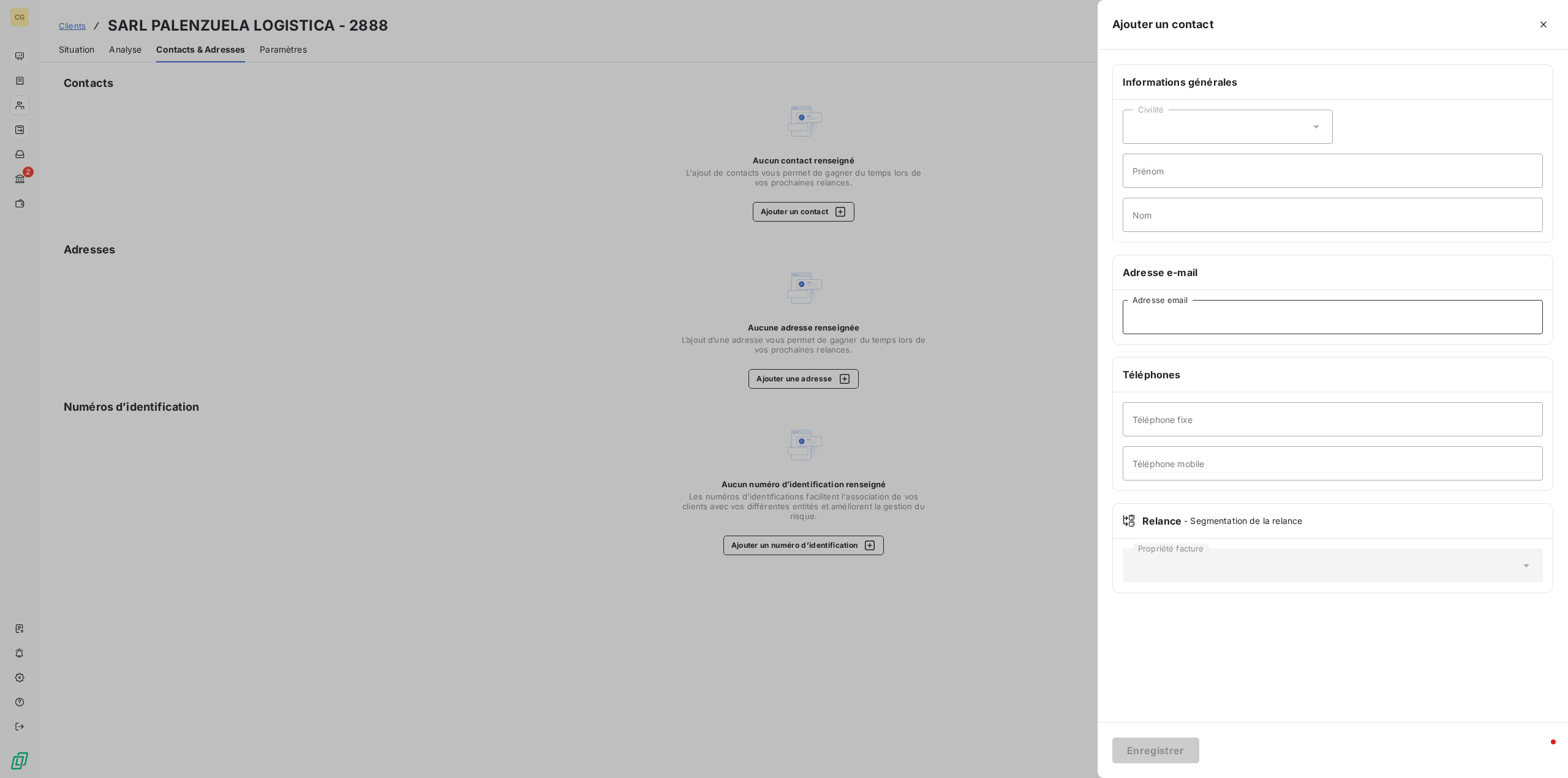
paste input "[PERSON_NAME][EMAIL_ADDRESS][DOMAIN_NAME]"
type input "[PERSON_NAME][EMAIL_ADDRESS][DOMAIN_NAME]"
click at [1154, 126] on div "Civilité" at bounding box center [1227, 126] width 210 height 34
click at [1133, 181] on input "radio" at bounding box center [1135, 179] width 12 height 12
click at [1166, 166] on input "Prénom" at bounding box center [1332, 170] width 420 height 34
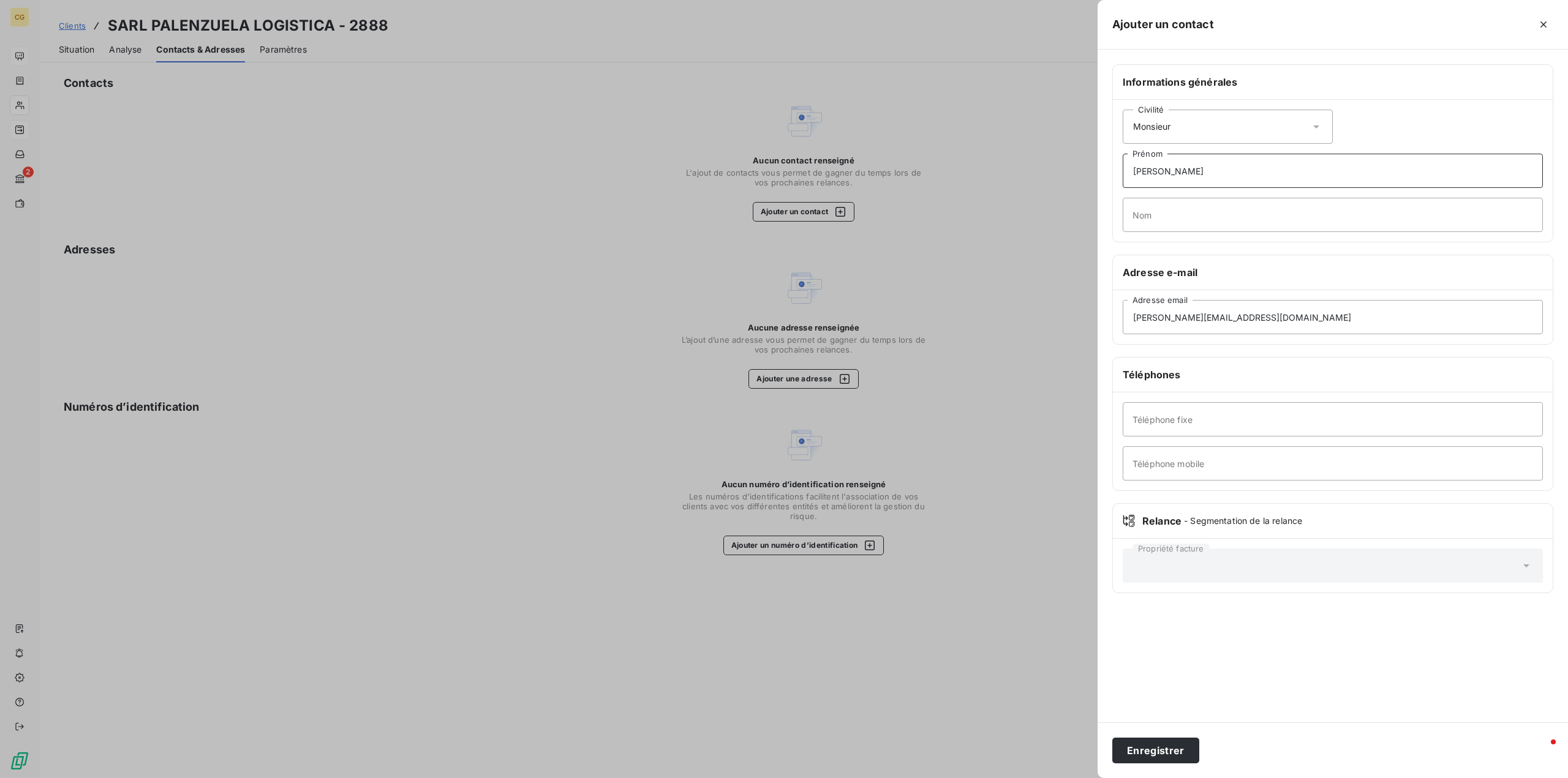
type input "[PERSON_NAME]"
click at [1160, 215] on input "Nom" at bounding box center [1332, 214] width 420 height 34
type input "Palenzuela"
click at [1145, 751] on button "Enregistrer" at bounding box center [1155, 750] width 87 height 26
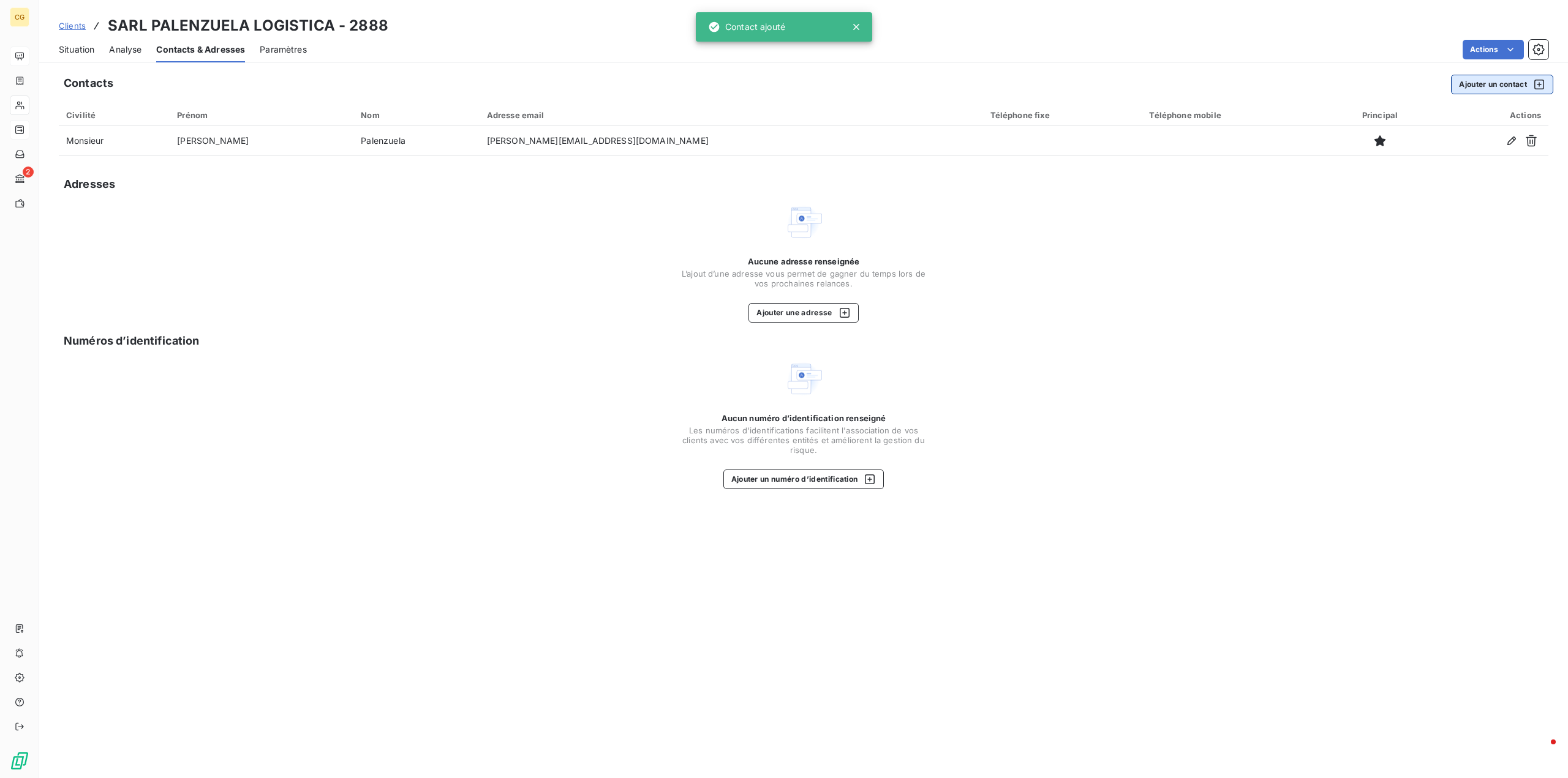
click at [1508, 81] on button "Ajouter un contact" at bounding box center [1502, 84] width 102 height 19
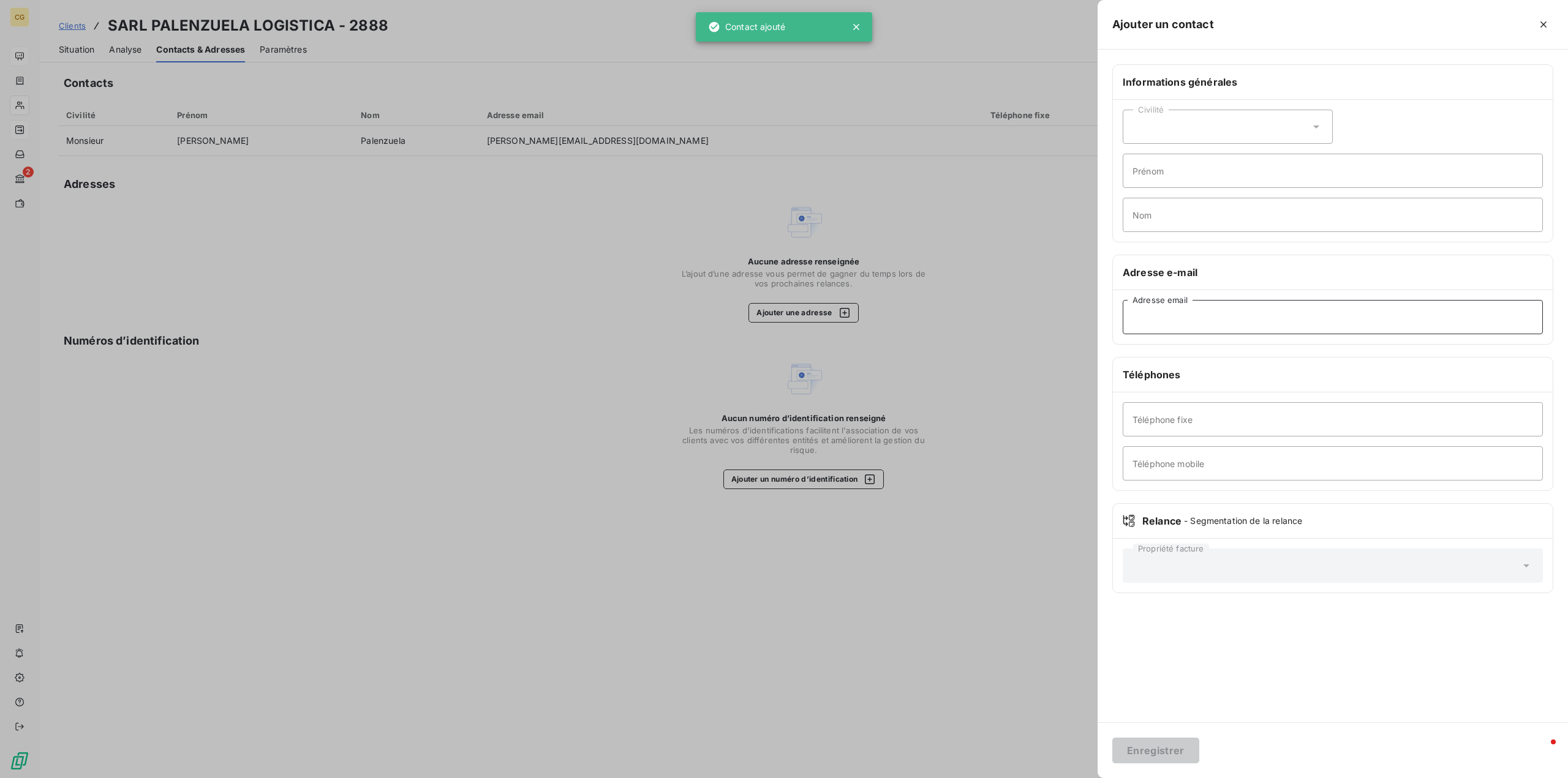
click at [1142, 314] on input "Adresse email" at bounding box center [1332, 317] width 420 height 34
type input "[EMAIL_ADDRESS][DOMAIN_NAME]"
click at [1148, 756] on button "Enregistrer" at bounding box center [1155, 750] width 87 height 26
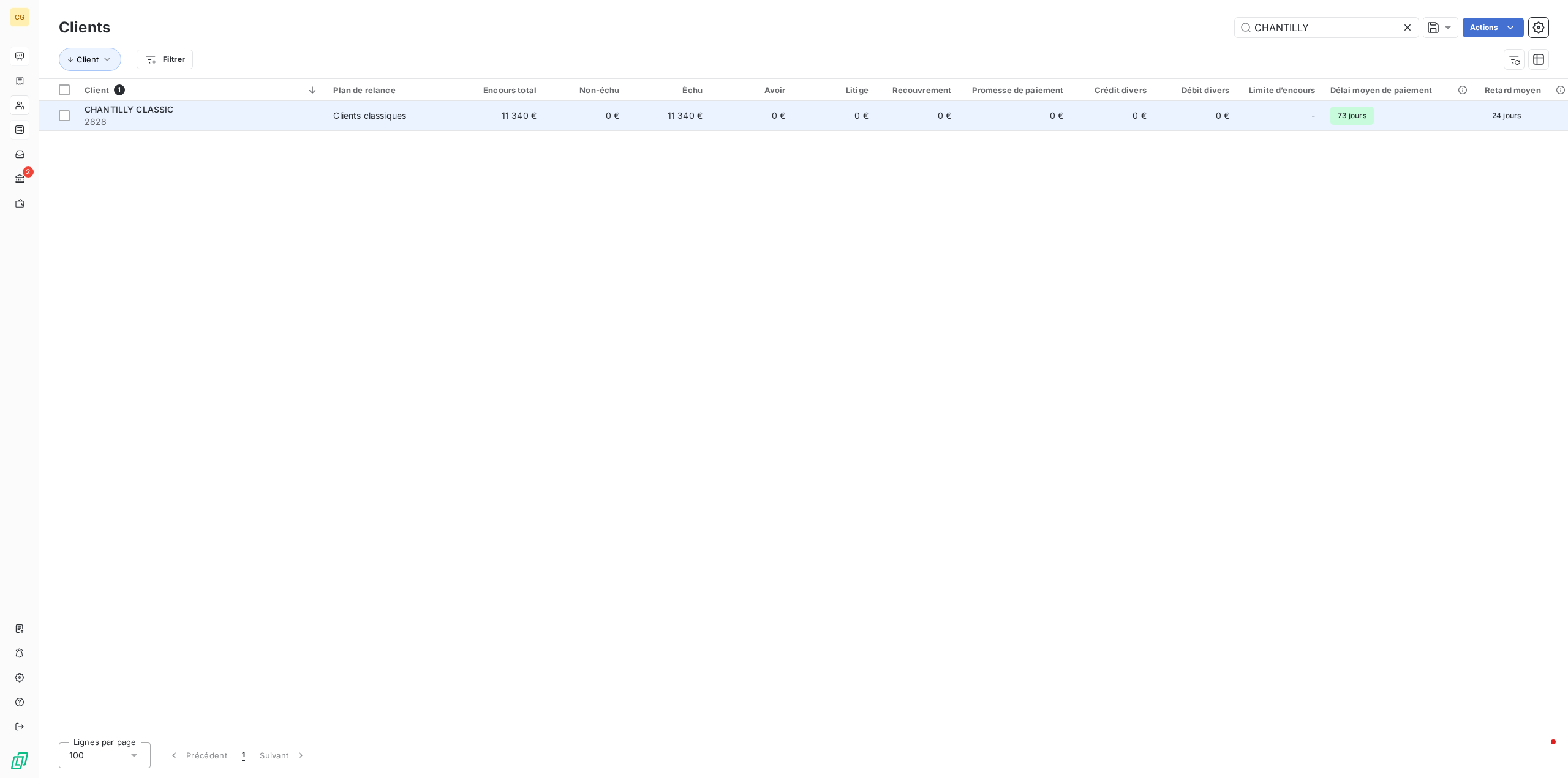
click at [359, 118] on div "Clients classiques" at bounding box center [369, 115] width 73 height 12
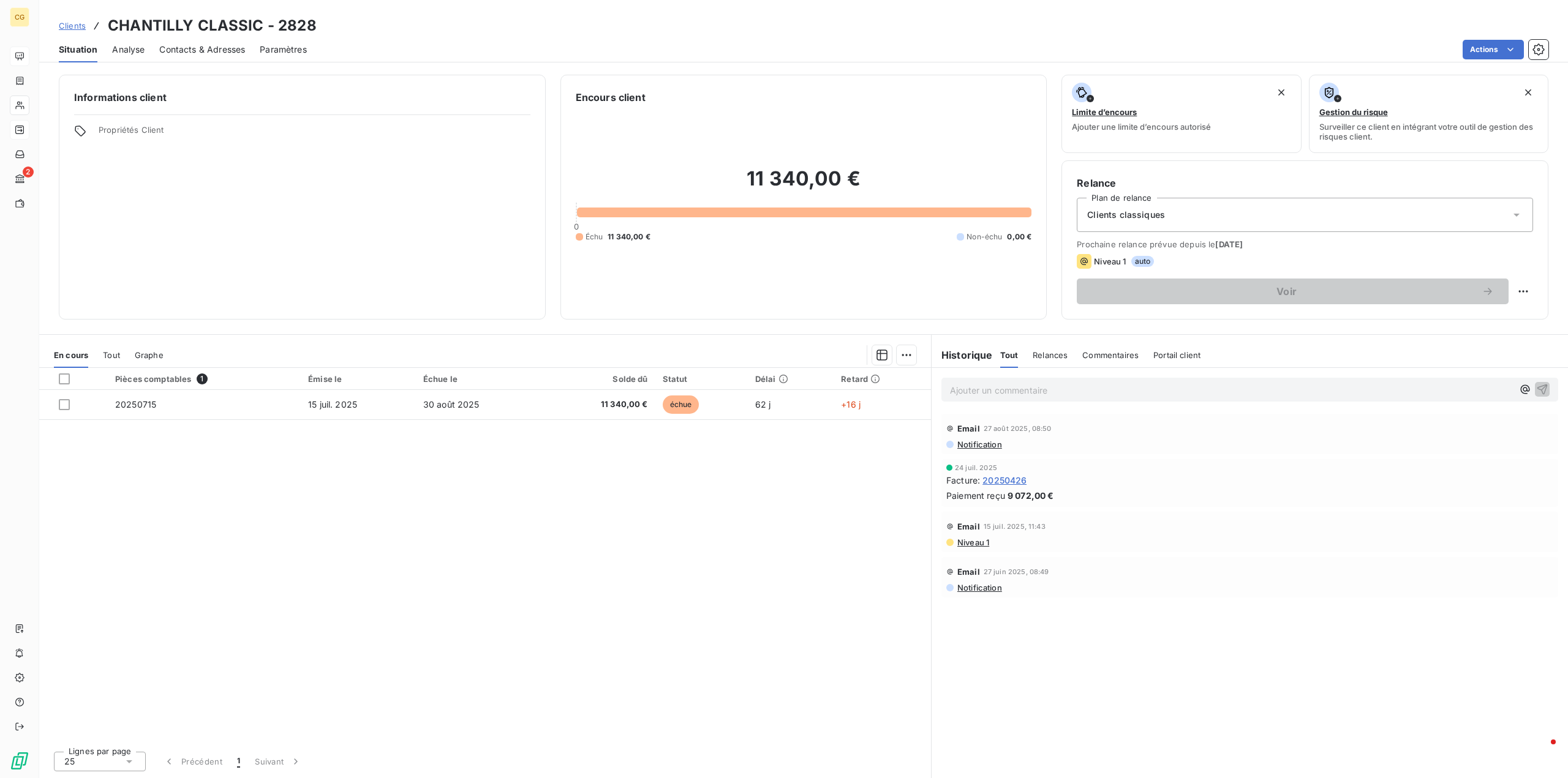
click at [210, 51] on span "Contacts & Adresses" at bounding box center [202, 49] width 86 height 12
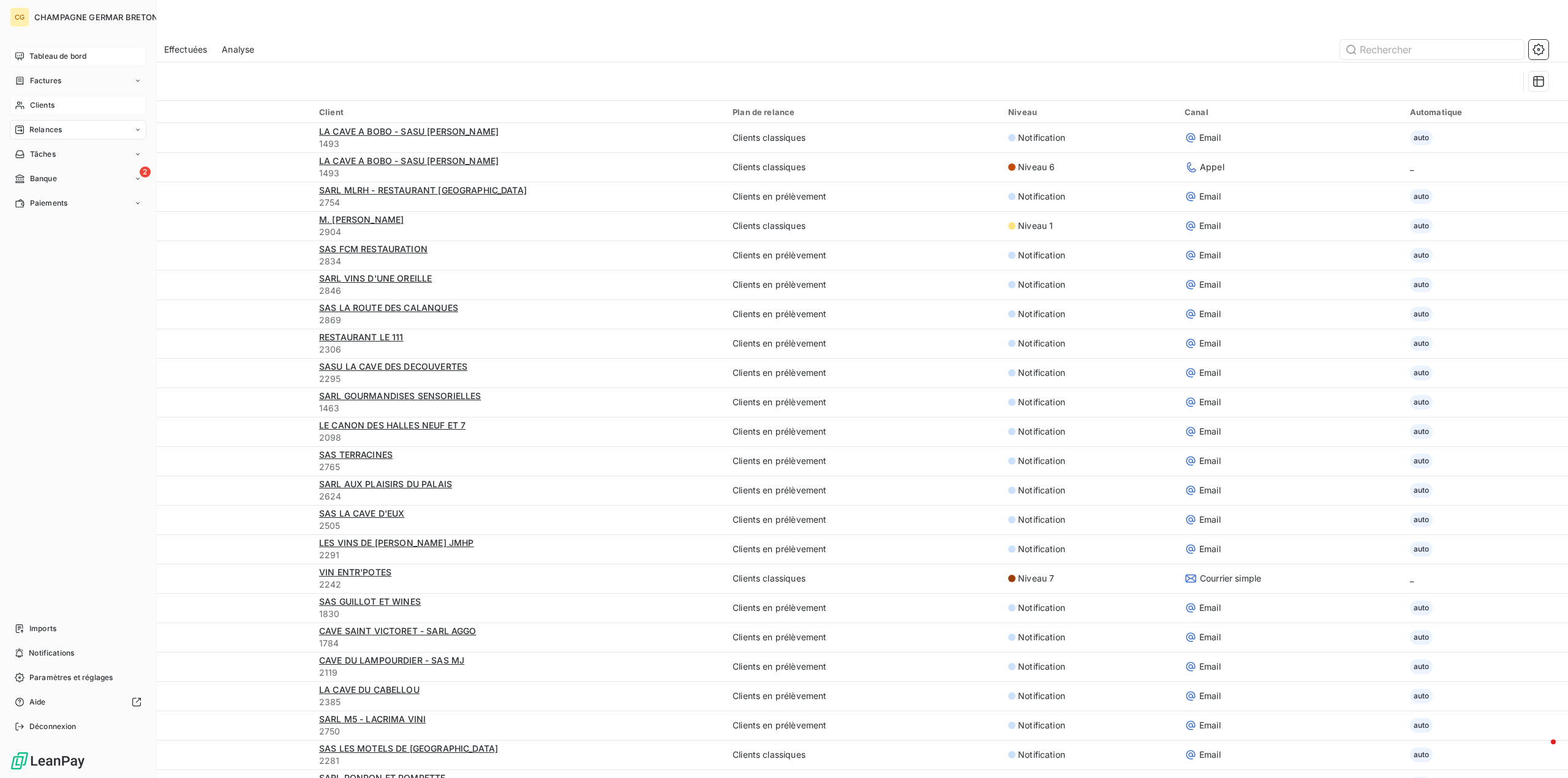
click at [54, 58] on span "Tableau de bord" at bounding box center [58, 57] width 57 height 11
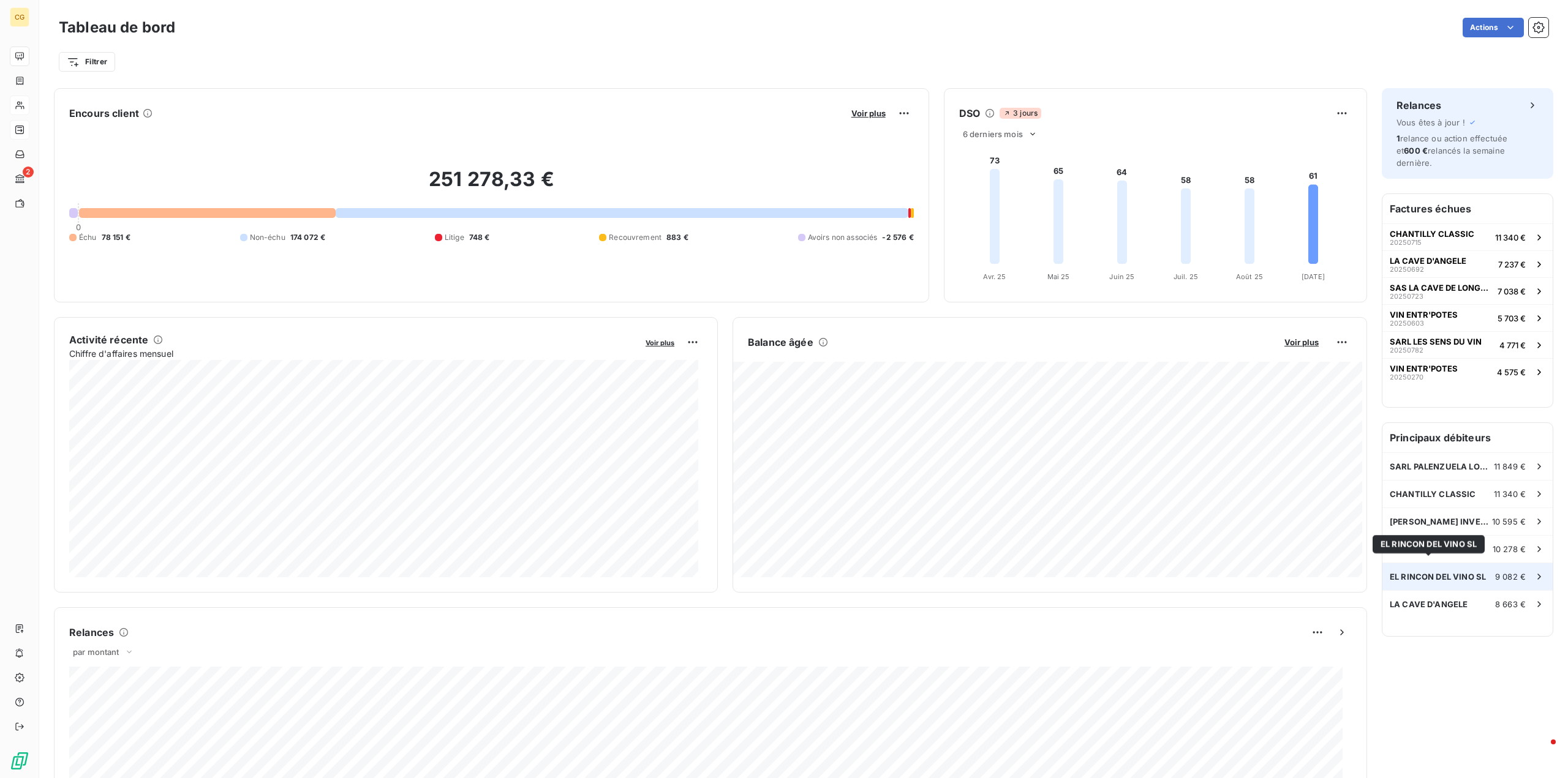
click at [1429, 572] on span "EL RINCON DEL VINO SL" at bounding box center [1438, 577] width 96 height 10
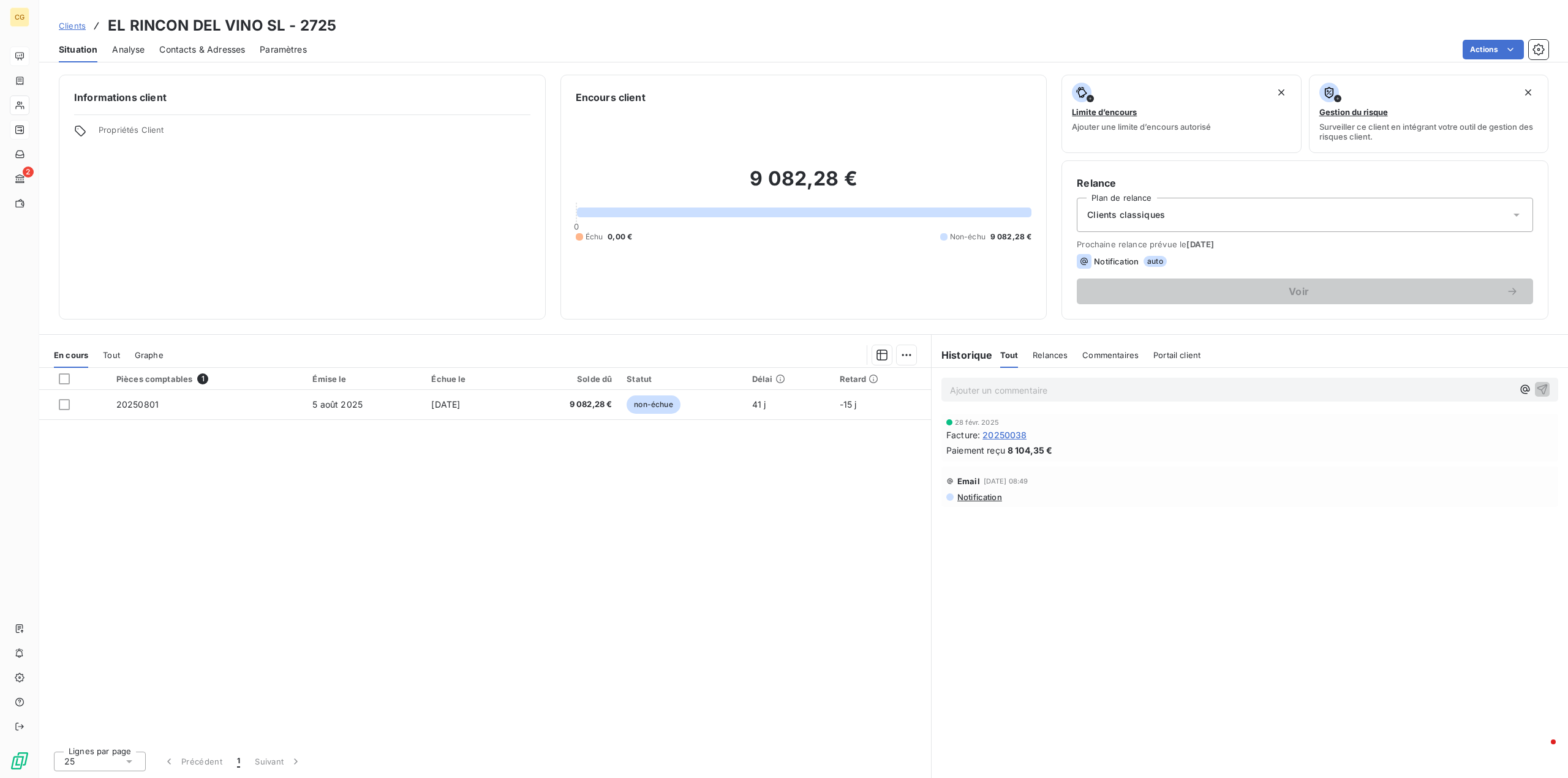
click at [234, 54] on span "Contacts & Adresses" at bounding box center [202, 49] width 86 height 12
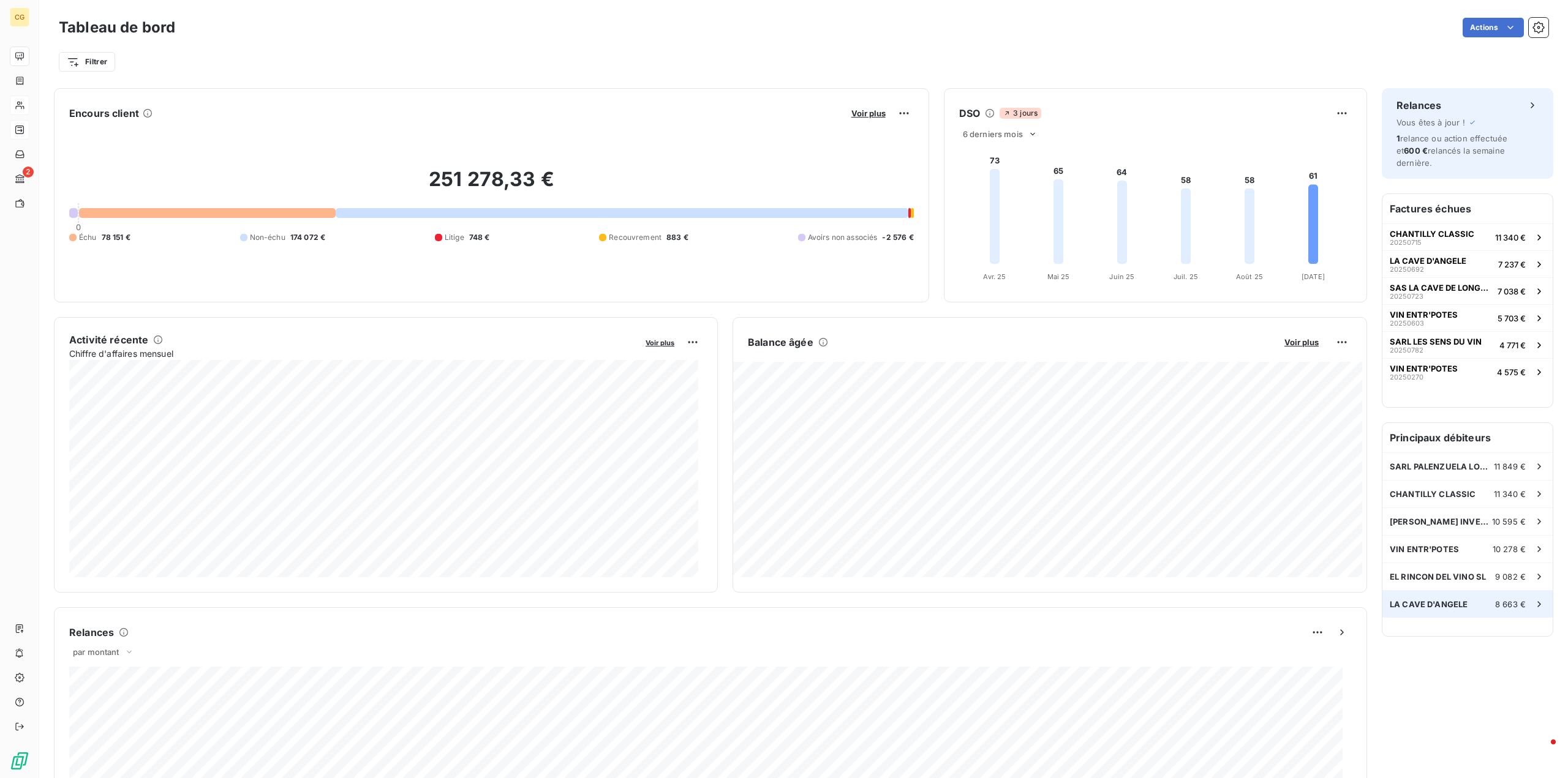
click at [1442, 599] on span "LA CAVE D'ANGELE" at bounding box center [1428, 604] width 78 height 10
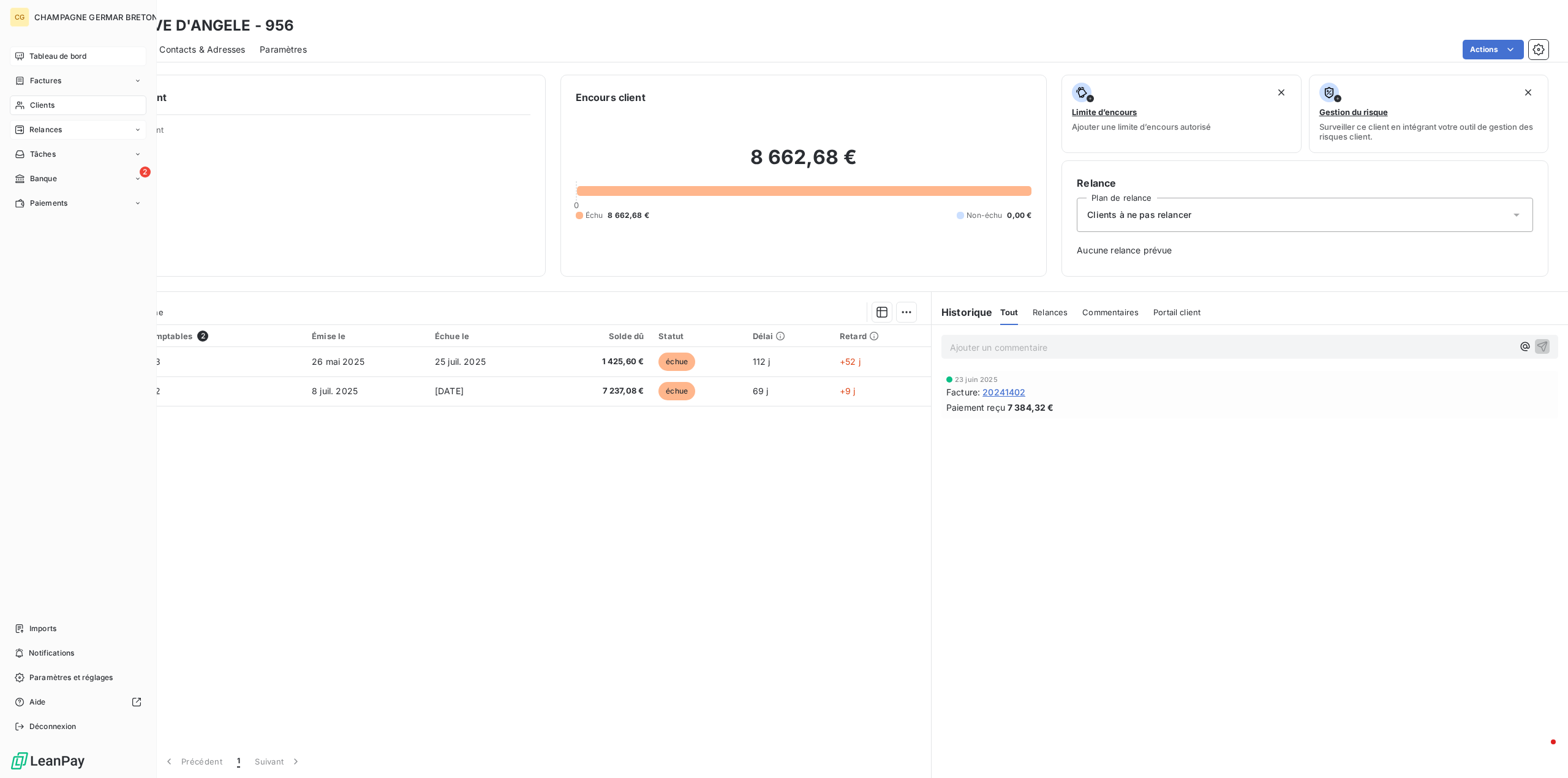
click at [48, 54] on span "Tableau de bord" at bounding box center [58, 57] width 57 height 11
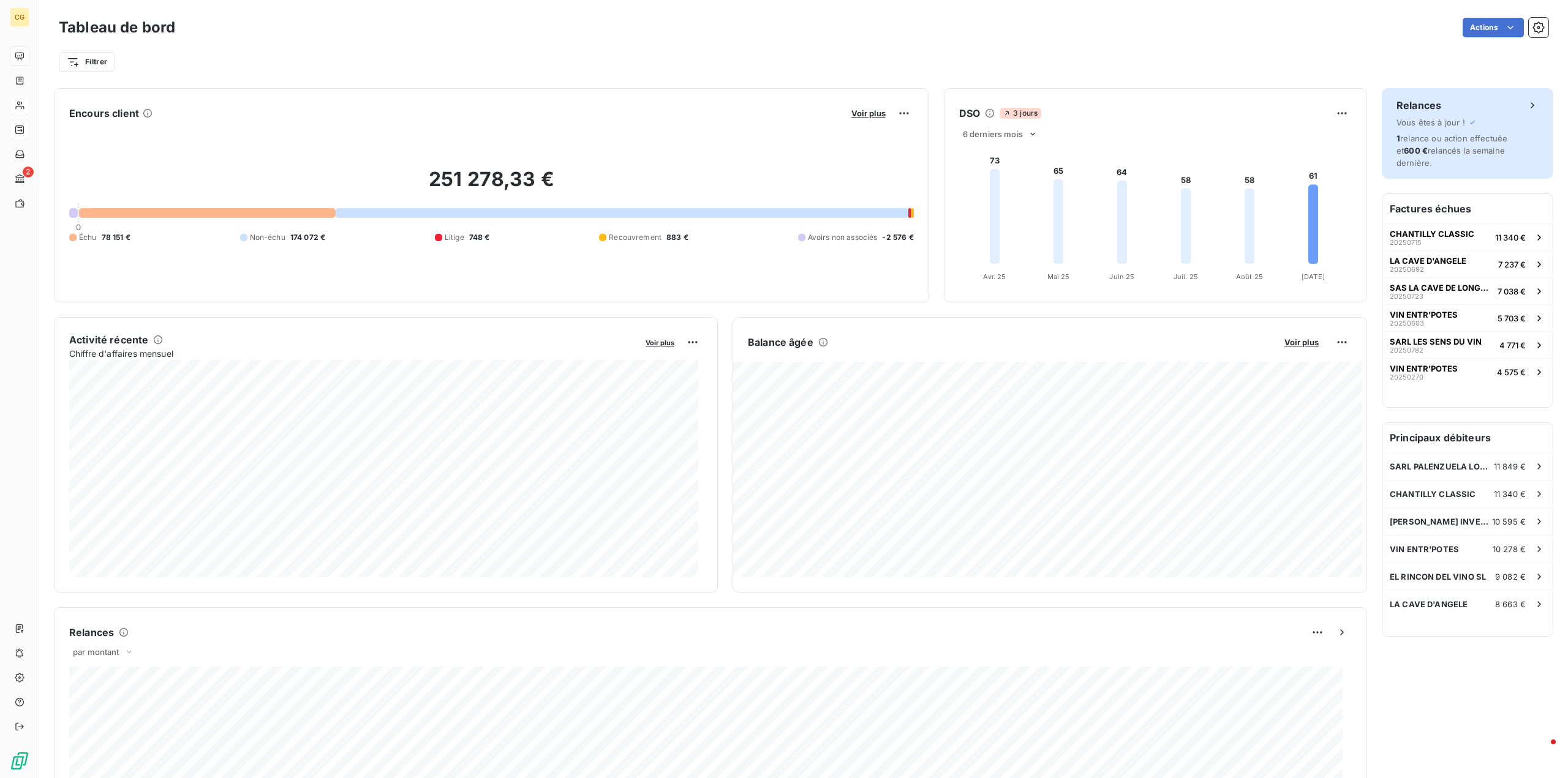
click at [1466, 141] on span "1 relance ou action effectuée et 600 € relancés la semaine dernière." at bounding box center [1451, 150] width 111 height 34
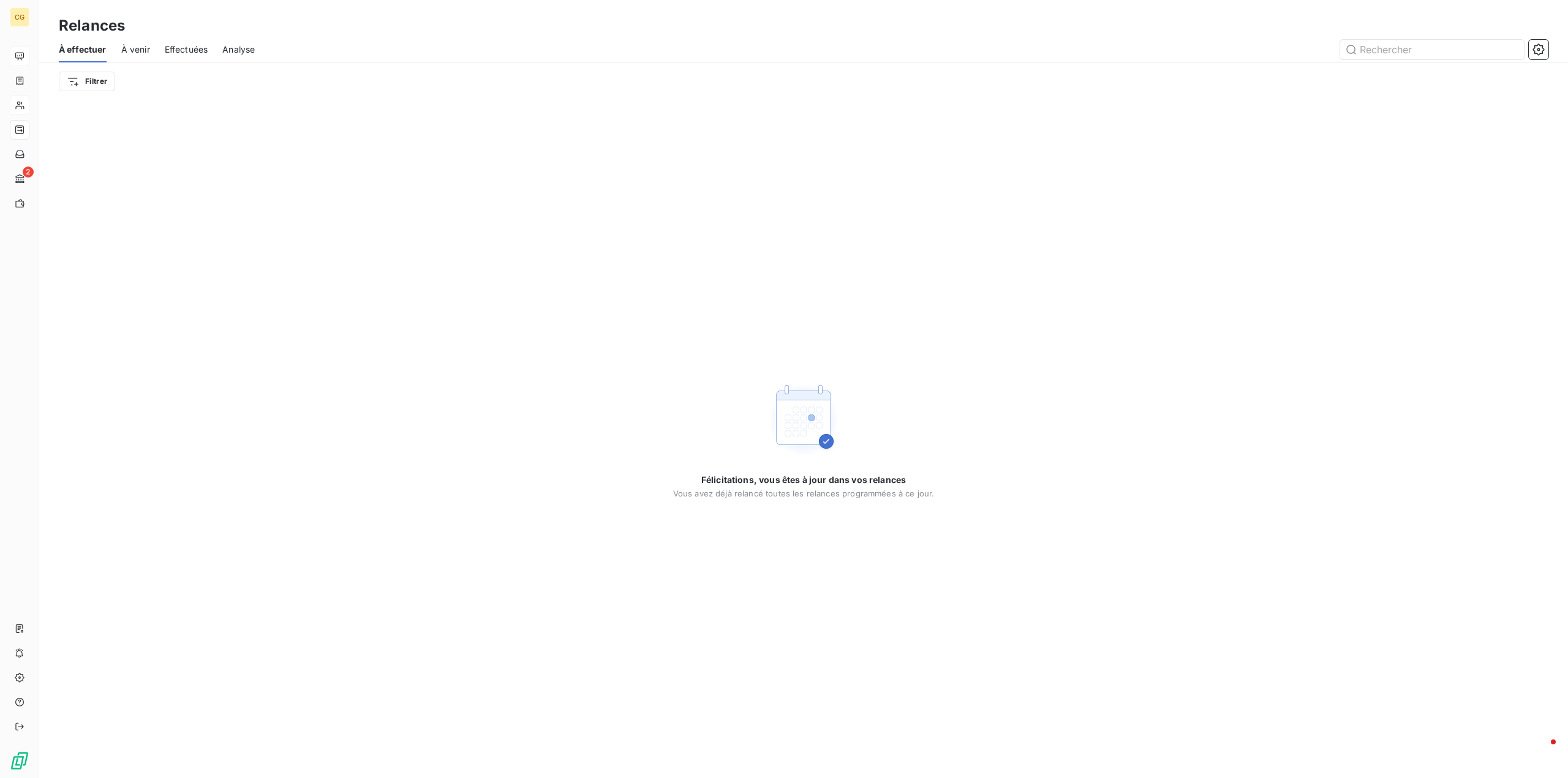
click at [98, 49] on span "À effectuer" at bounding box center [82, 49] width 48 height 12
click at [203, 53] on span "Effectuées" at bounding box center [186, 49] width 43 height 12
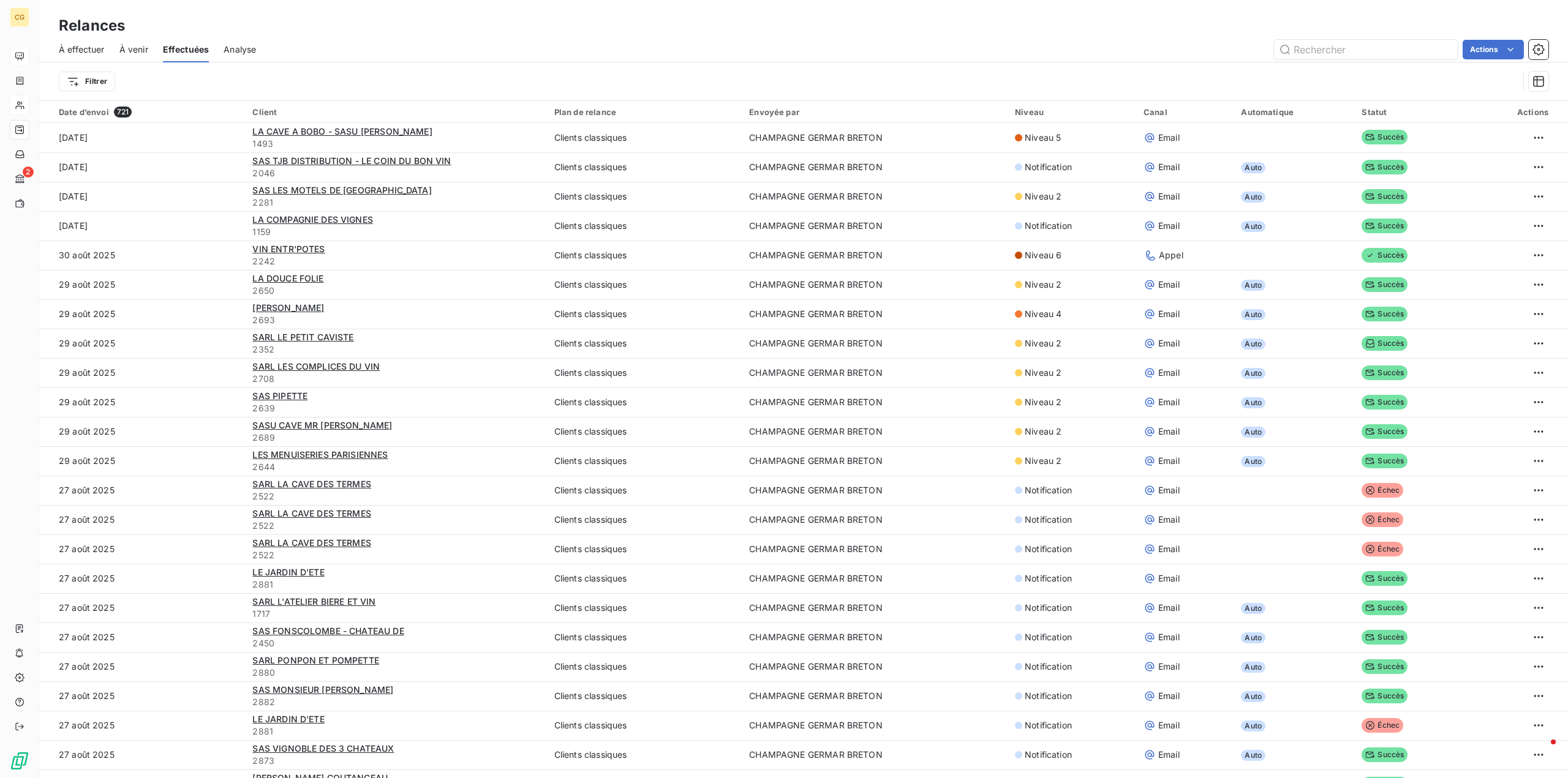
click at [137, 52] on span "À venir" at bounding box center [134, 49] width 29 height 12
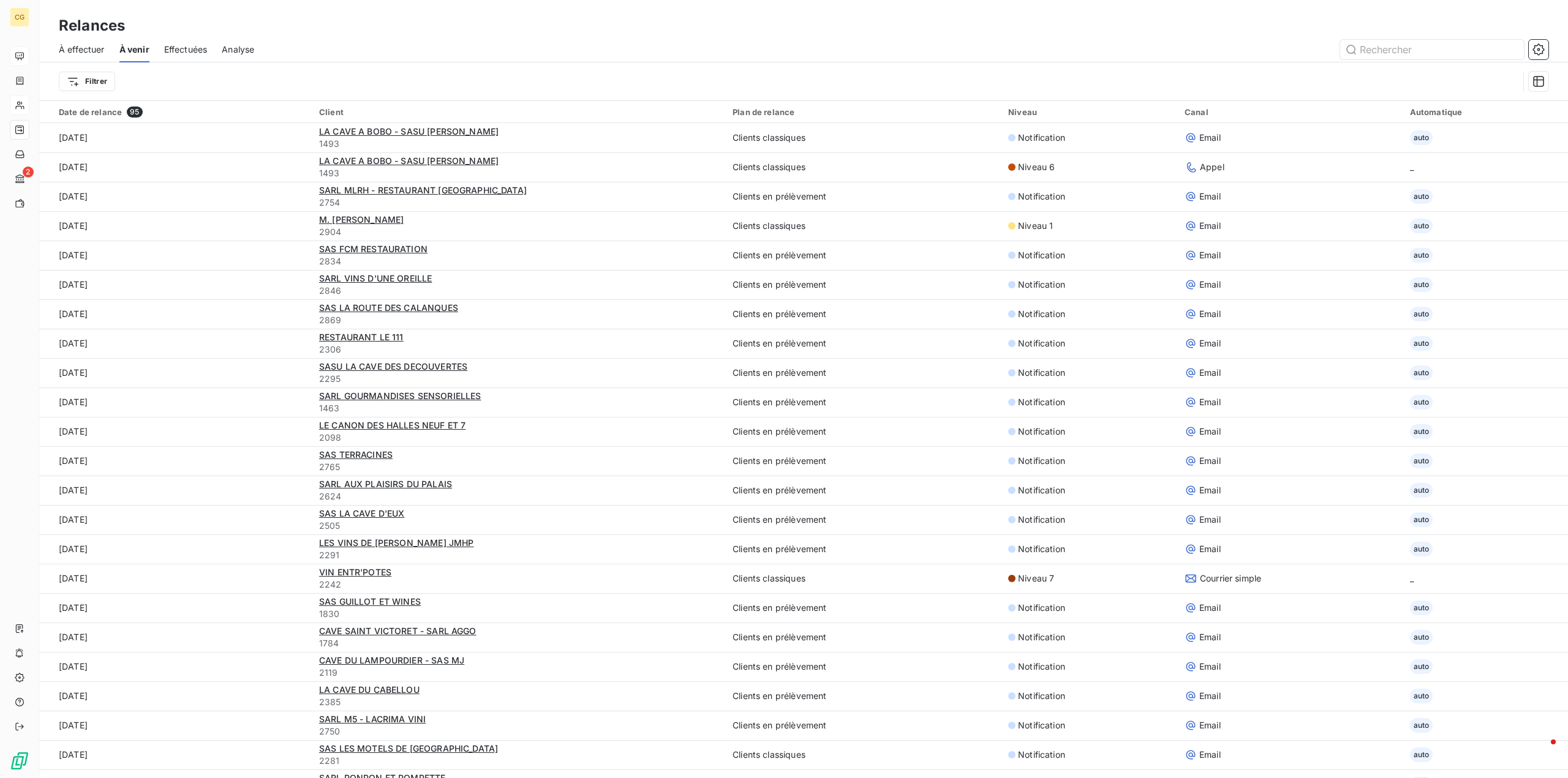
click at [236, 50] on span "Analyse" at bounding box center [238, 49] width 33 height 12
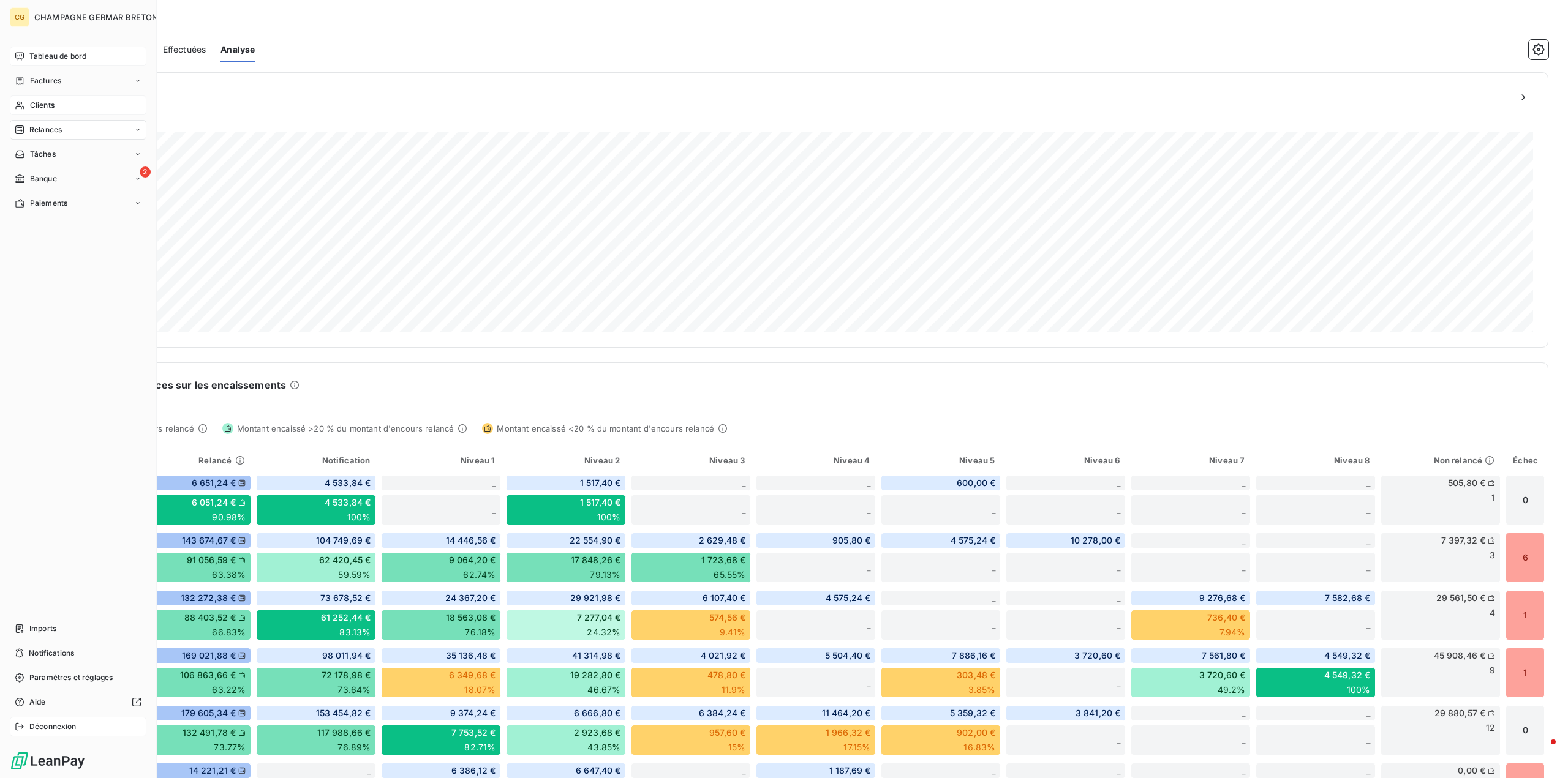
click at [54, 728] on span "Déconnexion" at bounding box center [53, 727] width 47 height 11
